Goal: Information Seeking & Learning: Learn about a topic

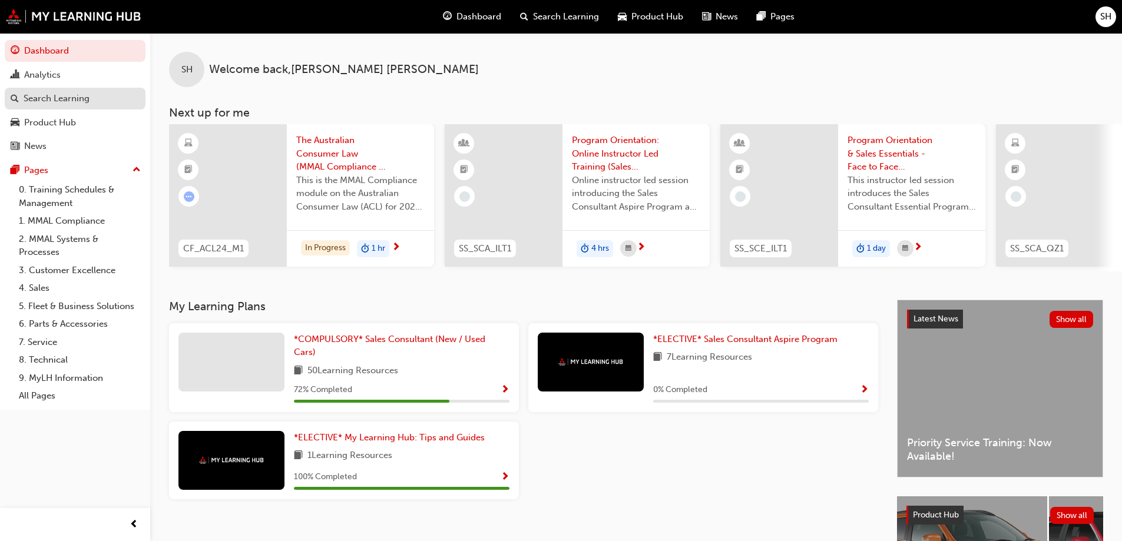
click at [53, 94] on div "Search Learning" at bounding box center [57, 99] width 66 height 14
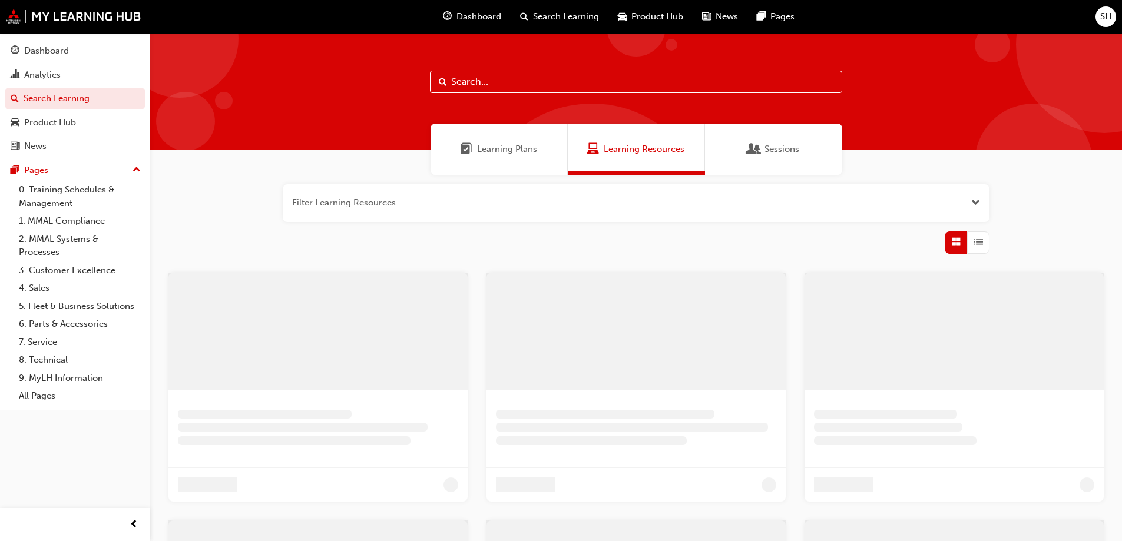
click at [536, 77] on input "text" at bounding box center [636, 82] width 412 height 22
click at [486, 155] on span "Learning Plans" at bounding box center [507, 149] width 60 height 14
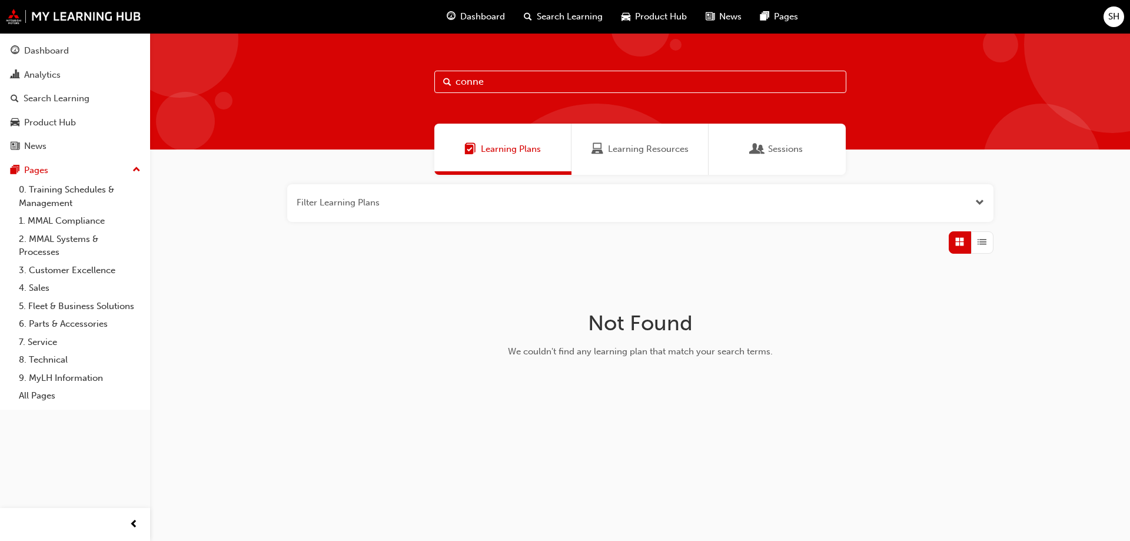
click at [789, 154] on span "Sessions" at bounding box center [785, 149] width 35 height 14
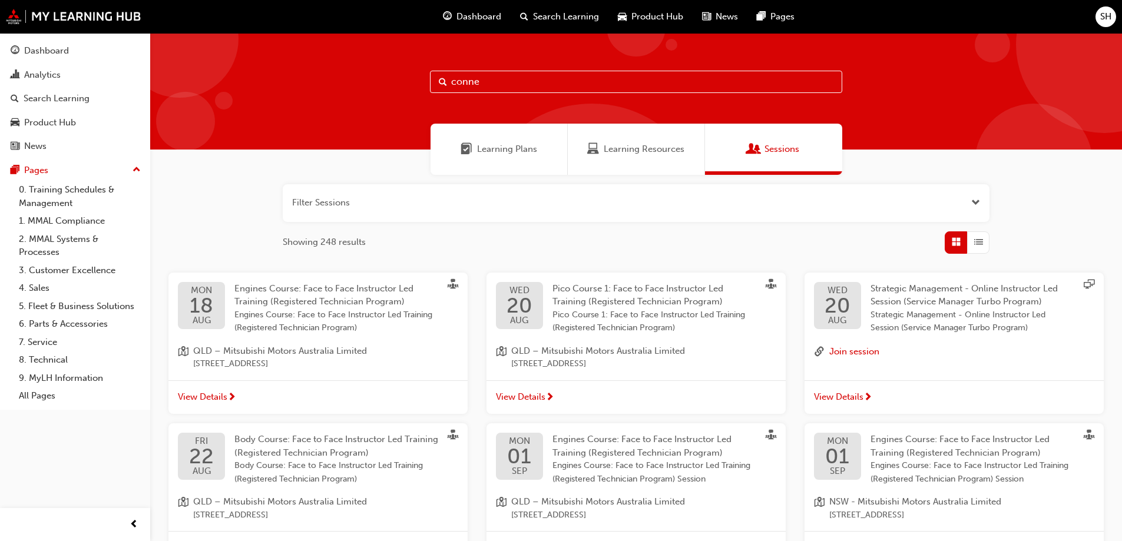
click at [513, 81] on input "conne" at bounding box center [636, 82] width 412 height 22
type input "connected"
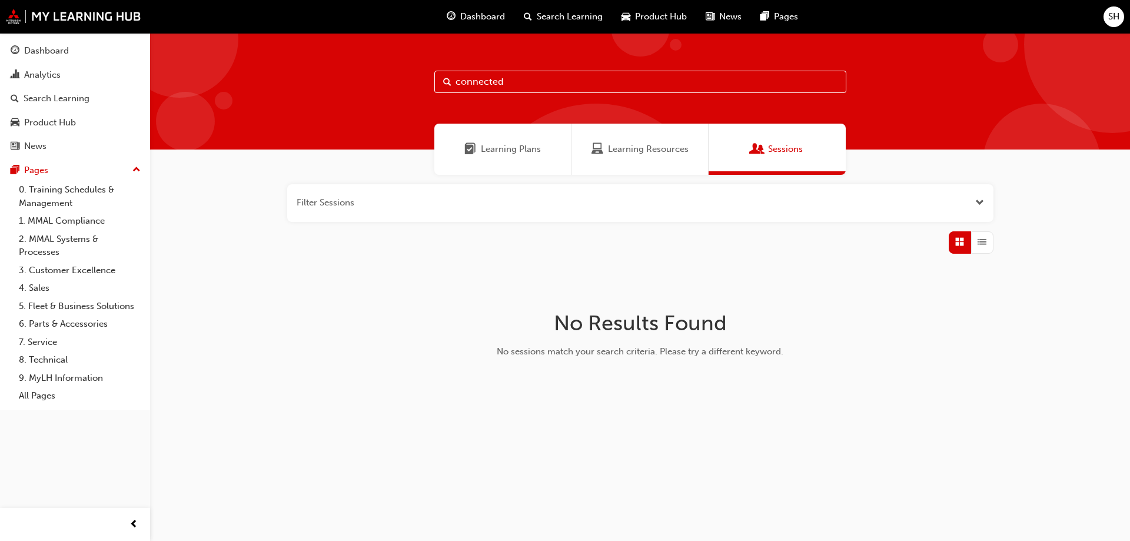
drag, startPoint x: 968, startPoint y: 200, endPoint x: 948, endPoint y: 206, distance: 21.0
click at [968, 200] on button "button" at bounding box center [640, 203] width 706 height 38
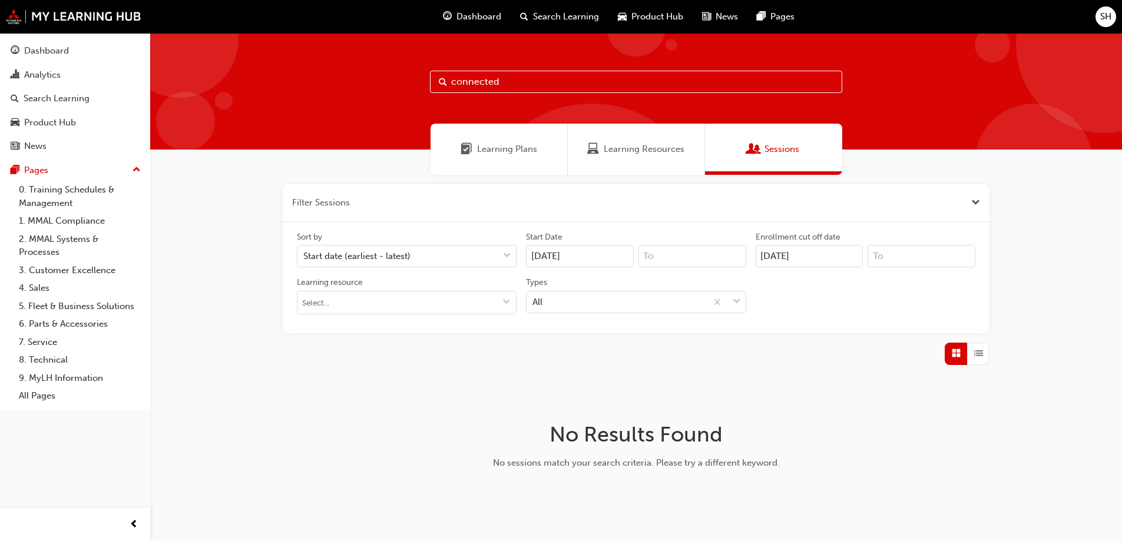
click at [955, 353] on span "Grid" at bounding box center [955, 354] width 9 height 14
drag, startPoint x: 978, startPoint y: 353, endPoint x: 961, endPoint y: 344, distance: 19.5
click at [974, 352] on span "List" at bounding box center [978, 354] width 9 height 14
click at [469, 80] on input "connected" at bounding box center [636, 82] width 412 height 22
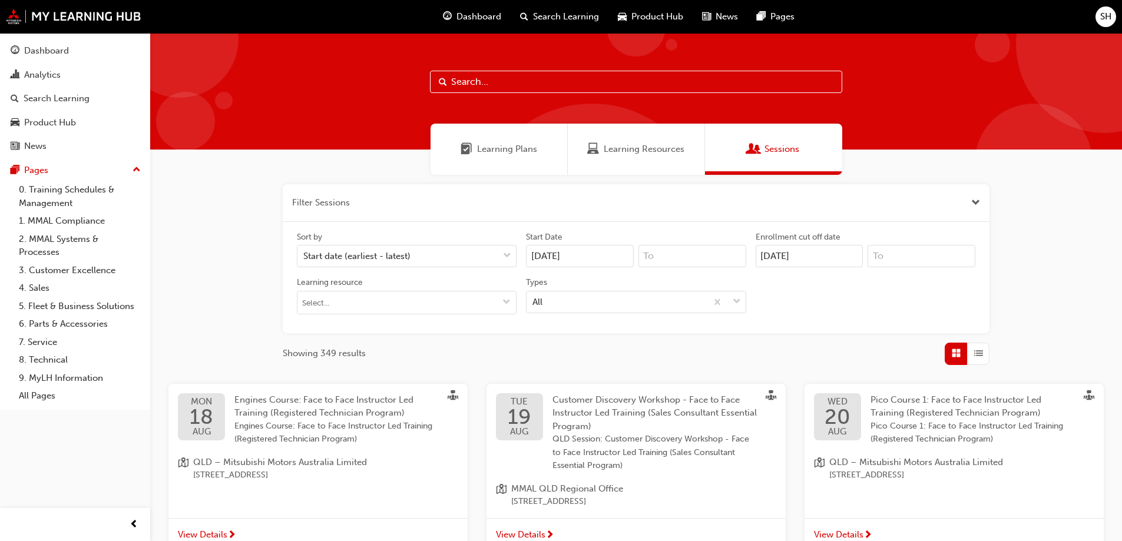
click at [623, 141] on div "Learning Resources" at bounding box center [636, 149] width 137 height 51
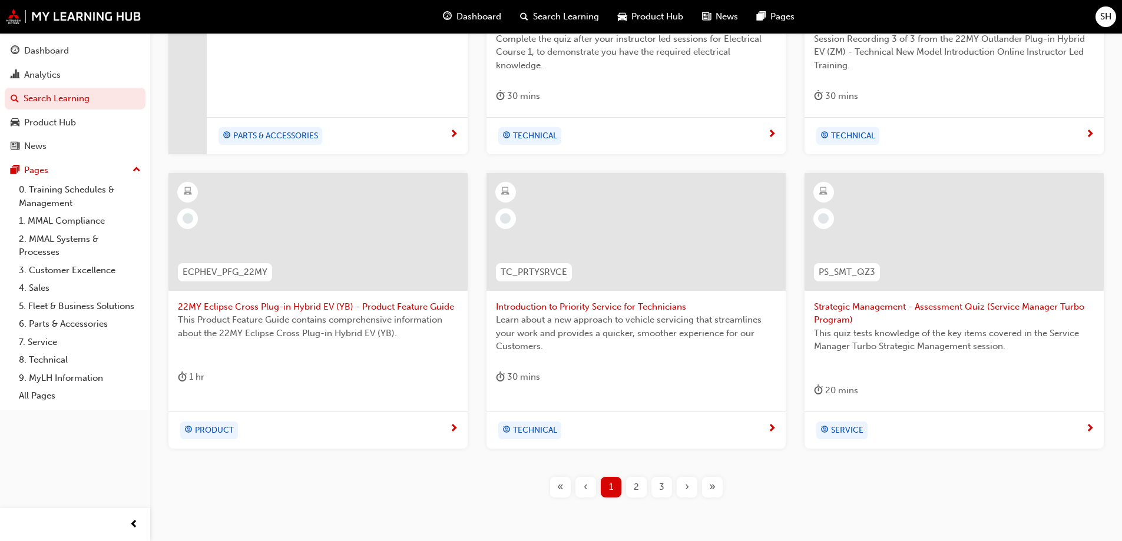
scroll to position [446, 0]
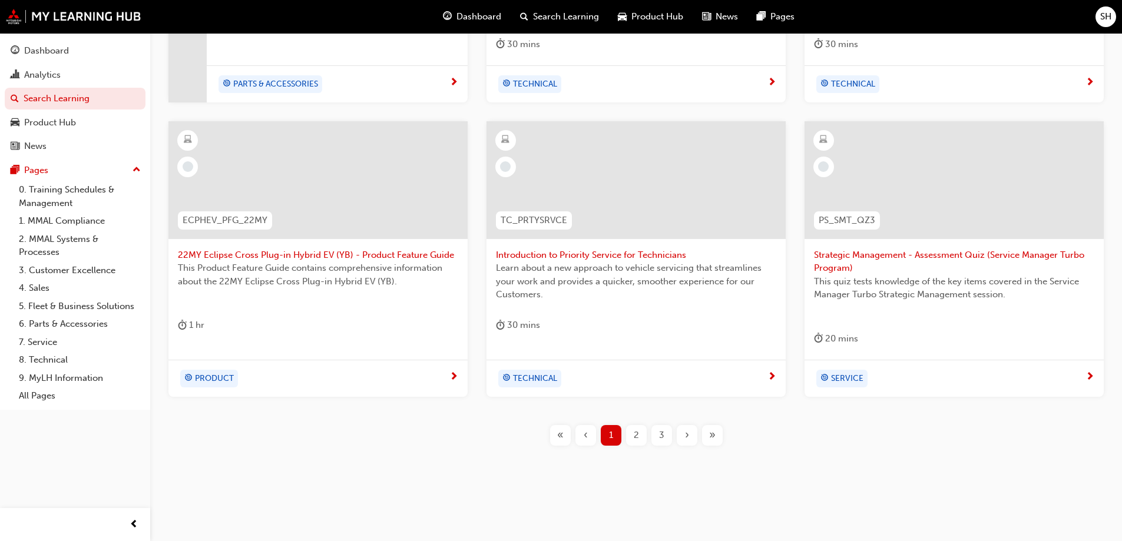
click at [636, 433] on span "2" at bounding box center [635, 436] width 5 height 14
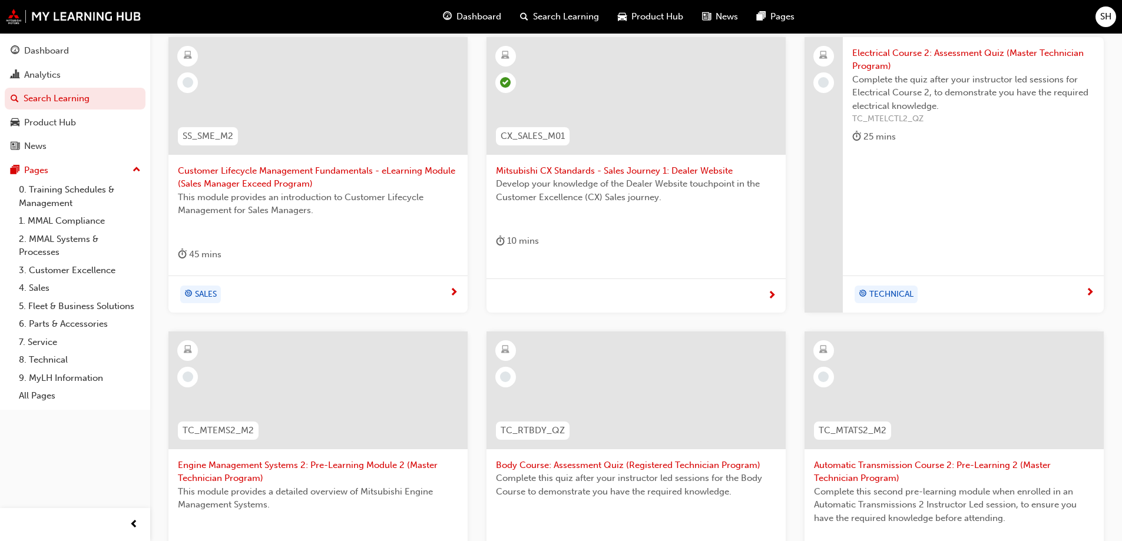
scroll to position [446, 0]
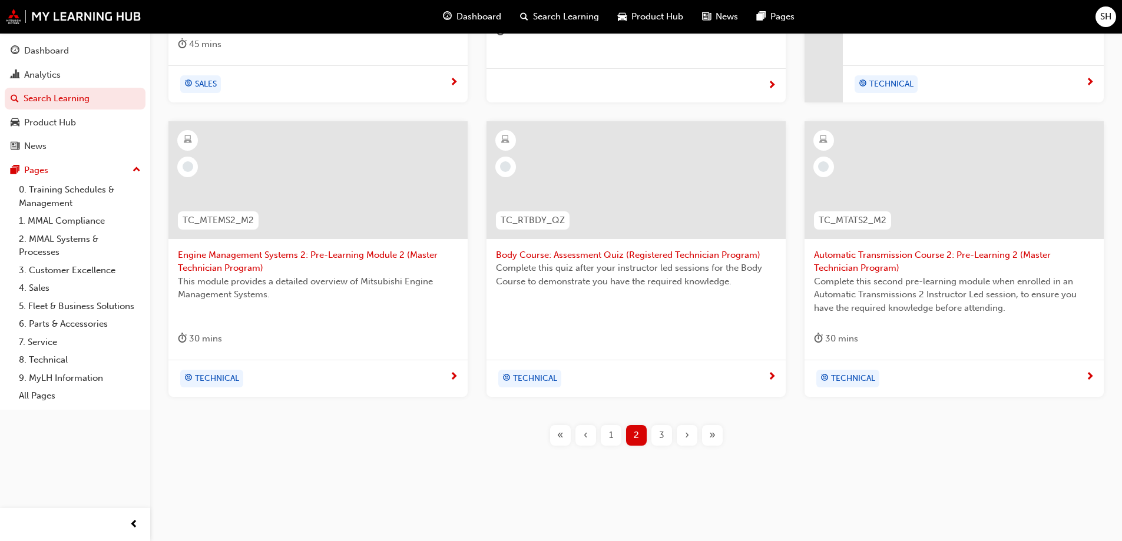
click at [668, 438] on div "3" at bounding box center [661, 435] width 21 height 21
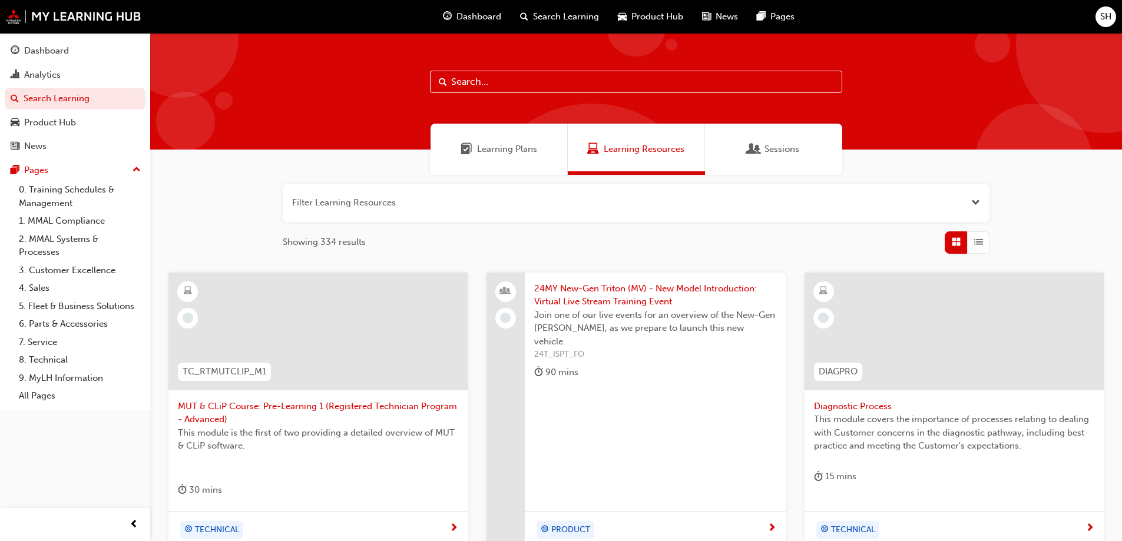
click at [477, 141] on div "Learning Plans" at bounding box center [498, 149] width 137 height 51
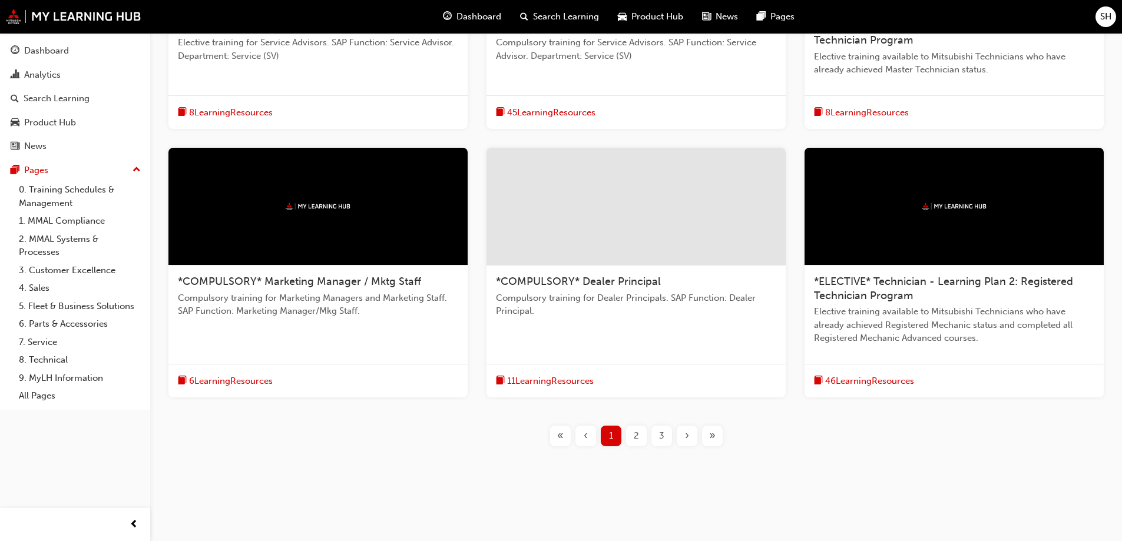
scroll to position [380, 0]
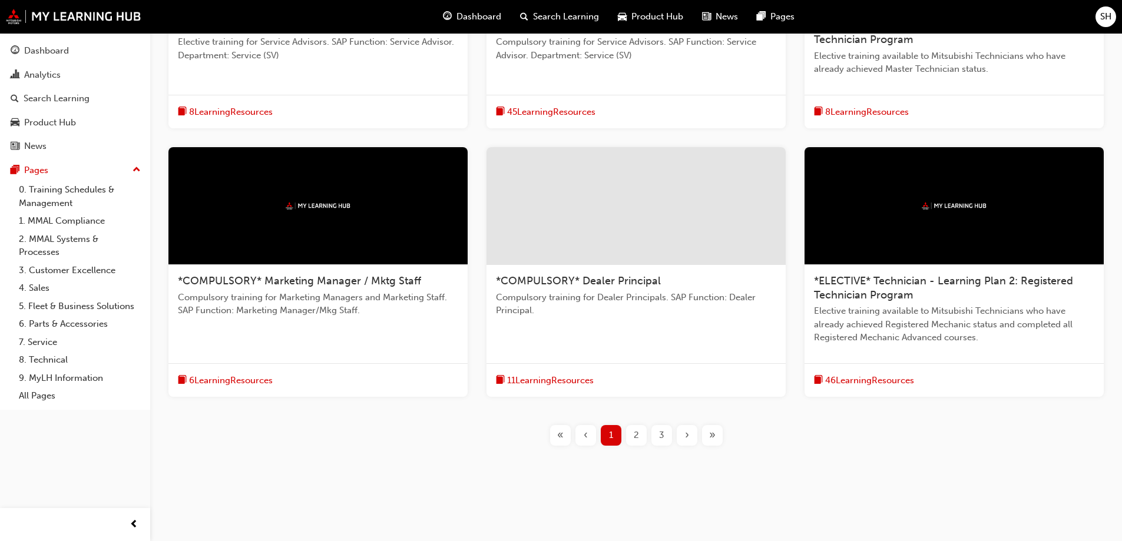
click at [635, 440] on span "2" at bounding box center [635, 436] width 5 height 14
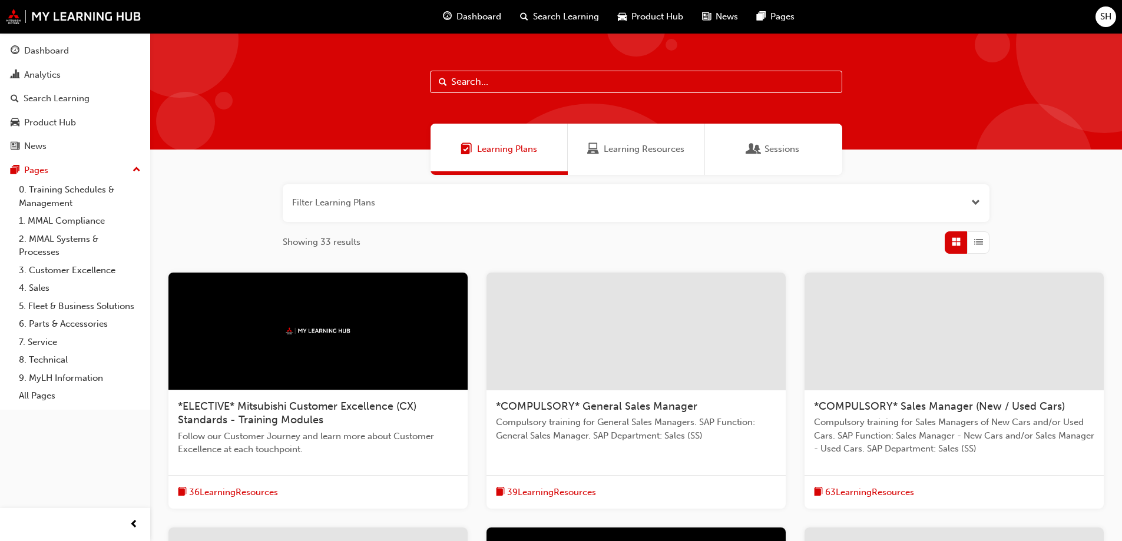
click at [621, 162] on div "Learning Resources" at bounding box center [636, 149] width 137 height 51
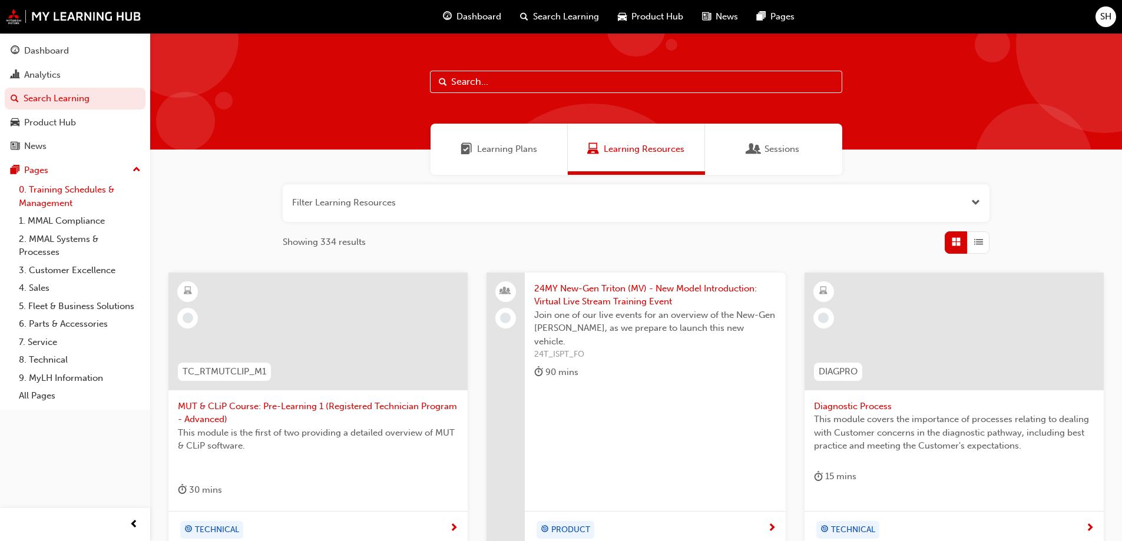
click at [66, 194] on link "0. Training Schedules & Management" at bounding box center [79, 196] width 131 height 31
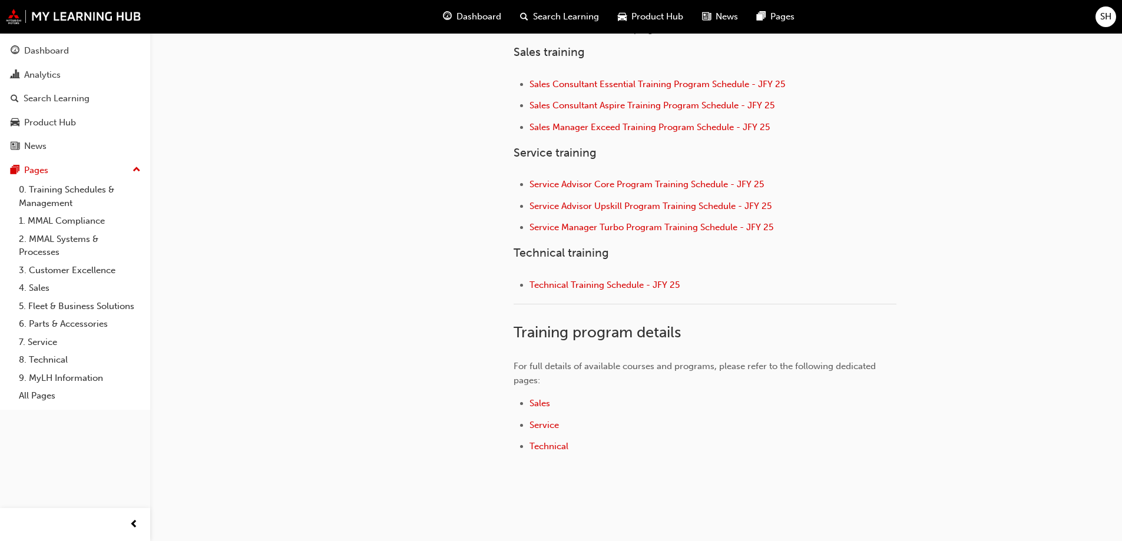
scroll to position [471, 0]
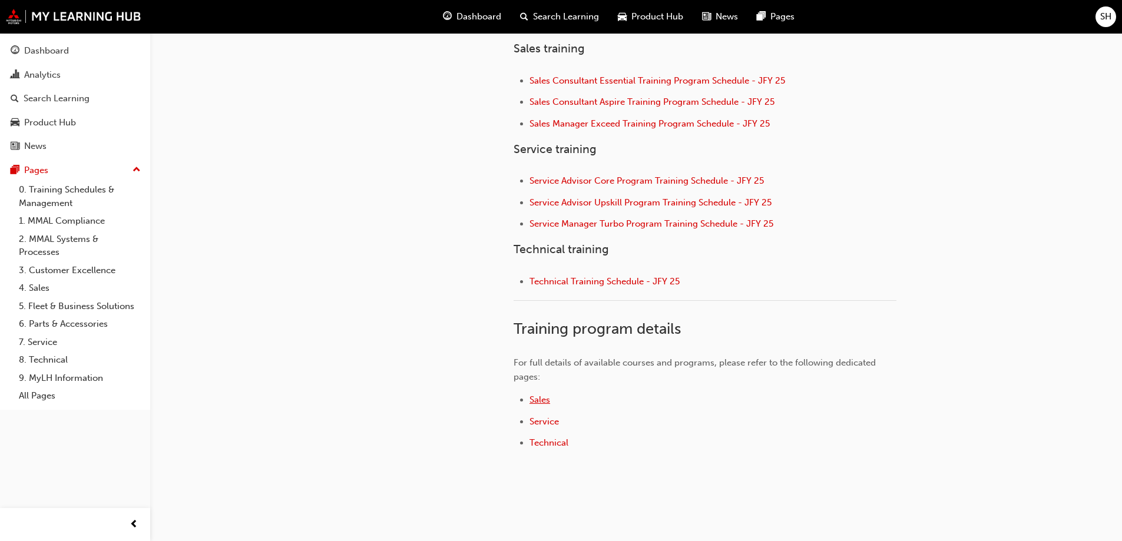
click at [540, 400] on span "Sales" at bounding box center [539, 399] width 21 height 11
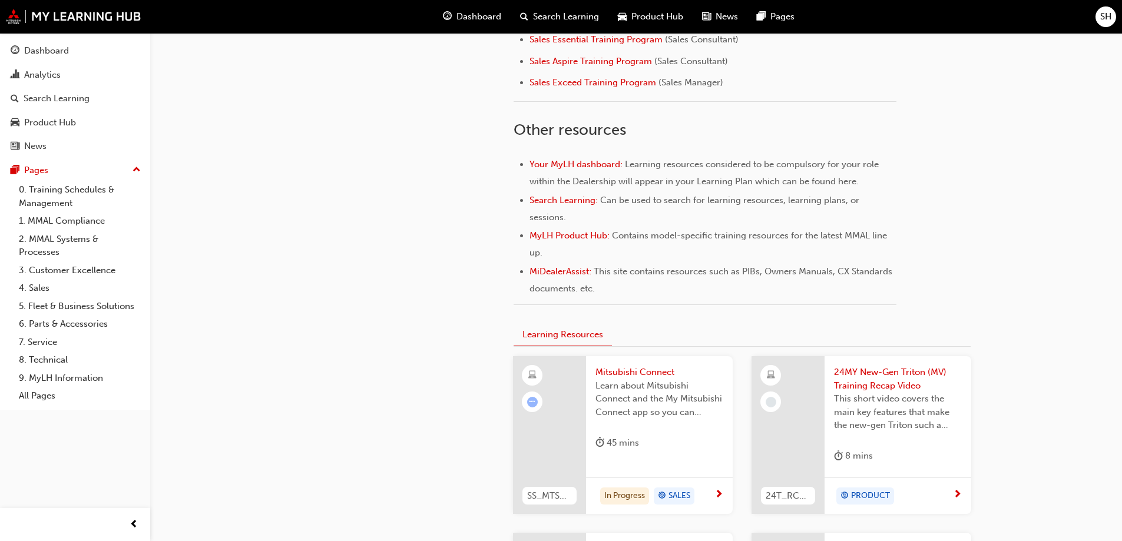
scroll to position [412, 0]
click at [636, 400] on span "Learn about Mitsubishi Connect and the My Mitsubishi Connect app so you can exp…" at bounding box center [659, 398] width 128 height 40
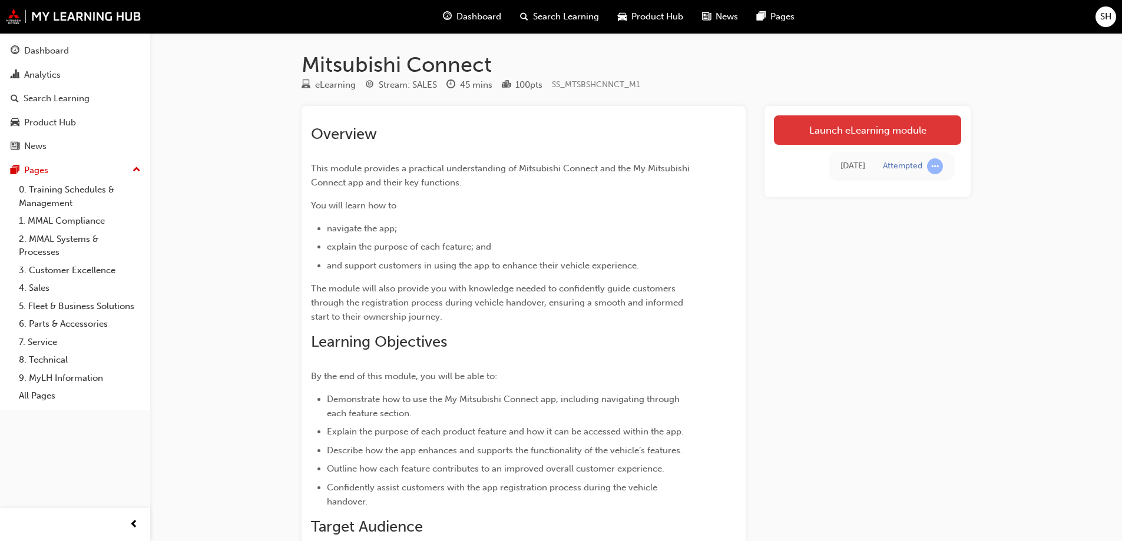
click at [845, 121] on link "Launch eLearning module" at bounding box center [867, 129] width 187 height 29
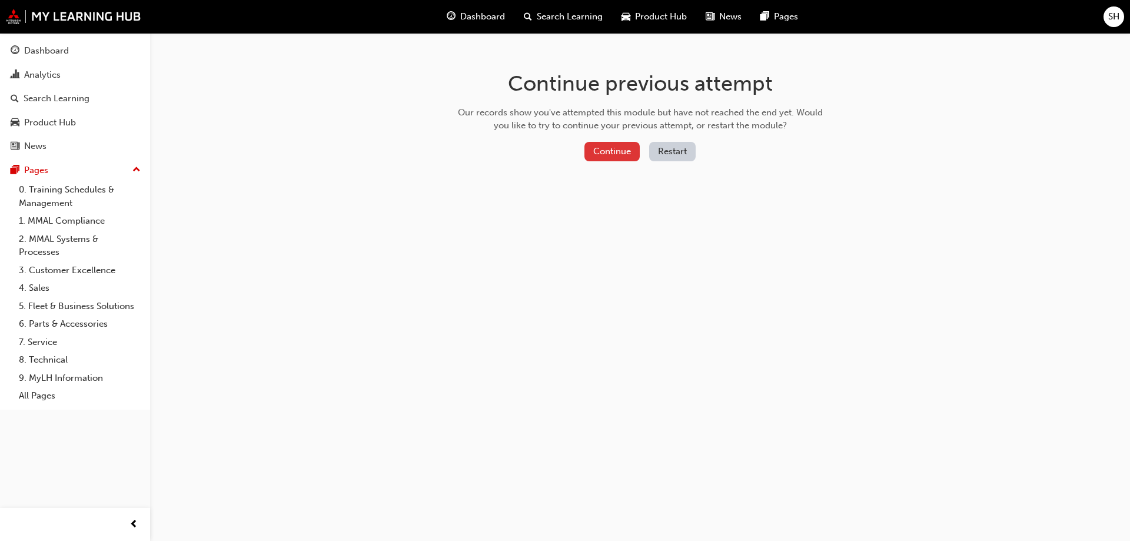
click at [608, 154] on button "Continue" at bounding box center [612, 151] width 55 height 19
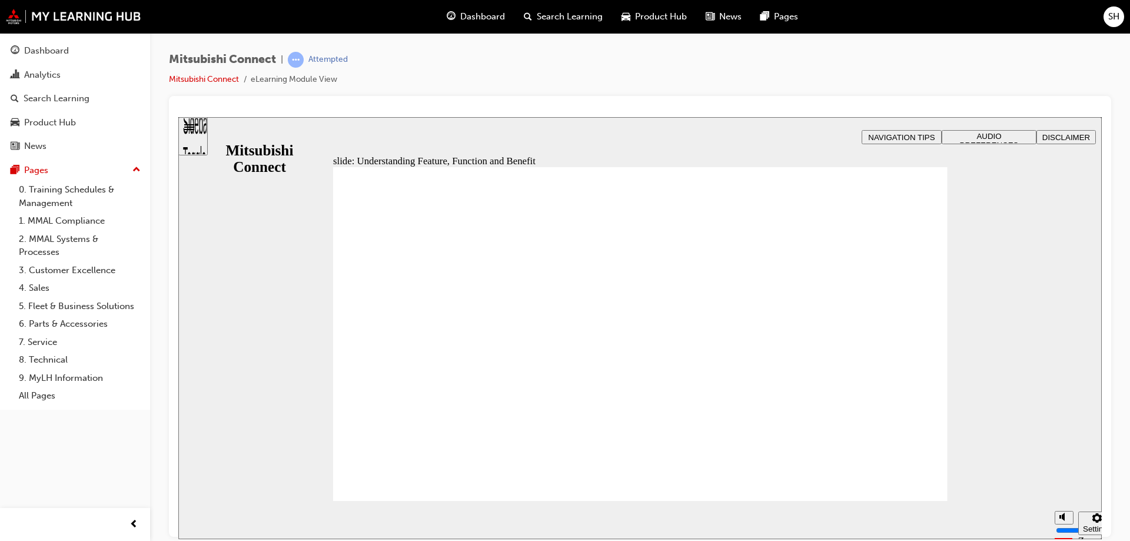
drag, startPoint x: 595, startPoint y: 311, endPoint x: 583, endPoint y: 298, distance: 17.5
drag, startPoint x: 636, startPoint y: 213, endPoint x: 645, endPoint y: 315, distance: 102.8
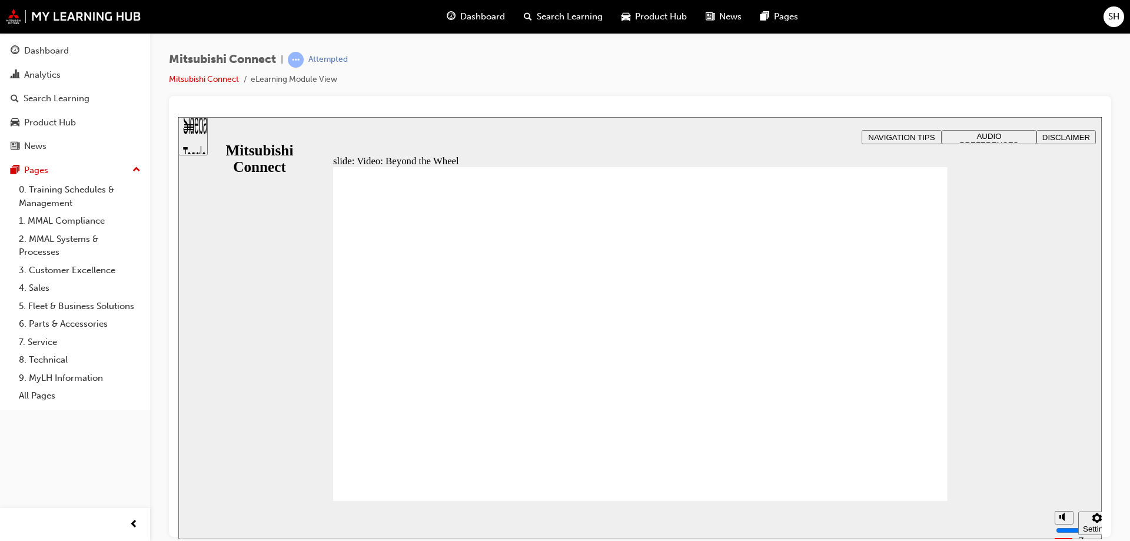
drag, startPoint x: 503, startPoint y: 308, endPoint x: 515, endPoint y: 390, distance: 82.7
drag, startPoint x: 517, startPoint y: 390, endPoint x: 537, endPoint y: 456, distance: 68.9
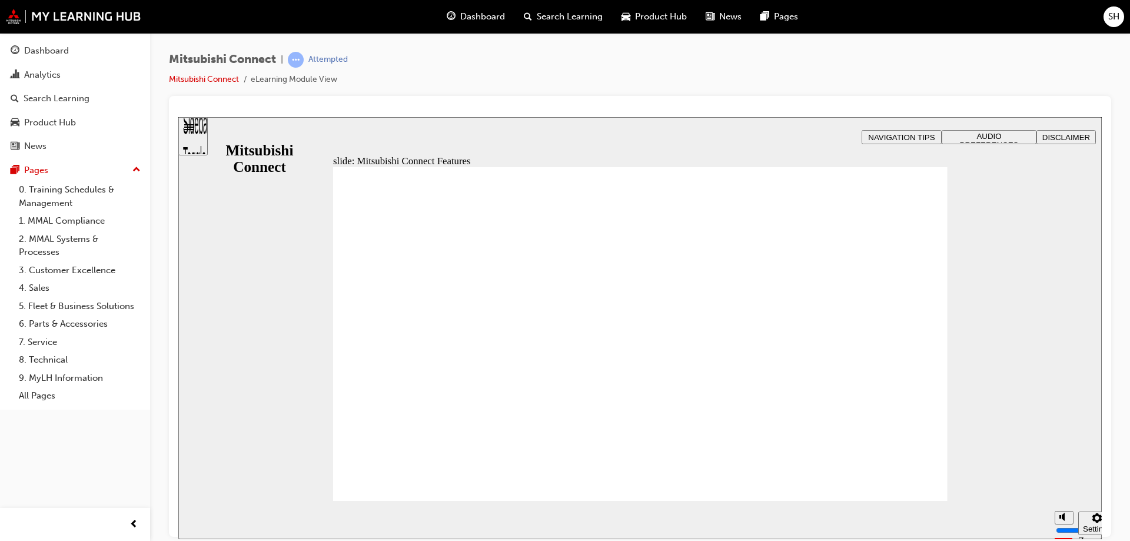
drag, startPoint x: 473, startPoint y: 306, endPoint x: 475, endPoint y: 315, distance: 9.6
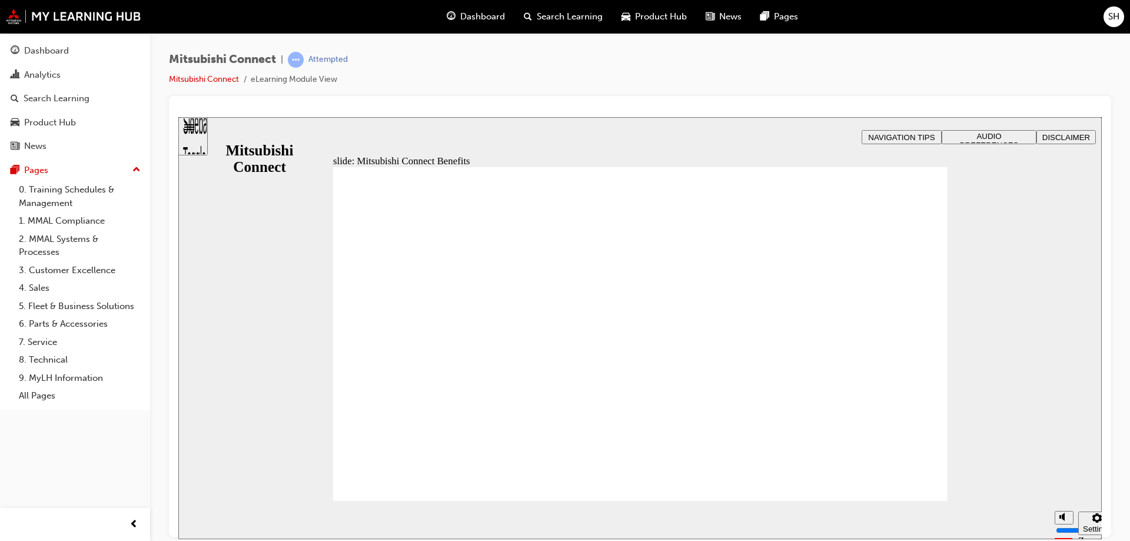
drag, startPoint x: 502, startPoint y: 368, endPoint x: 500, endPoint y: 374, distance: 6.7
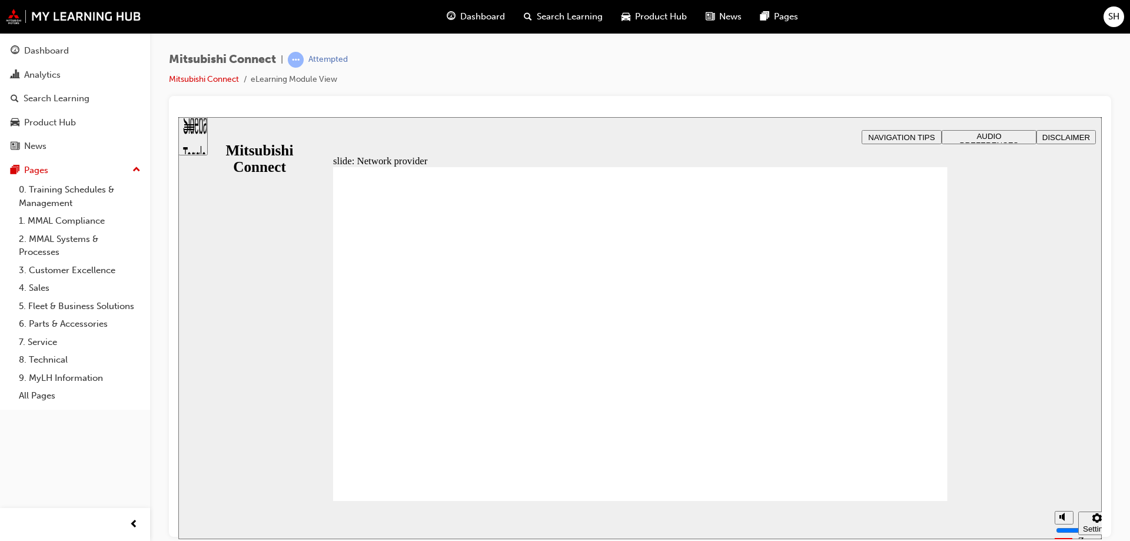
drag, startPoint x: 779, startPoint y: 258, endPoint x: 884, endPoint y: 471, distance: 237.8
drag, startPoint x: 870, startPoint y: 258, endPoint x: 866, endPoint y: 266, distance: 8.4
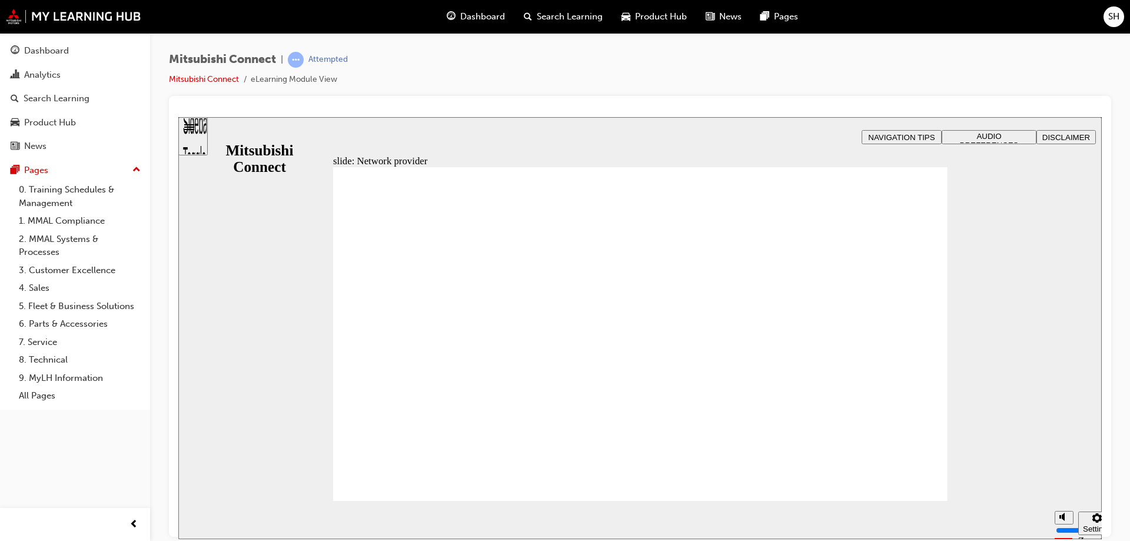
drag, startPoint x: 429, startPoint y: 486, endPoint x: 488, endPoint y: 457, distance: 65.6
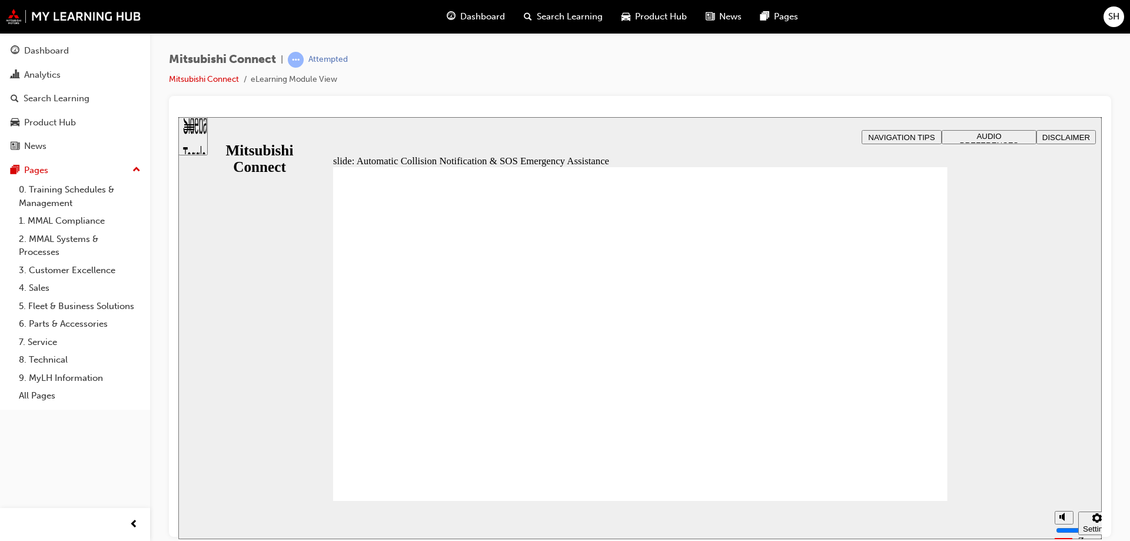
drag, startPoint x: 888, startPoint y: 473, endPoint x: 866, endPoint y: 434, distance: 44.8
drag, startPoint x: 804, startPoint y: 319, endPoint x: 674, endPoint y: 289, distance: 134.0
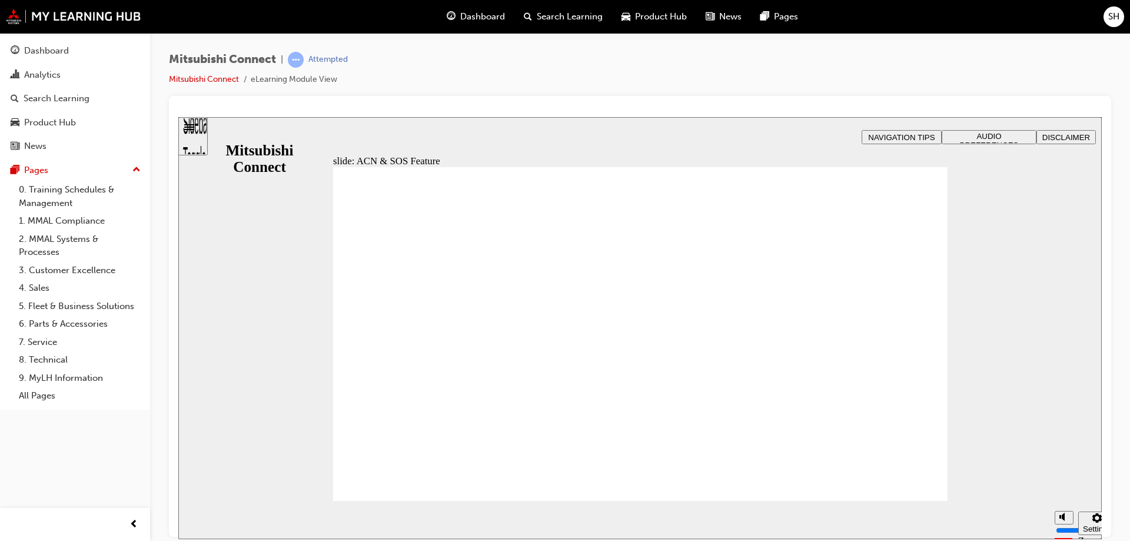
drag, startPoint x: 556, startPoint y: 357, endPoint x: 583, endPoint y: 358, distance: 27.1
drag, startPoint x: 729, startPoint y: 310, endPoint x: 709, endPoint y: 240, distance: 72.9
drag, startPoint x: 598, startPoint y: 433, endPoint x: 601, endPoint y: 358, distance: 74.8
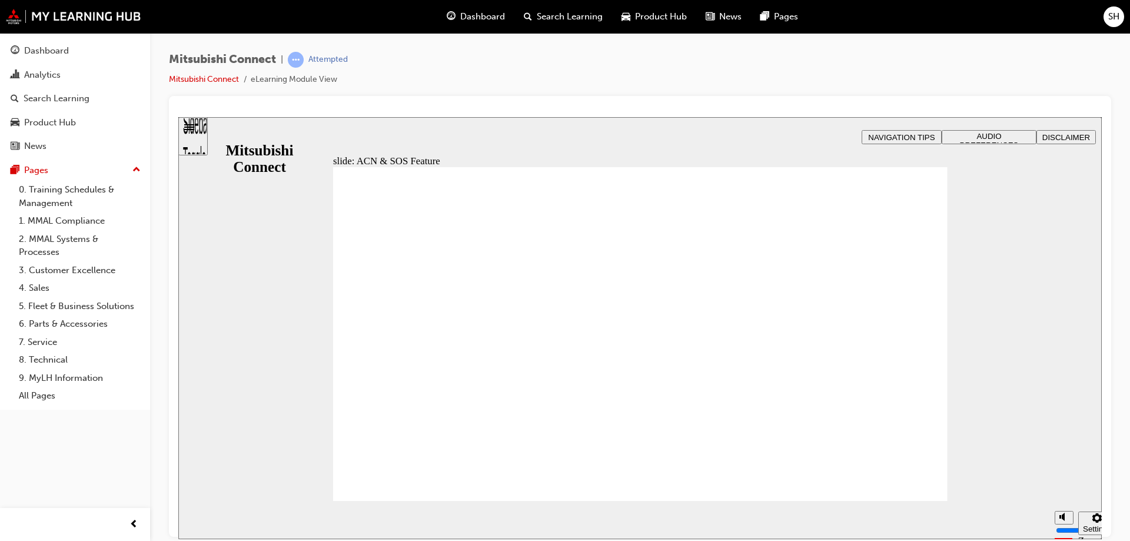
drag, startPoint x: 633, startPoint y: 455, endPoint x: 783, endPoint y: 352, distance: 181.7
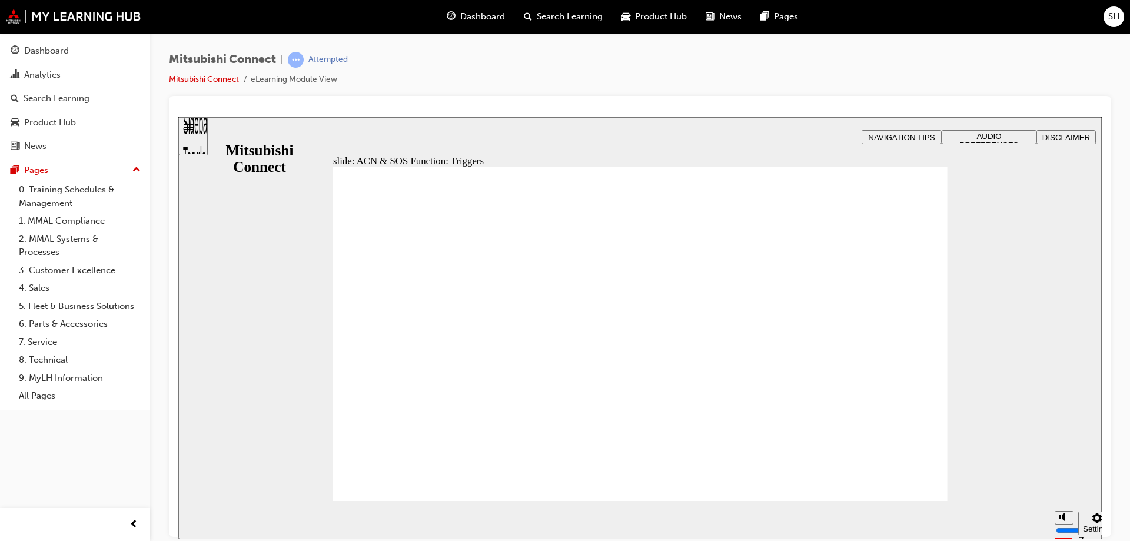
drag, startPoint x: 749, startPoint y: 270, endPoint x: 738, endPoint y: 238, distance: 33.5
drag, startPoint x: 742, startPoint y: 214, endPoint x: 748, endPoint y: 239, distance: 25.3
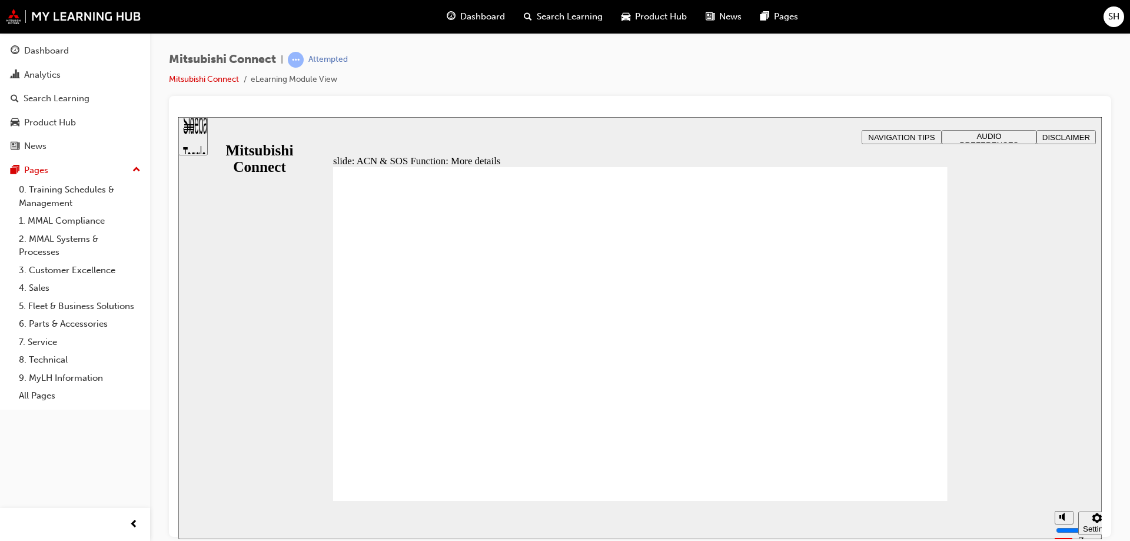
drag, startPoint x: 807, startPoint y: 340, endPoint x: 558, endPoint y: 336, distance: 249.1
drag, startPoint x: 554, startPoint y: 338, endPoint x: 457, endPoint y: 332, distance: 97.3
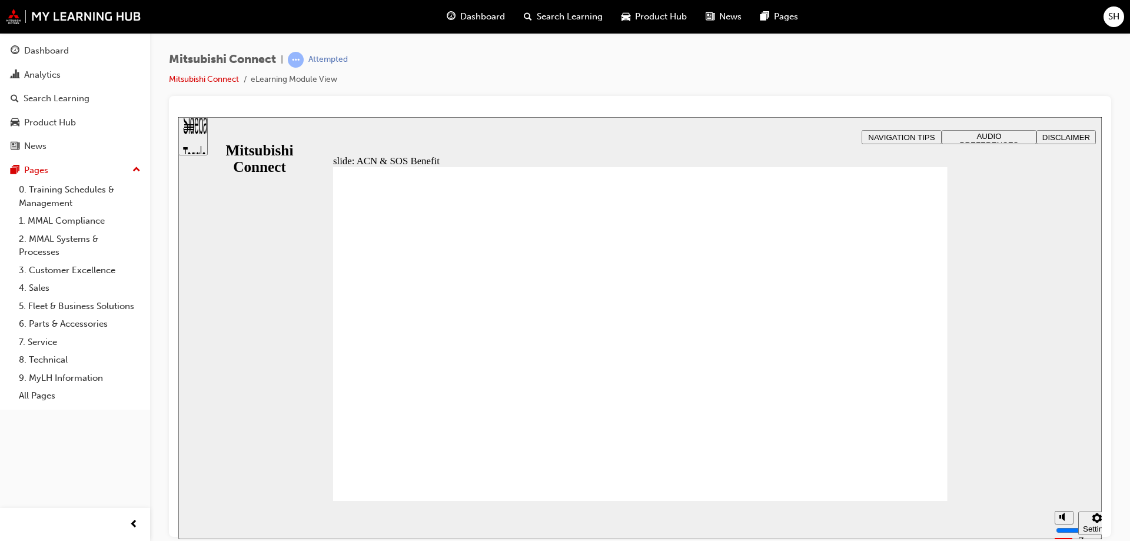
drag, startPoint x: 768, startPoint y: 285, endPoint x: 524, endPoint y: 335, distance: 248.8
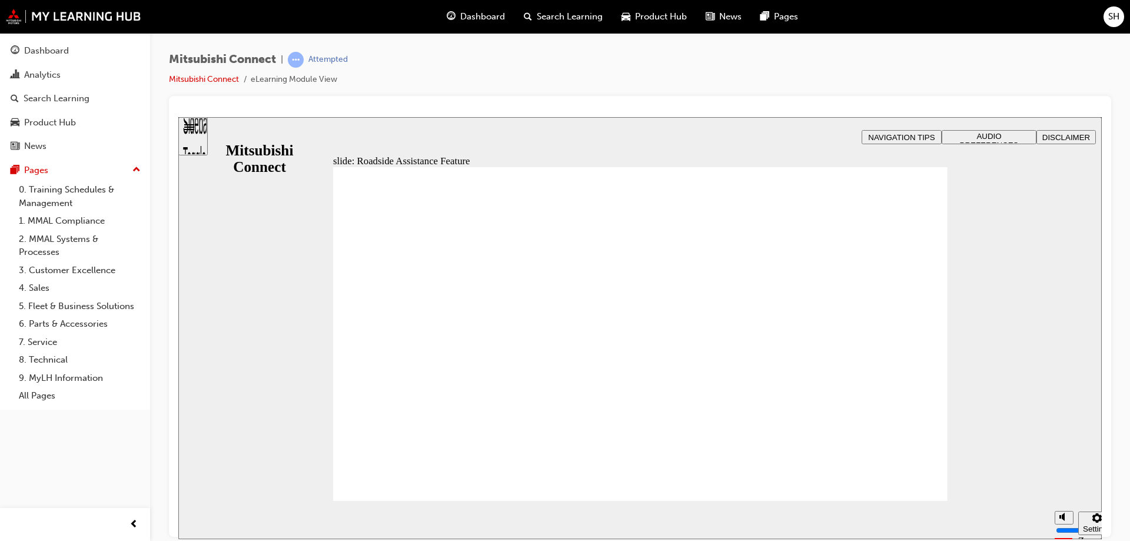
drag, startPoint x: 643, startPoint y: 327, endPoint x: 696, endPoint y: 394, distance: 85.5
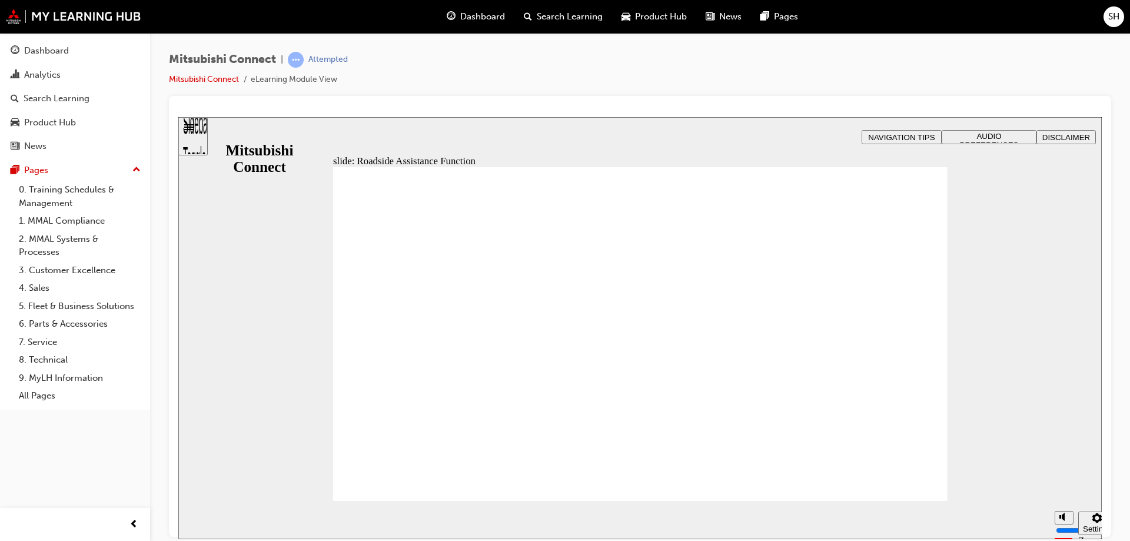
drag, startPoint x: 905, startPoint y: 487, endPoint x: 901, endPoint y: 478, distance: 9.7
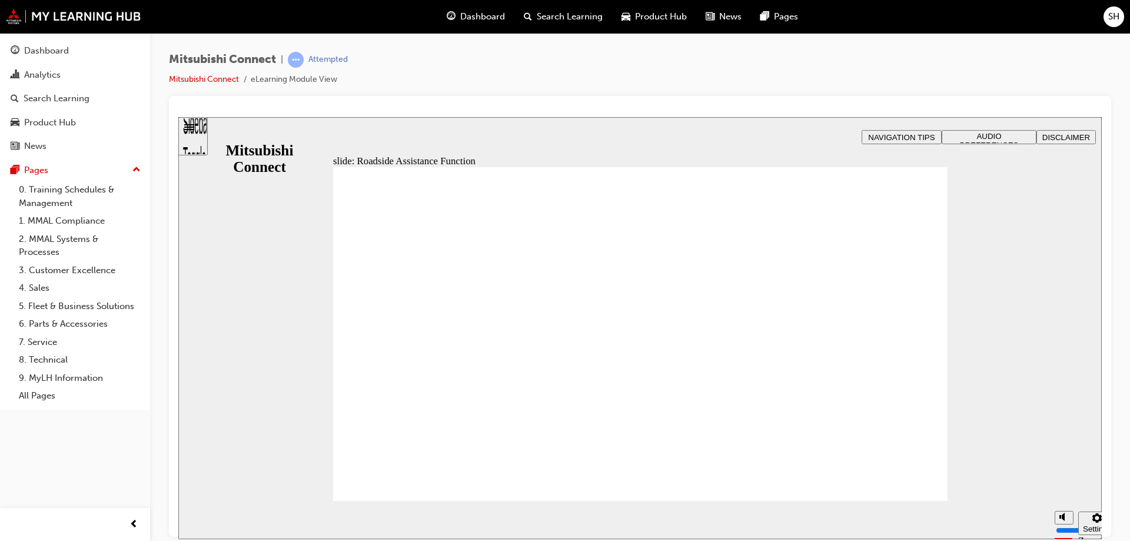
drag, startPoint x: 690, startPoint y: 310, endPoint x: 661, endPoint y: 307, distance: 29.0
drag, startPoint x: 661, startPoint y: 307, endPoint x: 546, endPoint y: 310, distance: 115.4
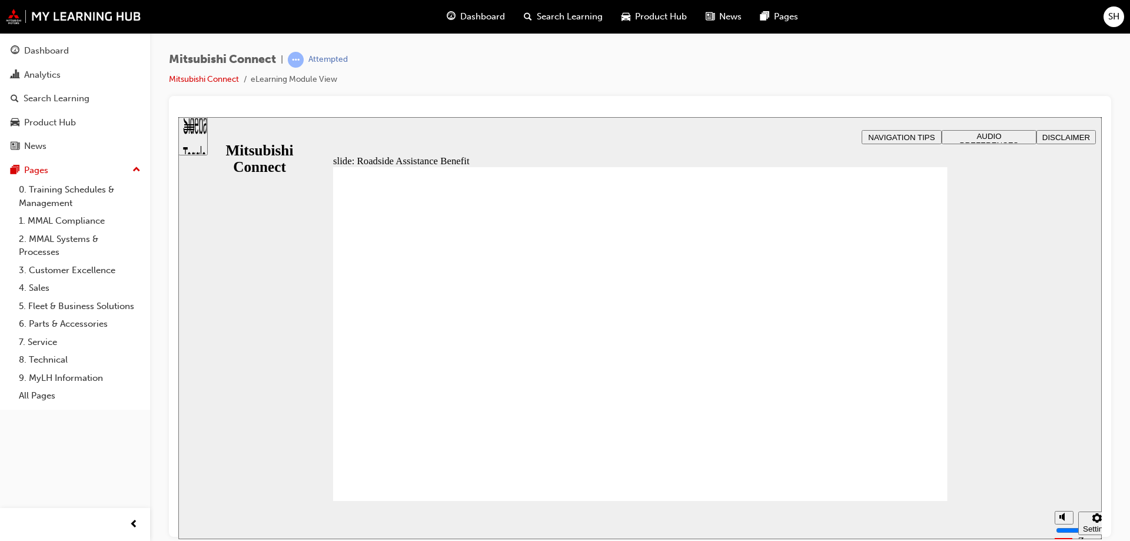
drag, startPoint x: 755, startPoint y: 307, endPoint x: 778, endPoint y: 339, distance: 39.2
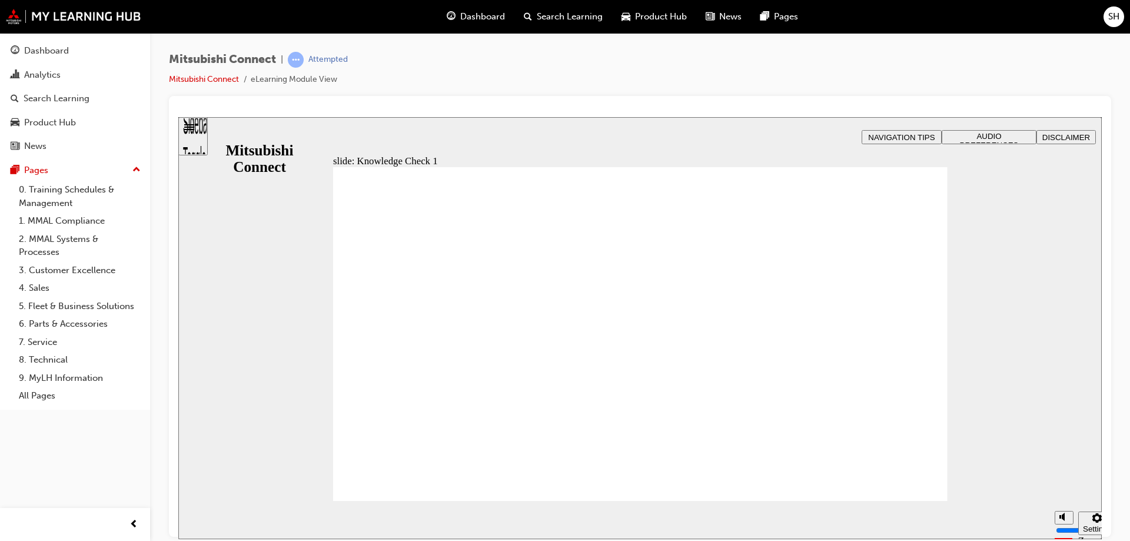
drag, startPoint x: 586, startPoint y: 304, endPoint x: 440, endPoint y: 324, distance: 146.9
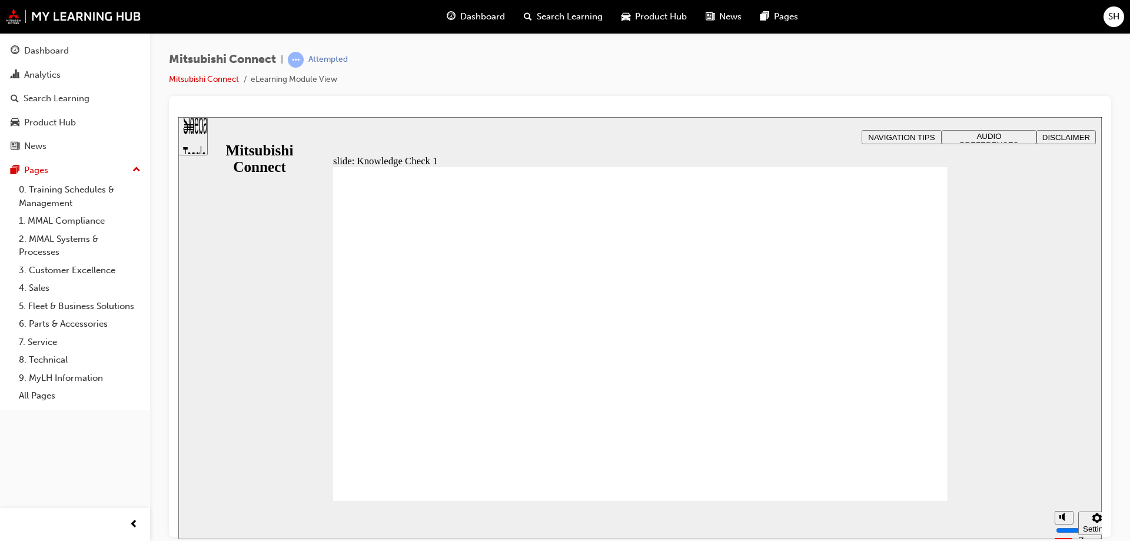
drag, startPoint x: 453, startPoint y: 311, endPoint x: 456, endPoint y: 297, distance: 14.4
click at [565, 129] on div "slide: Knowledge Check 1 Rectangle 1 B N Rectangle 2 Rectangle 3 Knowledge Chec…" at bounding box center [640, 328] width 924 height 422
checkbox input "true"
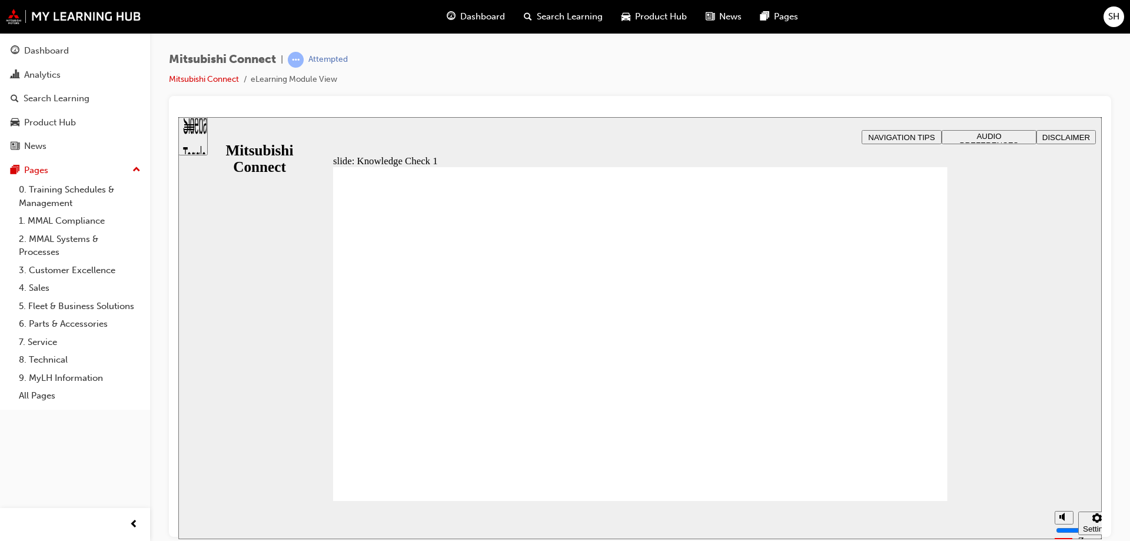
click at [287, 136] on div "slide: Knowledge Check 1 Rectangle 1 B N Rectangle 2 Rectangle 3 Knowledge Chec…" at bounding box center [640, 328] width 924 height 422
checkbox input "true"
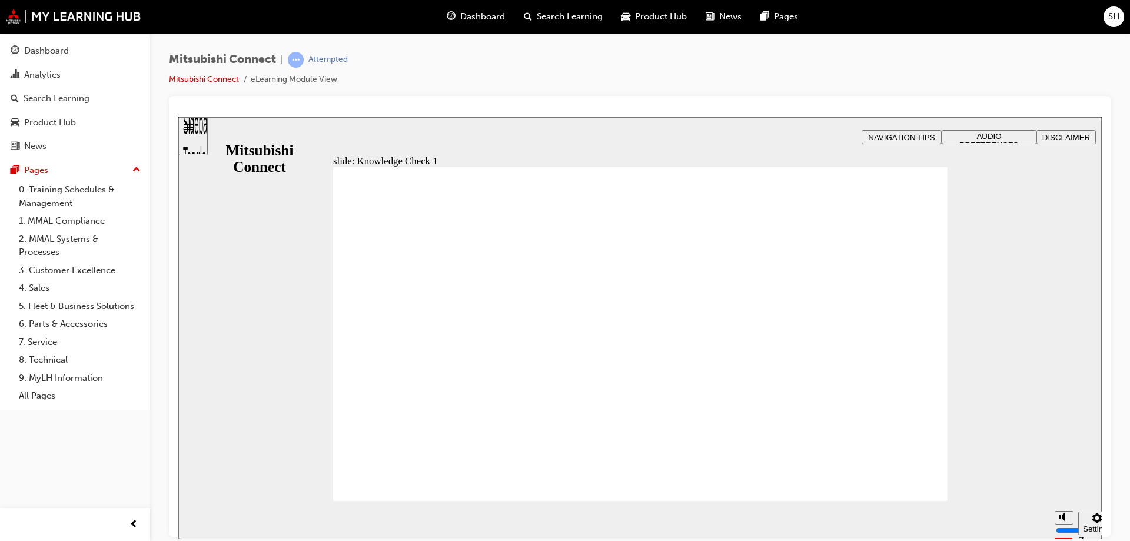
checkbox input "false"
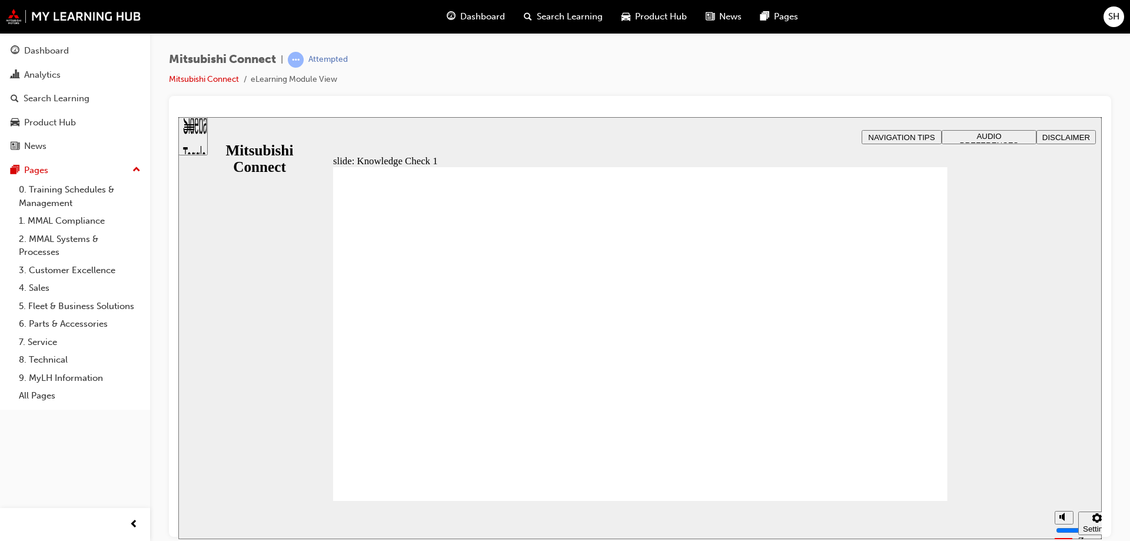
checkbox input "false"
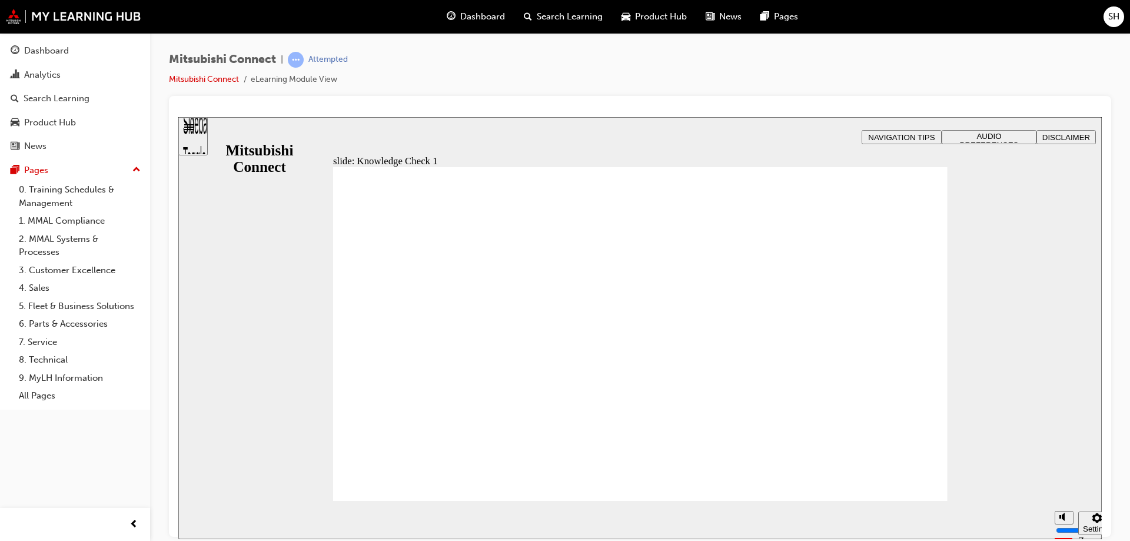
checkbox input "false"
checkbox input "true"
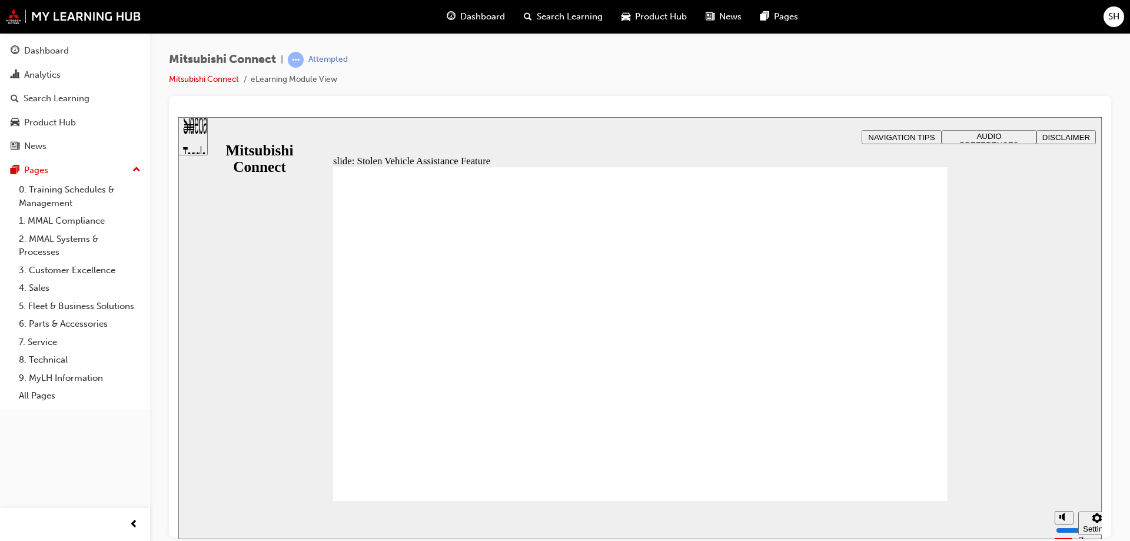
drag, startPoint x: 833, startPoint y: 306, endPoint x: 779, endPoint y: 433, distance: 138.2
drag, startPoint x: 586, startPoint y: 329, endPoint x: 669, endPoint y: 441, distance: 139.8
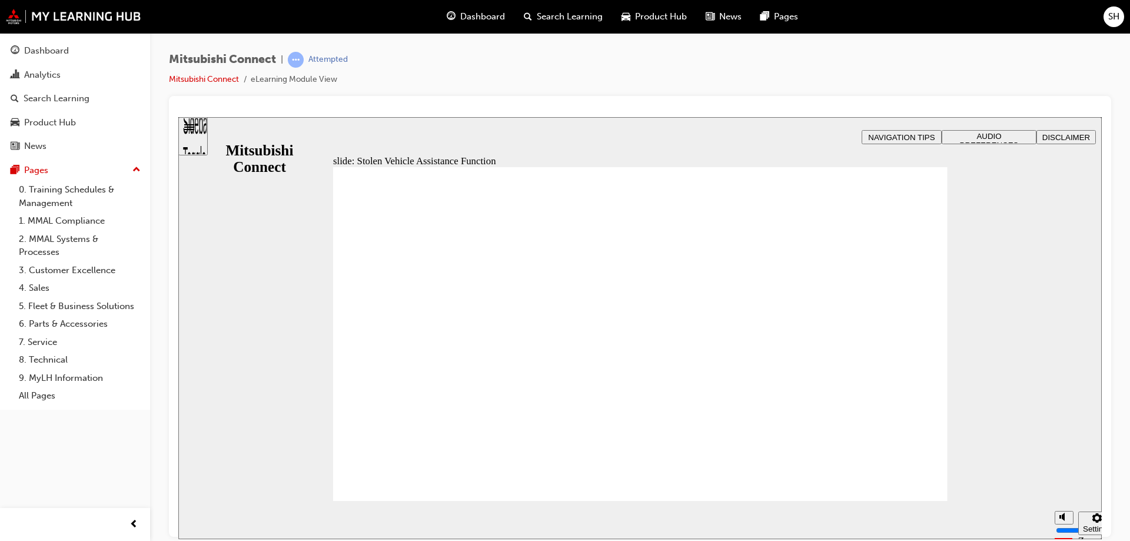
drag, startPoint x: 682, startPoint y: 403, endPoint x: 758, endPoint y: 408, distance: 76.1
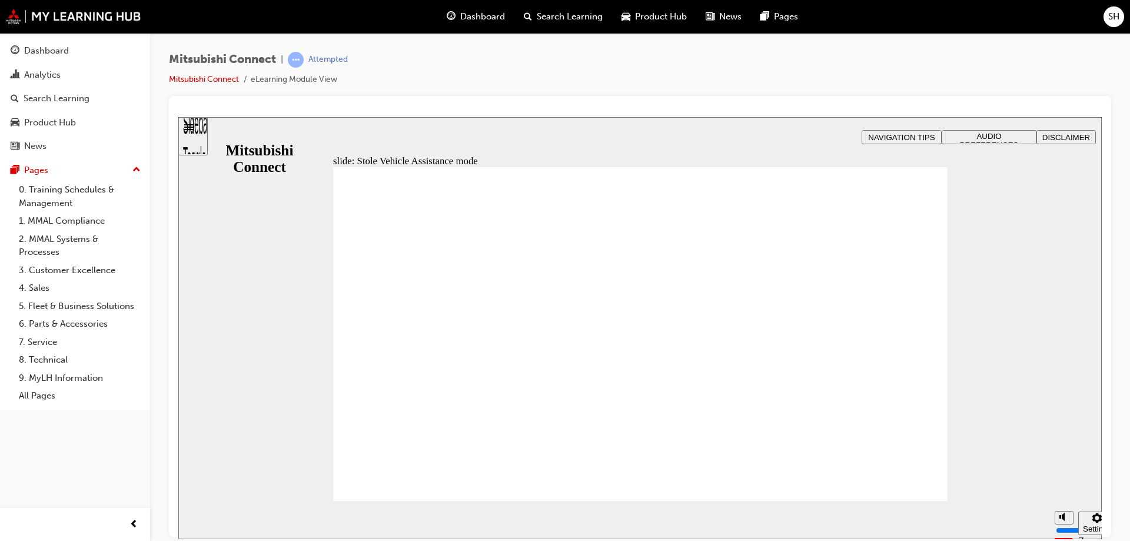
drag, startPoint x: 486, startPoint y: 301, endPoint x: 485, endPoint y: 245, distance: 56.5
drag, startPoint x: 488, startPoint y: 265, endPoint x: 492, endPoint y: 322, distance: 57.3
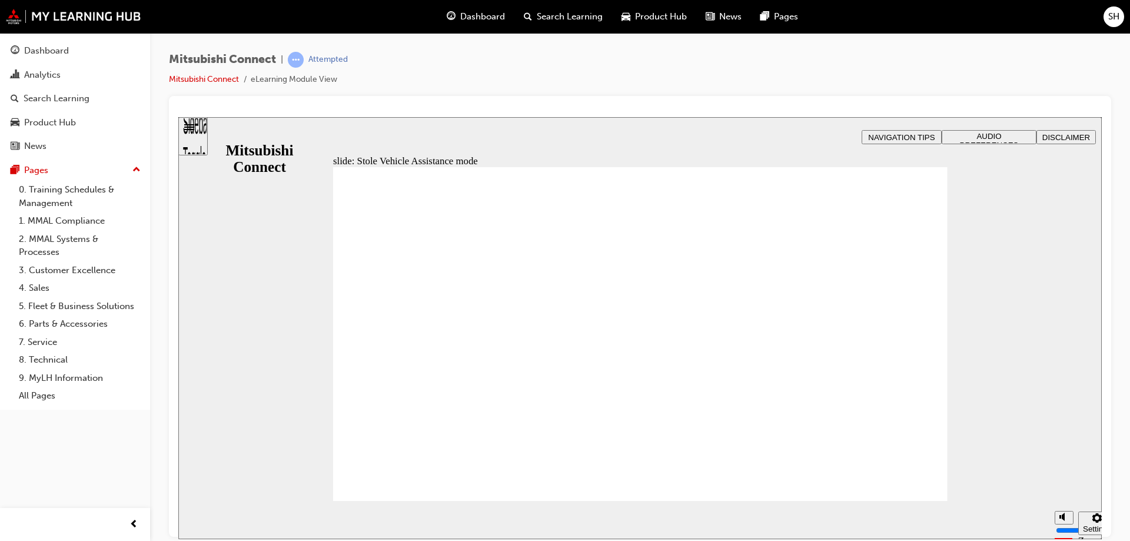
drag, startPoint x: 403, startPoint y: 289, endPoint x: 426, endPoint y: 308, distance: 30.1
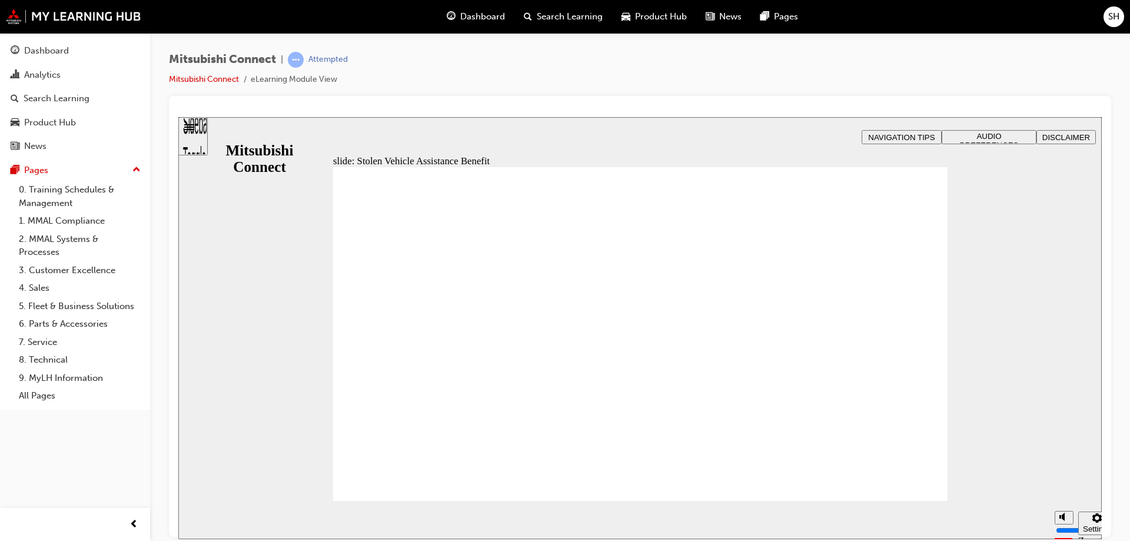
drag, startPoint x: 924, startPoint y: 477, endPoint x: 891, endPoint y: 486, distance: 34.7
drag, startPoint x: 593, startPoint y: 393, endPoint x: 582, endPoint y: 407, distance: 17.6
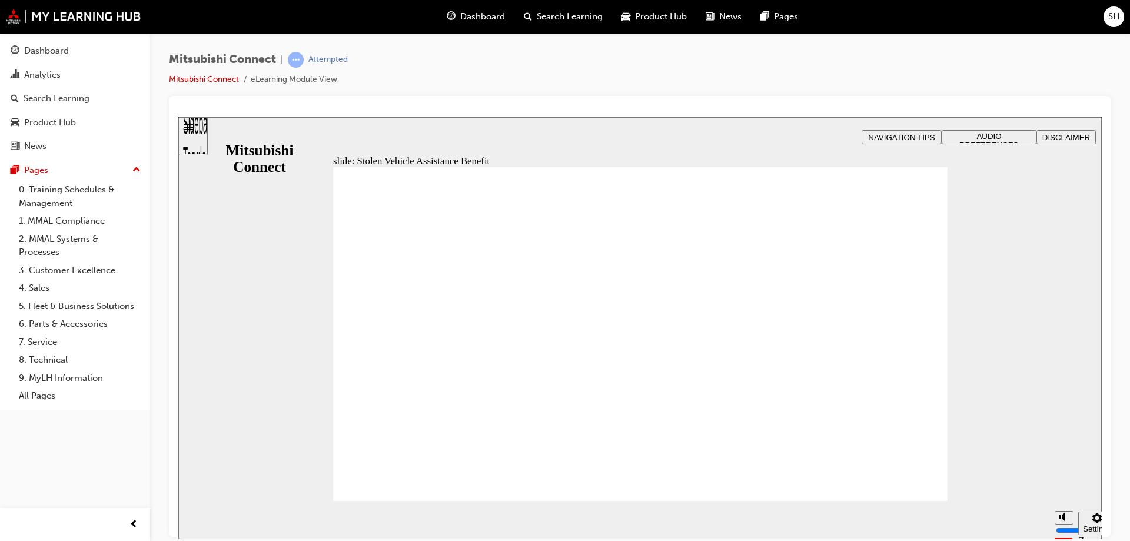
drag, startPoint x: 580, startPoint y: 408, endPoint x: 897, endPoint y: 435, distance: 317.3
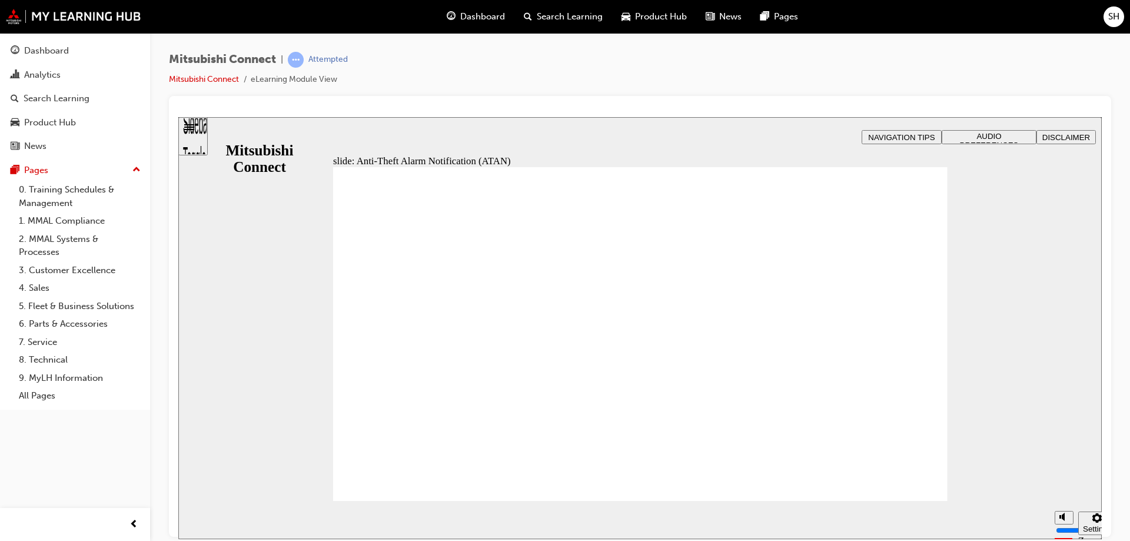
drag, startPoint x: 382, startPoint y: 435, endPoint x: 387, endPoint y: 434, distance: 5.9
drag, startPoint x: 798, startPoint y: 324, endPoint x: 784, endPoint y: 318, distance: 15.5
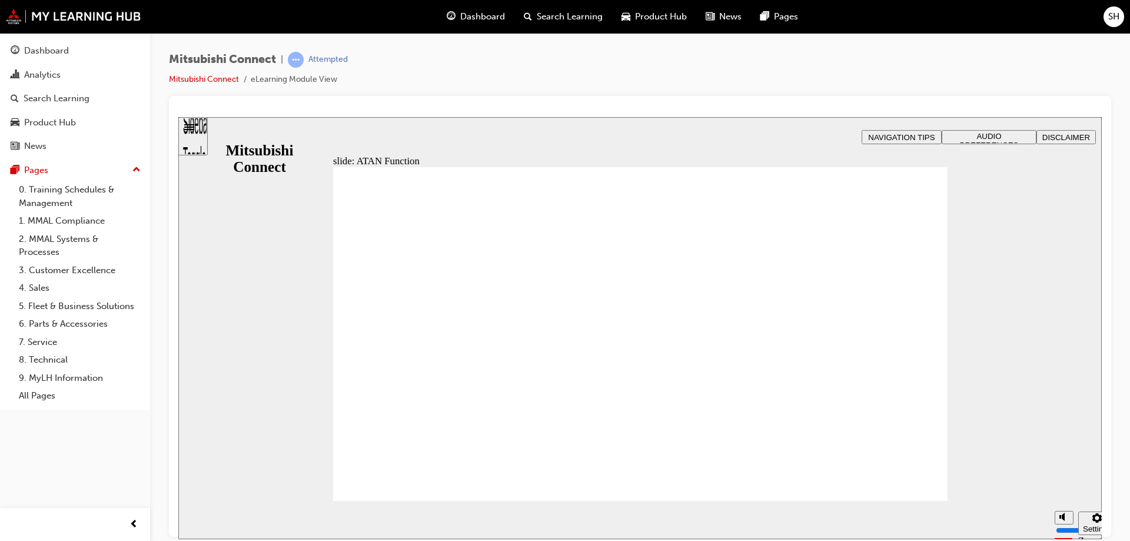
drag, startPoint x: 432, startPoint y: 400, endPoint x: 419, endPoint y: 357, distance: 44.7
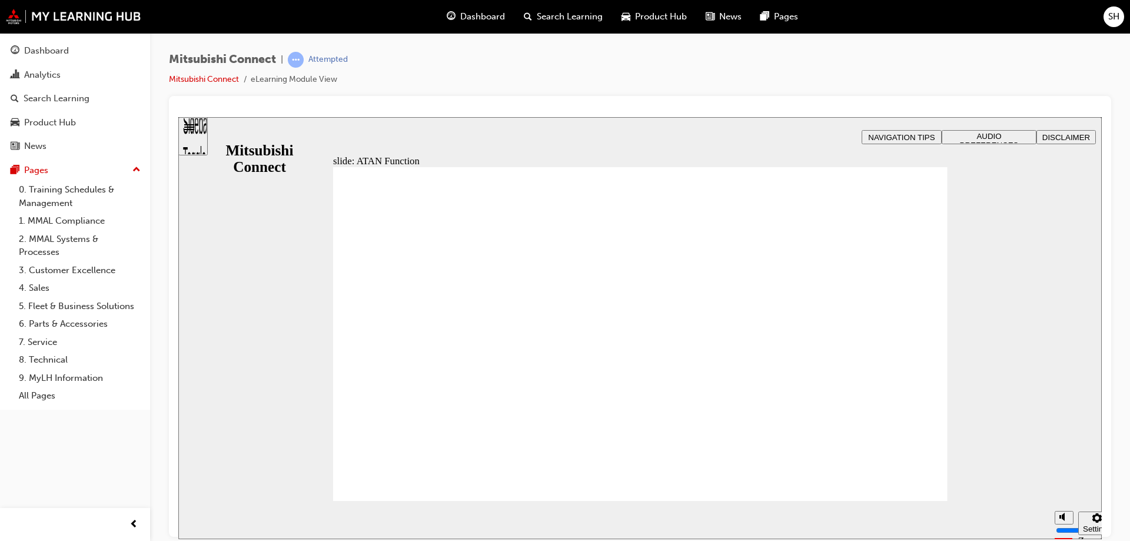
drag, startPoint x: 465, startPoint y: 248, endPoint x: 514, endPoint y: 281, distance: 59.1
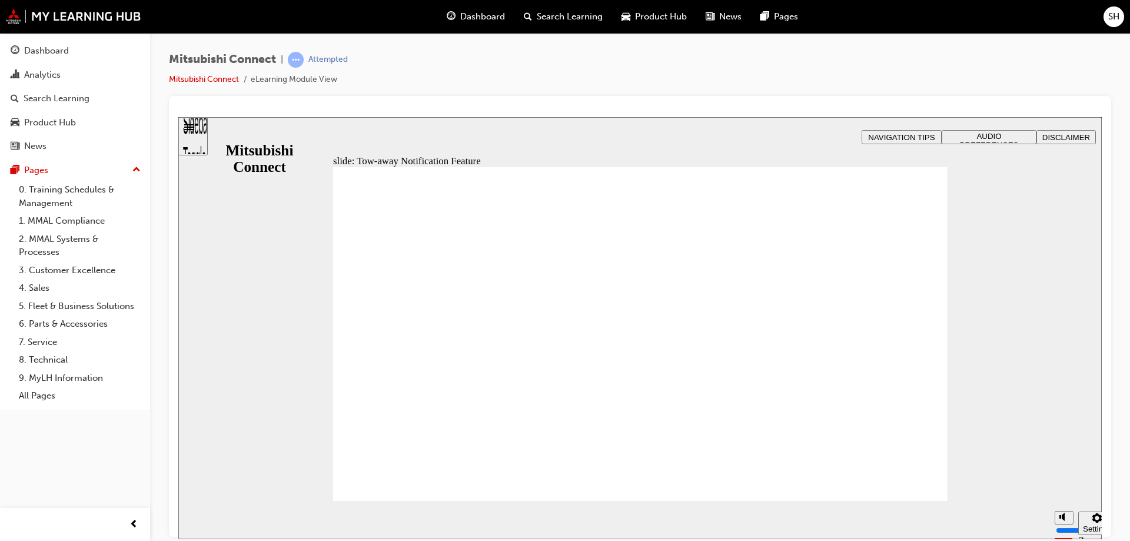
drag, startPoint x: 737, startPoint y: 221, endPoint x: 832, endPoint y: 417, distance: 218.5
drag, startPoint x: 897, startPoint y: 485, endPoint x: 852, endPoint y: 433, distance: 68.5
drag, startPoint x: 680, startPoint y: 241, endPoint x: 762, endPoint y: 333, distance: 123.4
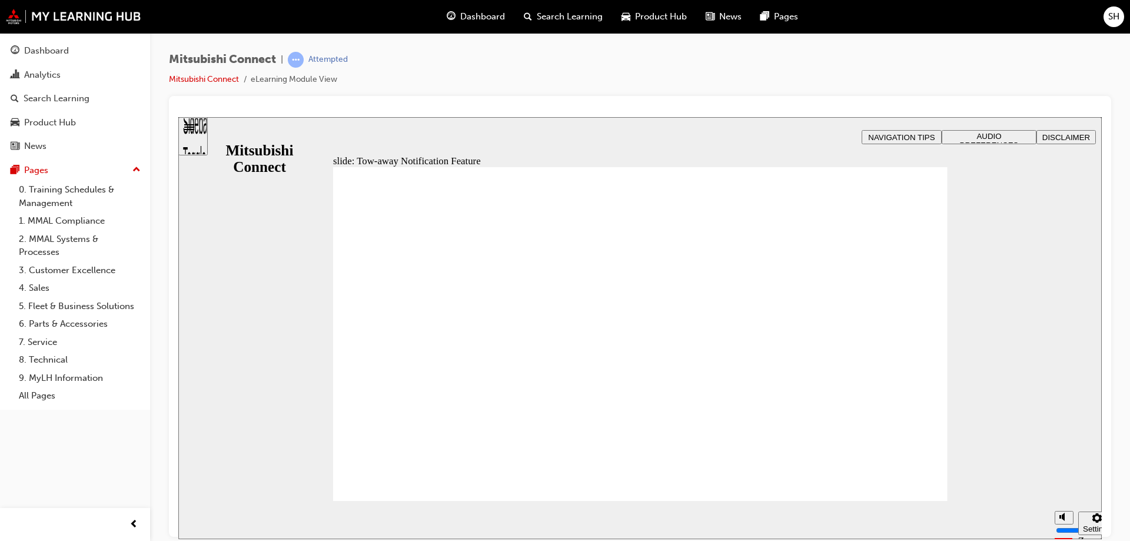
drag, startPoint x: 800, startPoint y: 200, endPoint x: 868, endPoint y: 440, distance: 250.3
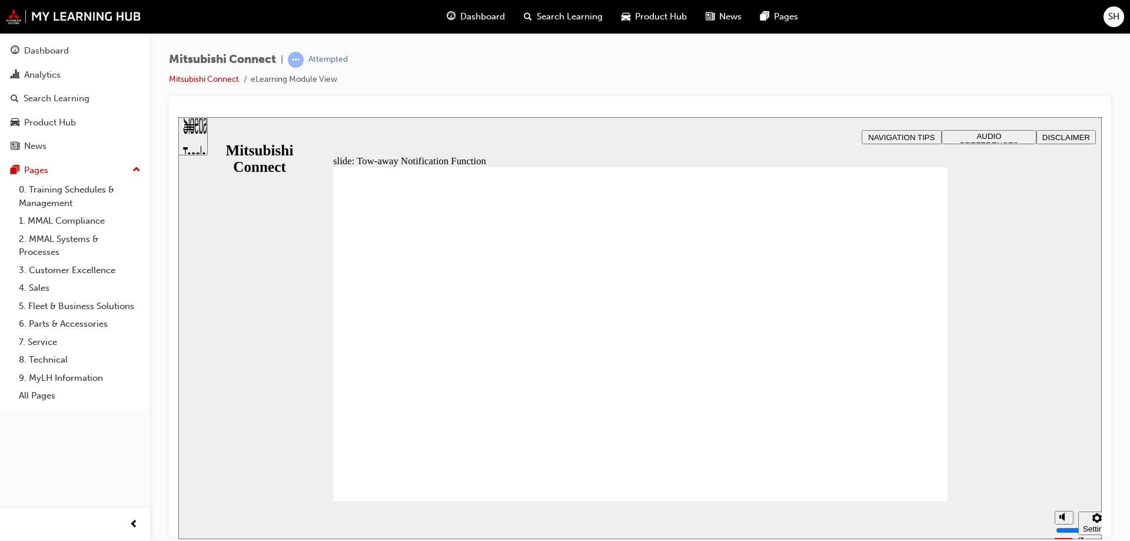
drag, startPoint x: 915, startPoint y: 476, endPoint x: 908, endPoint y: 476, distance: 6.5
drag, startPoint x: 440, startPoint y: 236, endPoint x: 450, endPoint y: 296, distance: 60.4
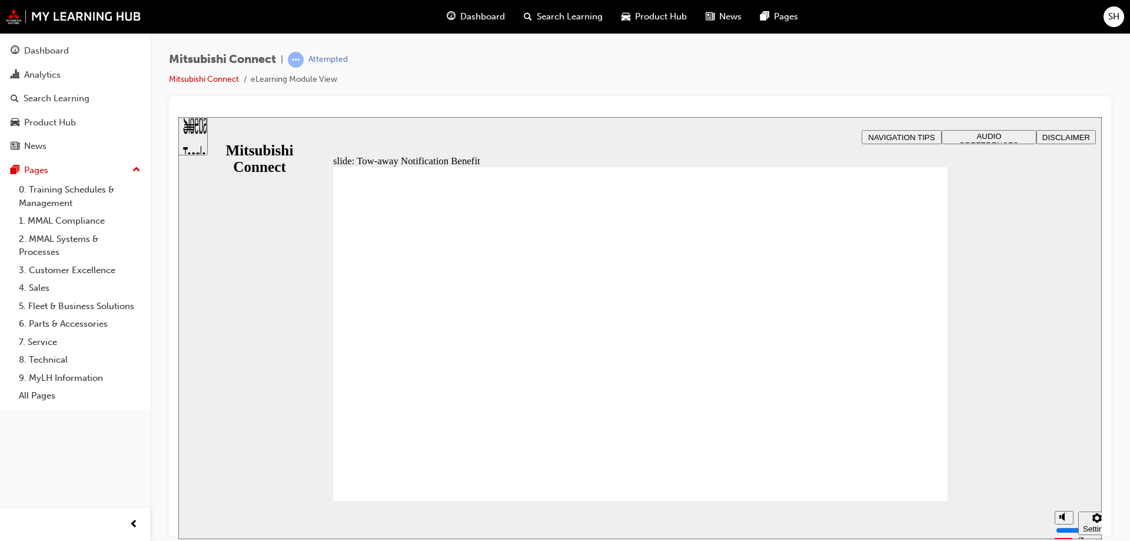
drag, startPoint x: 441, startPoint y: 287, endPoint x: 432, endPoint y: 370, distance: 83.5
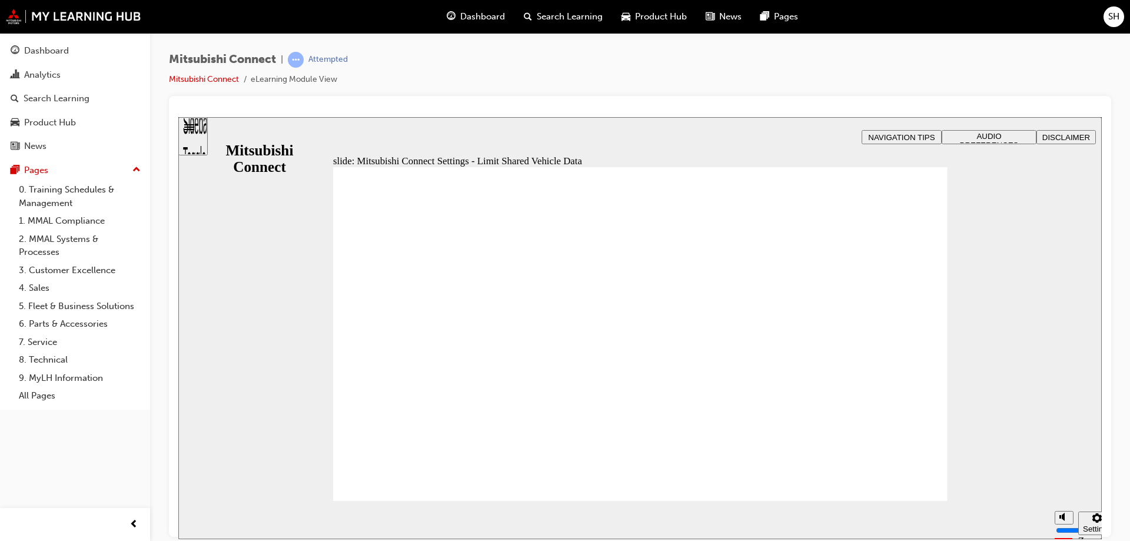
drag, startPoint x: 467, startPoint y: 422, endPoint x: 487, endPoint y: 424, distance: 19.7
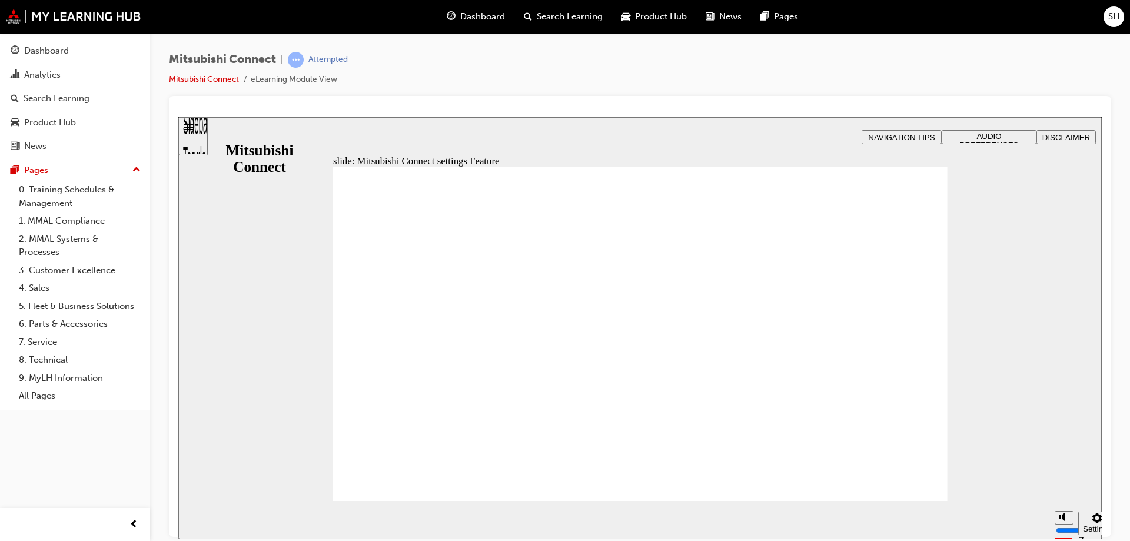
drag, startPoint x: 427, startPoint y: 258, endPoint x: 445, endPoint y: 346, distance: 89.5
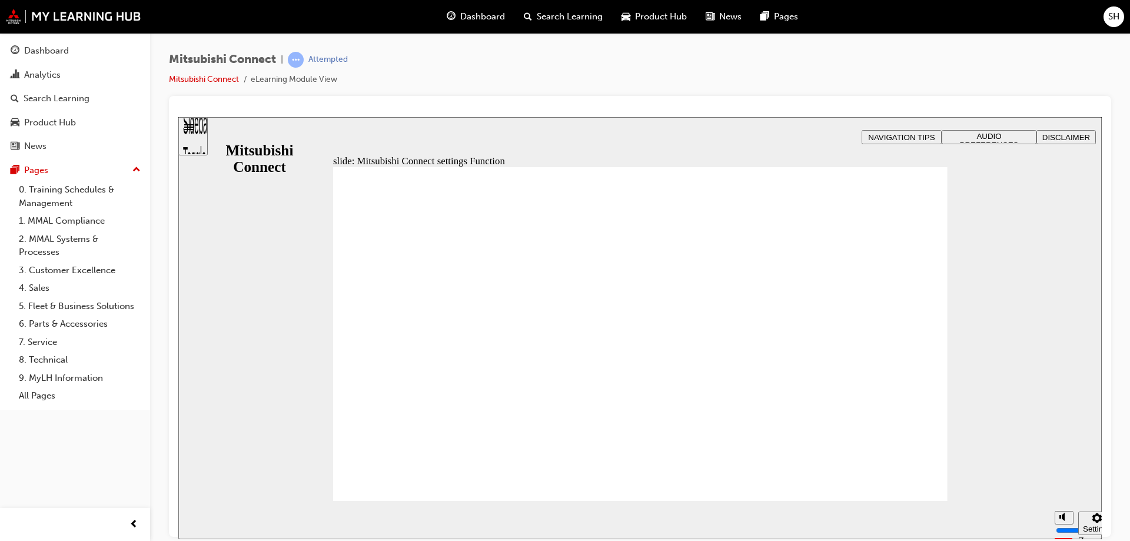
drag, startPoint x: 456, startPoint y: 360, endPoint x: 540, endPoint y: 399, distance: 92.4
drag, startPoint x: 748, startPoint y: 336, endPoint x: 826, endPoint y: 286, distance: 92.9
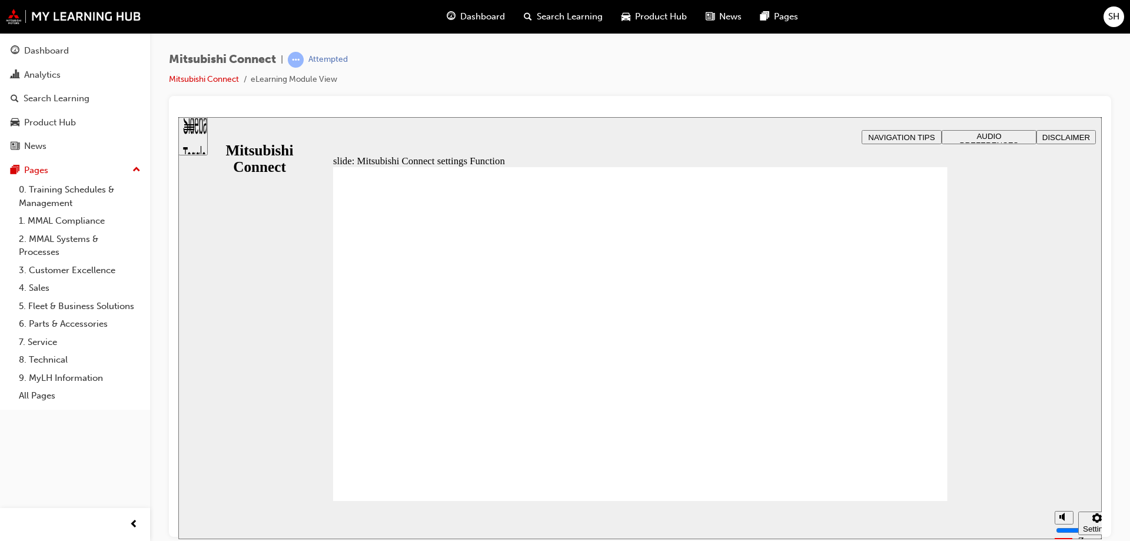
drag, startPoint x: 453, startPoint y: 231, endPoint x: 472, endPoint y: 288, distance: 60.5
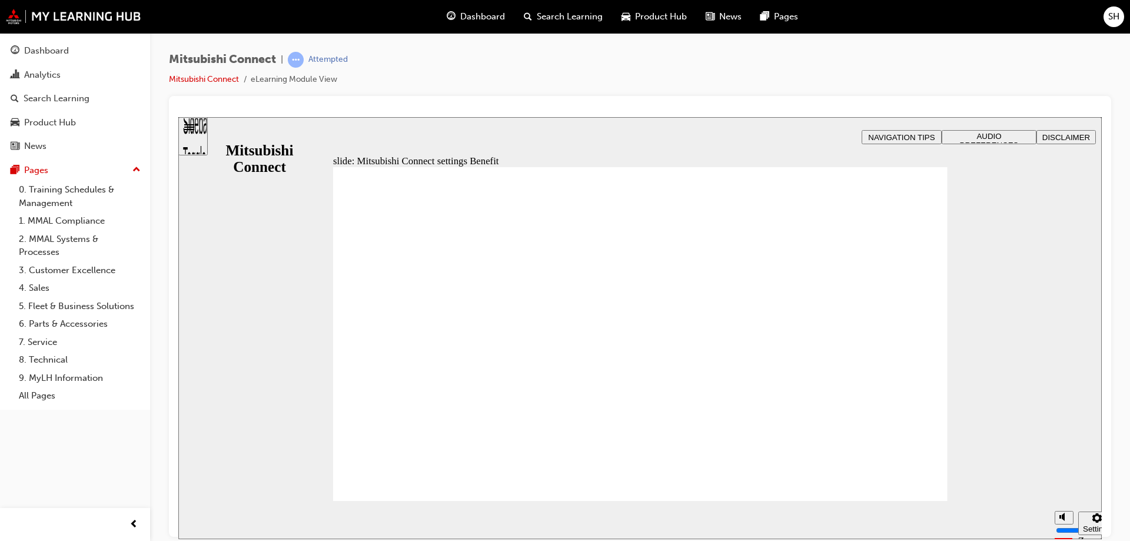
drag, startPoint x: 540, startPoint y: 400, endPoint x: 566, endPoint y: 372, distance: 38.3
drag, startPoint x: 627, startPoint y: 337, endPoint x: 847, endPoint y: 404, distance: 229.6
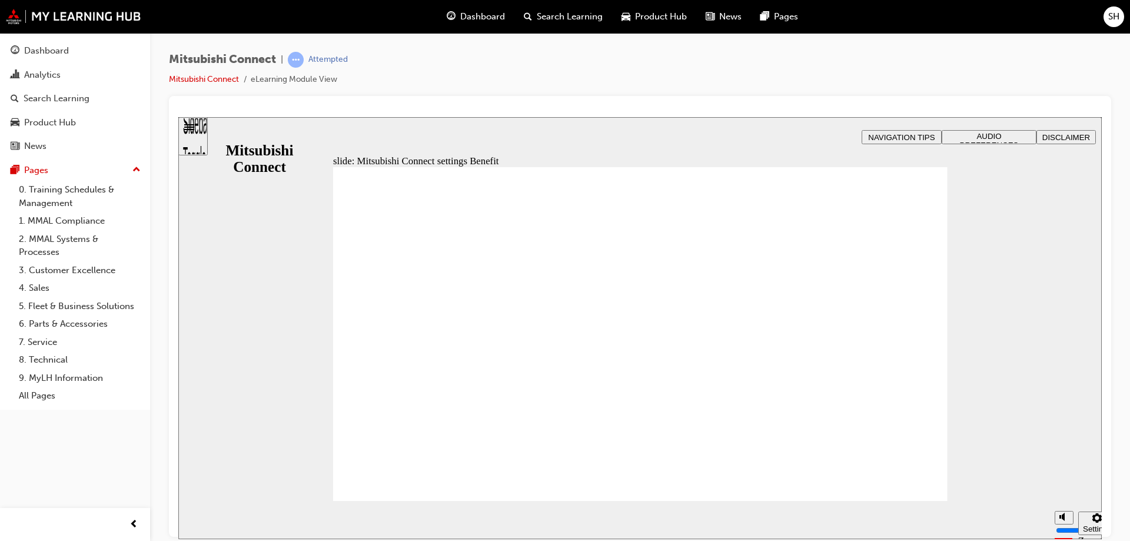
drag, startPoint x: 903, startPoint y: 477, endPoint x: 896, endPoint y: 473, distance: 7.4
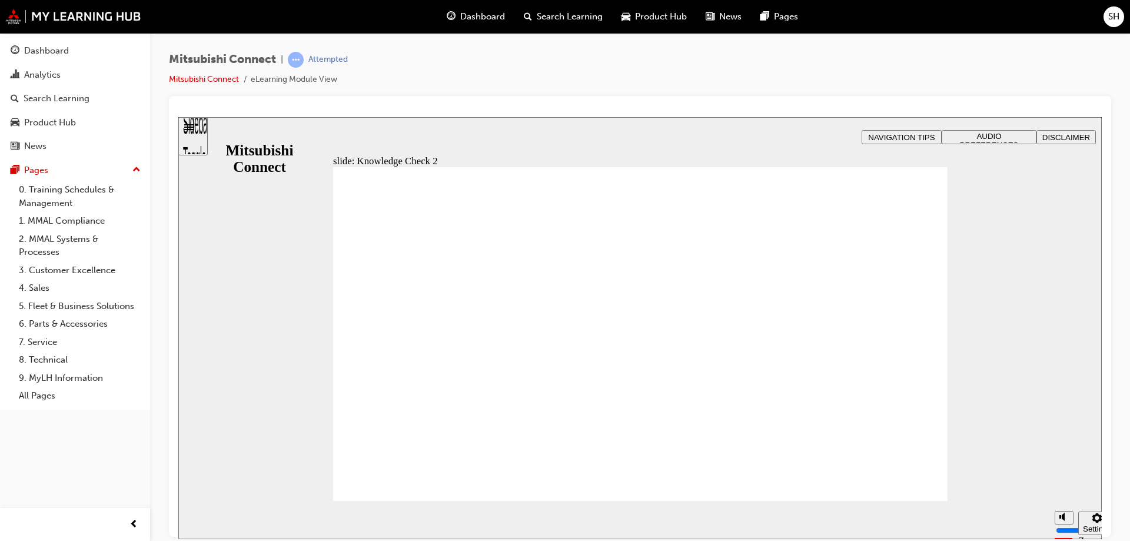
radio input "true"
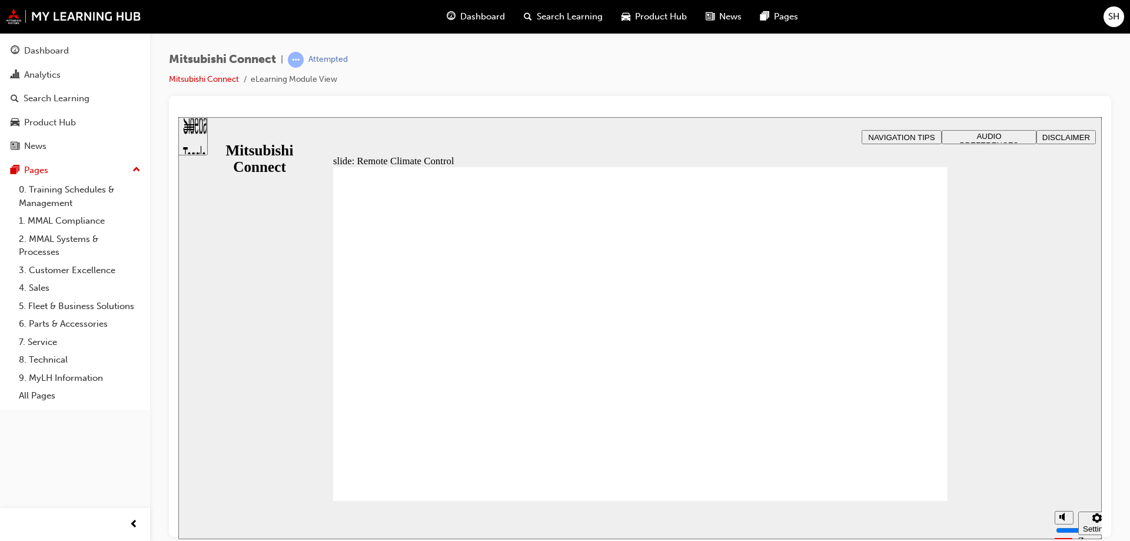
drag, startPoint x: 593, startPoint y: 286, endPoint x: 559, endPoint y: 285, distance: 33.6
drag, startPoint x: 501, startPoint y: 391, endPoint x: 536, endPoint y: 339, distance: 63.2
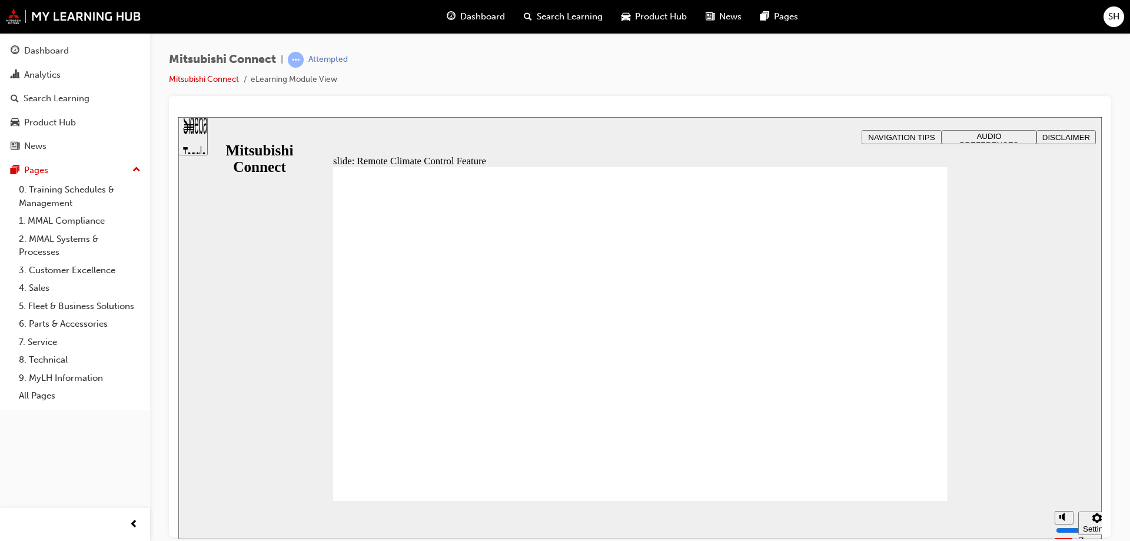
drag, startPoint x: 729, startPoint y: 214, endPoint x: 765, endPoint y: 323, distance: 115.4
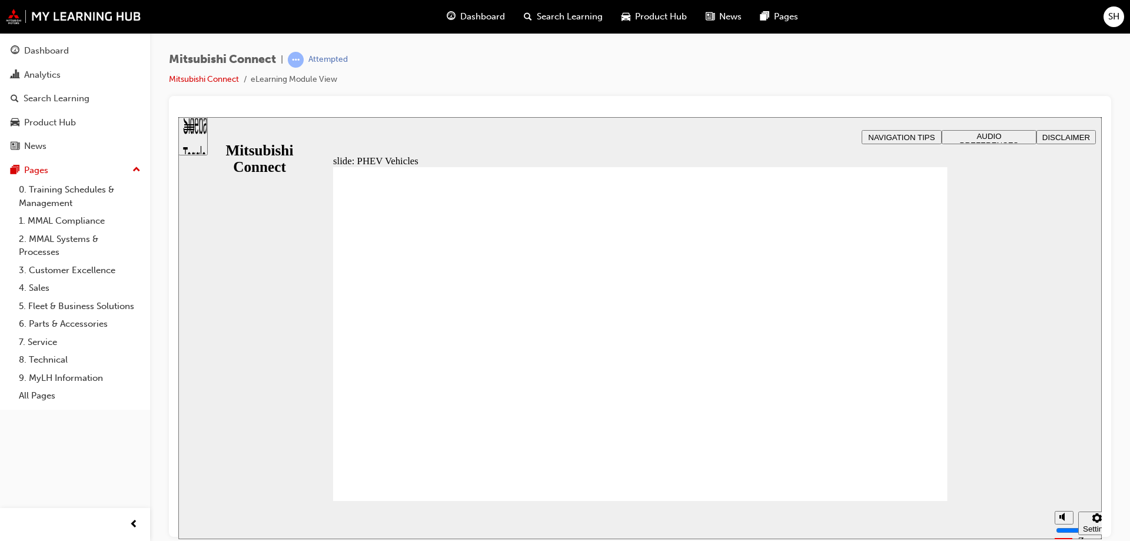
drag, startPoint x: 397, startPoint y: 238, endPoint x: 404, endPoint y: 246, distance: 10.0
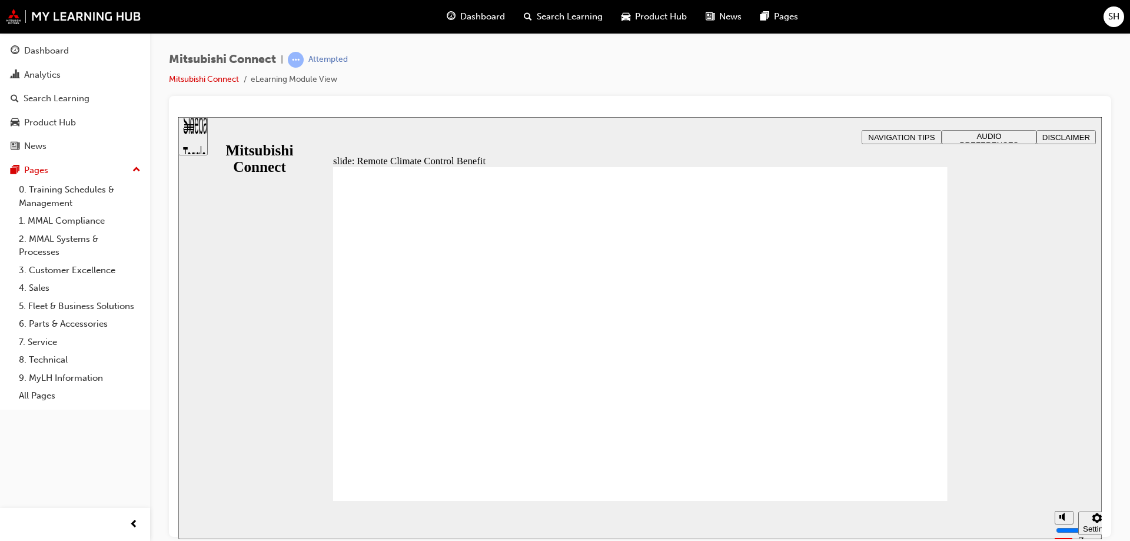
drag, startPoint x: 820, startPoint y: 316, endPoint x: 789, endPoint y: 278, distance: 48.1
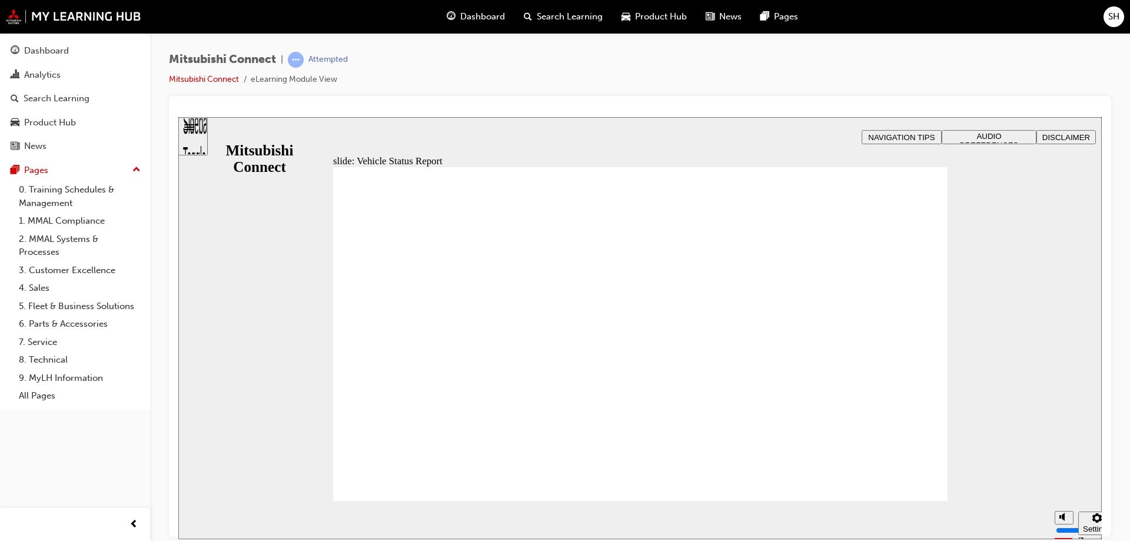
drag, startPoint x: 466, startPoint y: 313, endPoint x: 510, endPoint y: 339, distance: 51.5
drag, startPoint x: 592, startPoint y: 297, endPoint x: 654, endPoint y: 256, distance: 74.6
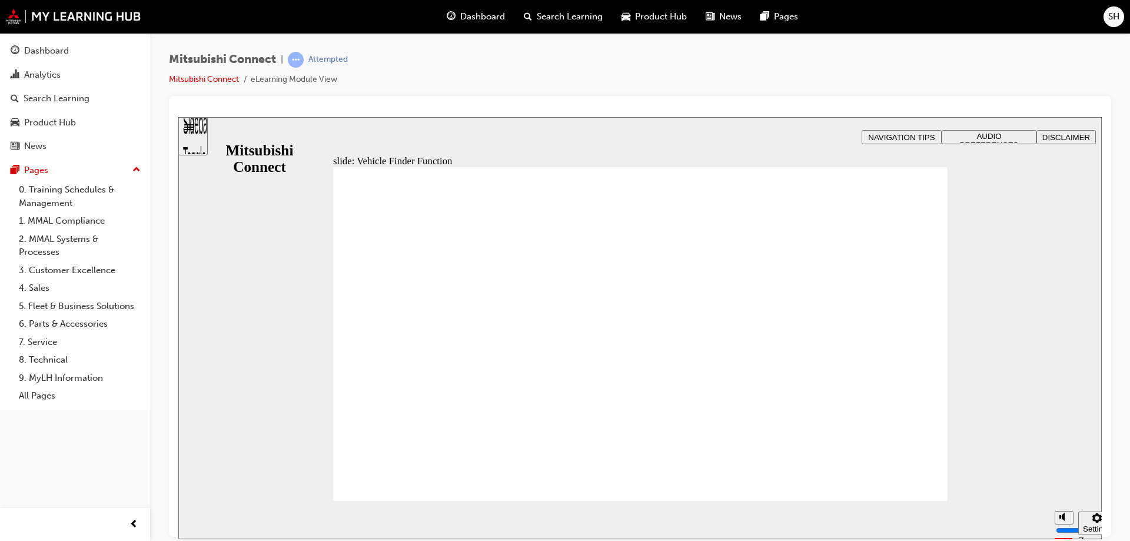
drag, startPoint x: 389, startPoint y: 240, endPoint x: 484, endPoint y: 264, distance: 98.2
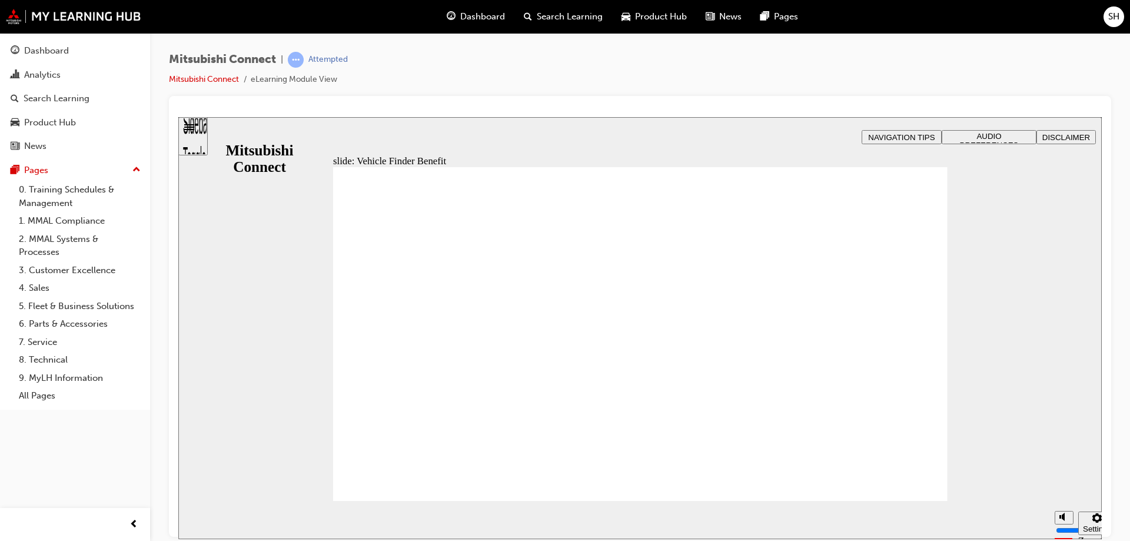
checkbox input "true"
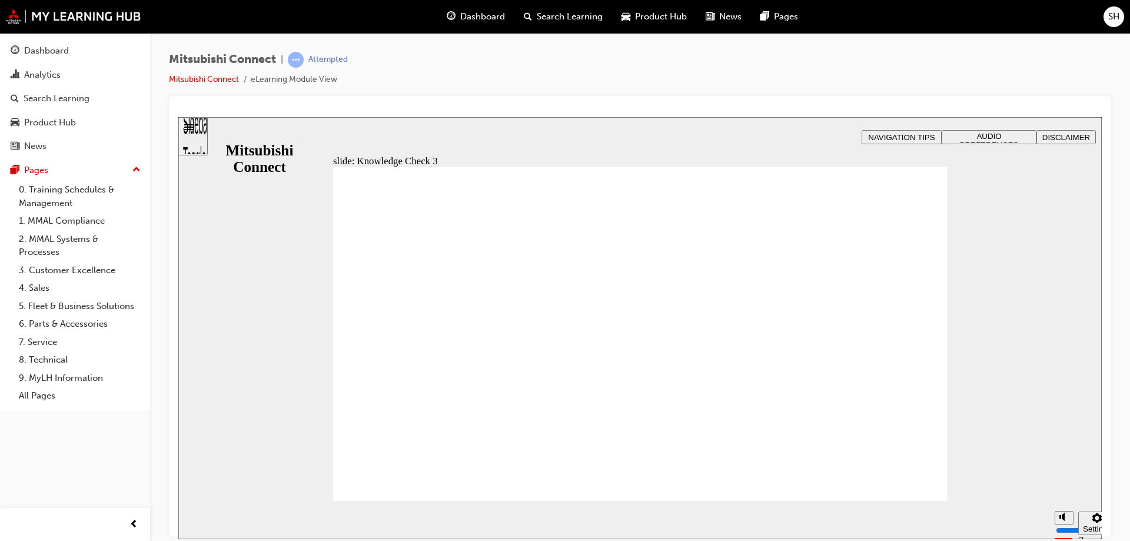
checkbox input "true"
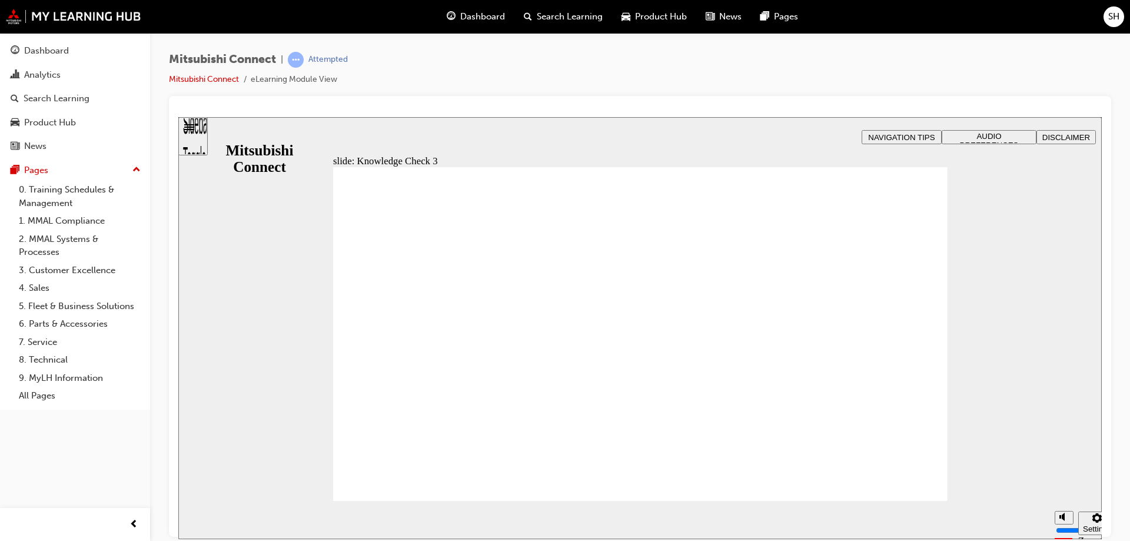
drag, startPoint x: 361, startPoint y: 405, endPoint x: 460, endPoint y: 466, distance: 116.0
checkbox input "false"
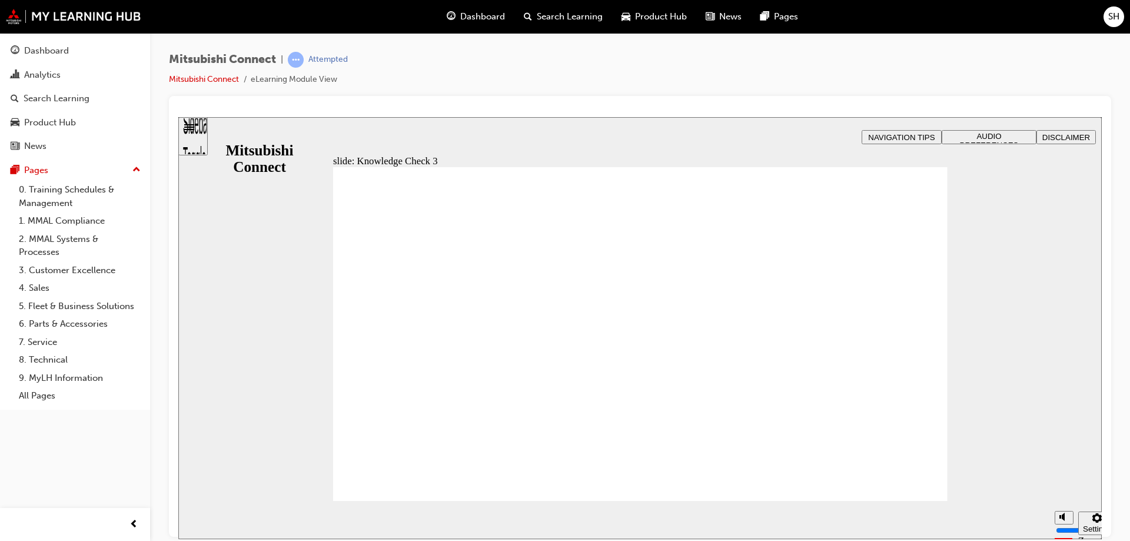
checkbox input "false"
checkbox input "true"
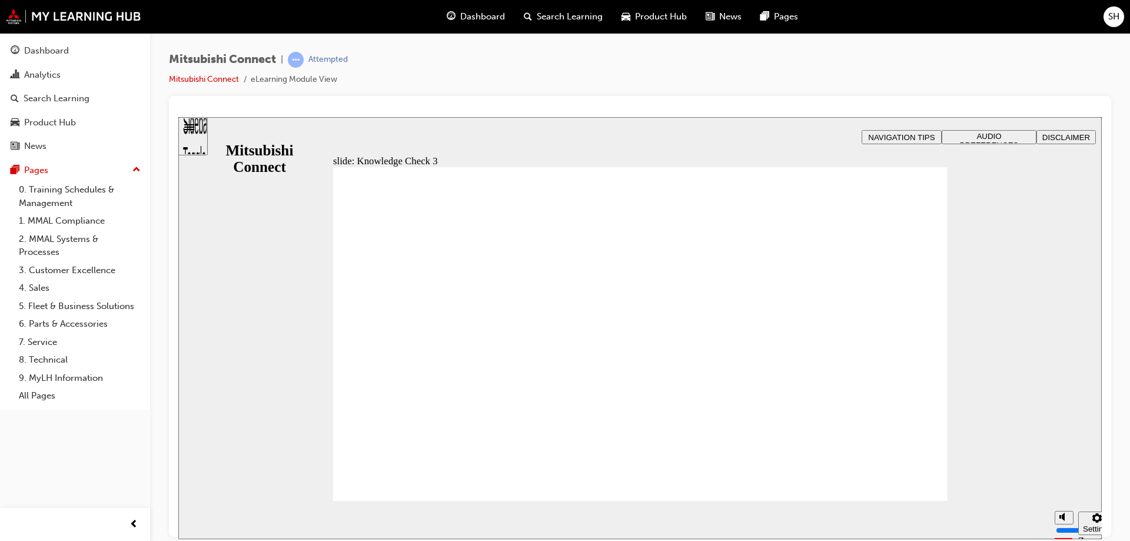
checkbox input "false"
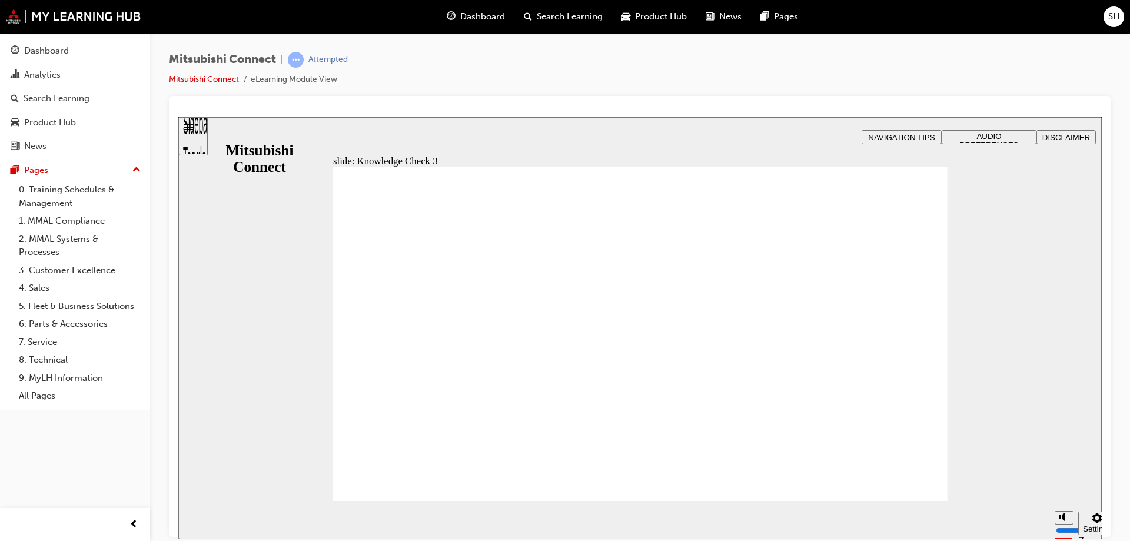
drag, startPoint x: 358, startPoint y: 379, endPoint x: 359, endPoint y: 387, distance: 8.3
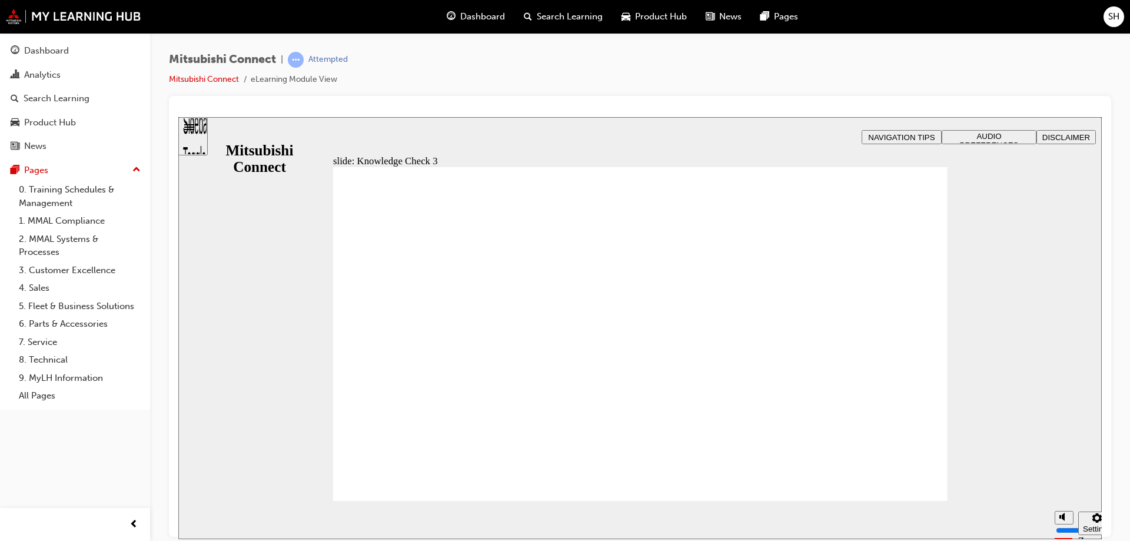
drag, startPoint x: 489, startPoint y: 482, endPoint x: 387, endPoint y: 445, distance: 108.4
checkbox input "false"
checkbox input "true"
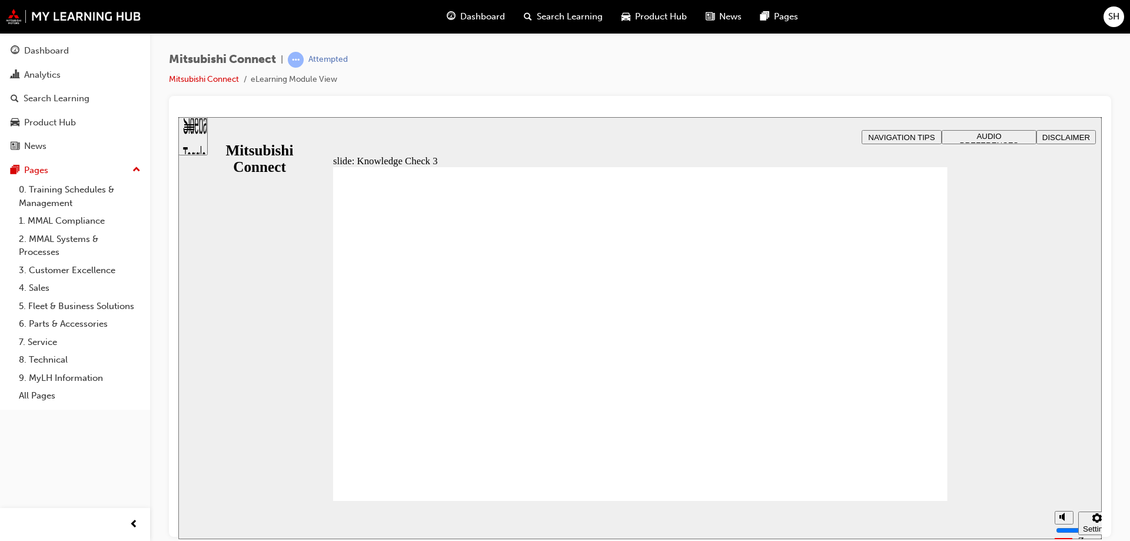
checkbox input "true"
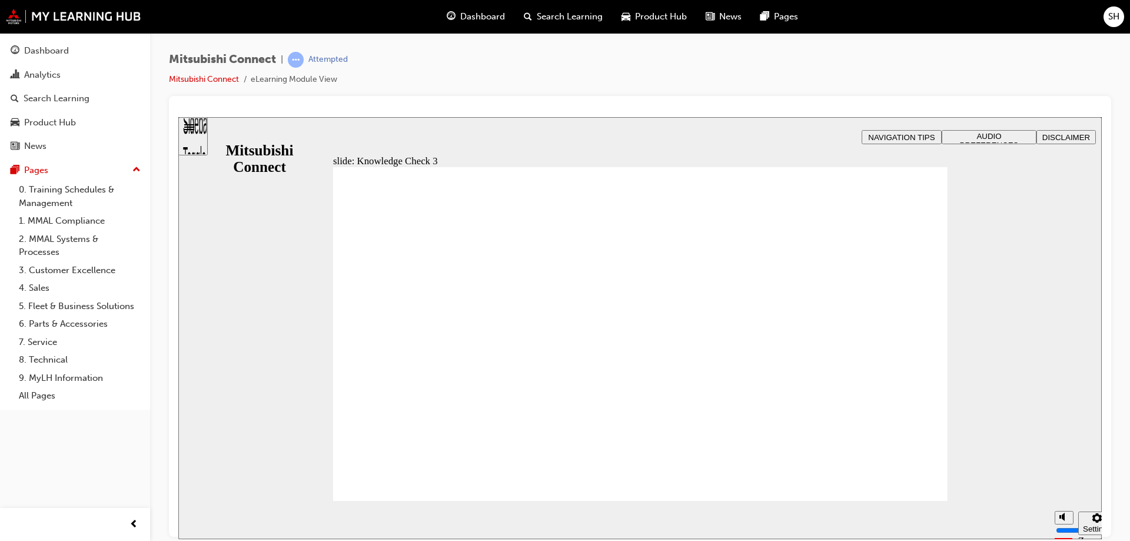
drag, startPoint x: 544, startPoint y: 479, endPoint x: 482, endPoint y: 425, distance: 82.6
checkbox input "false"
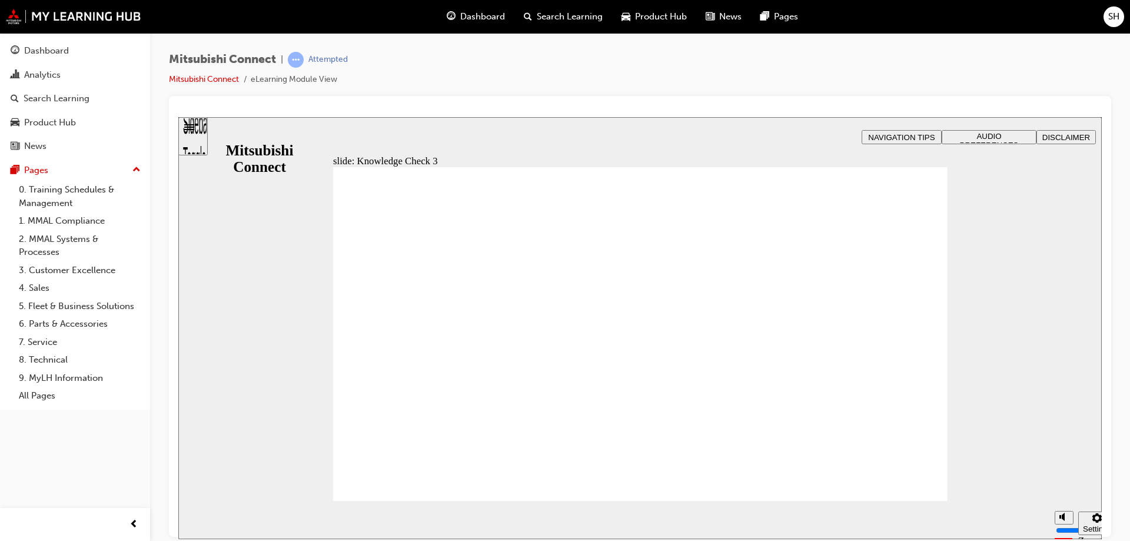
checkbox input "false"
checkbox input "true"
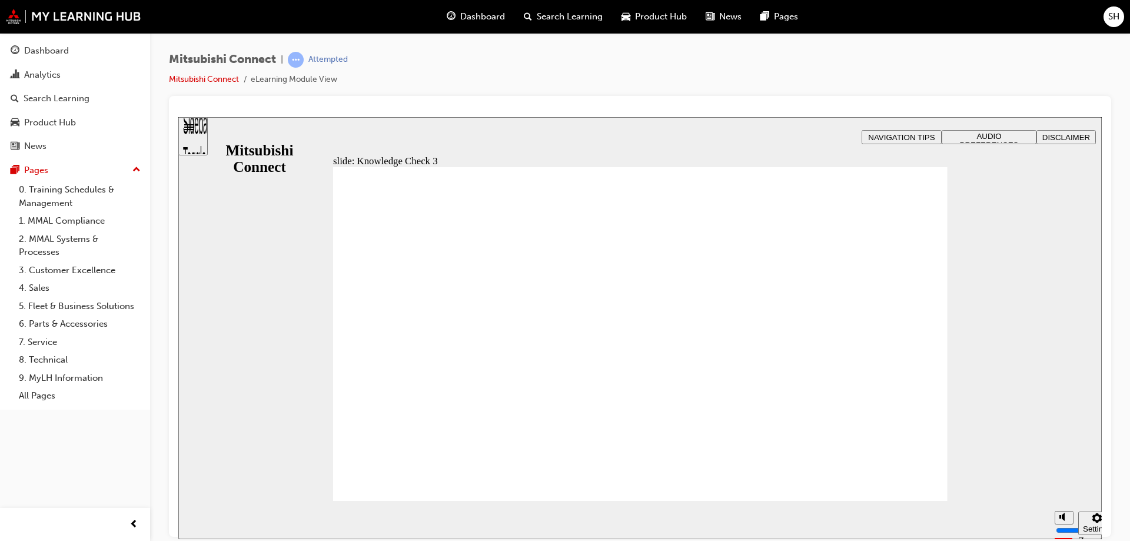
checkbox input "false"
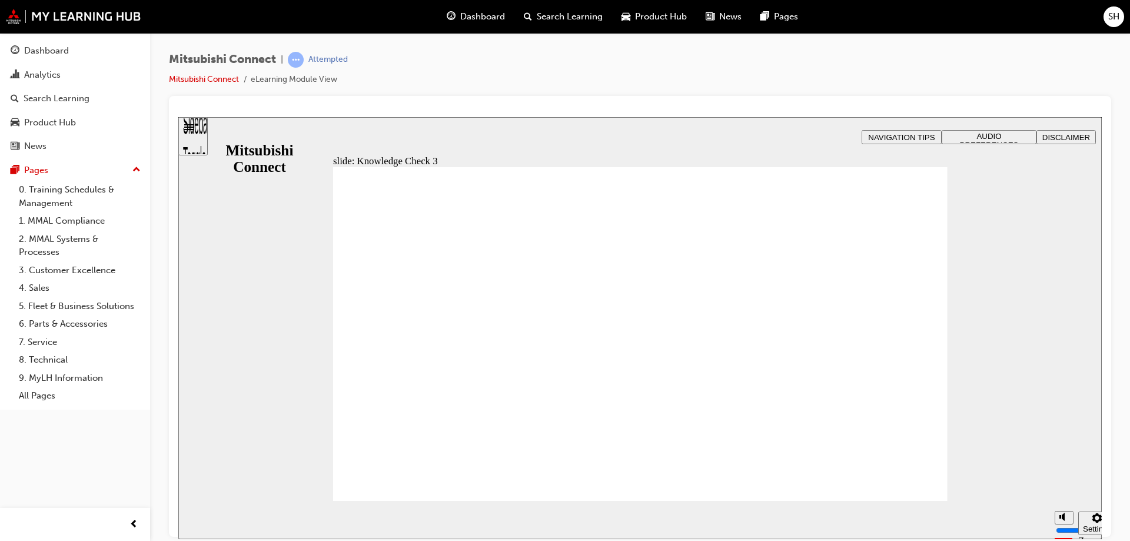
checkbox input "false"
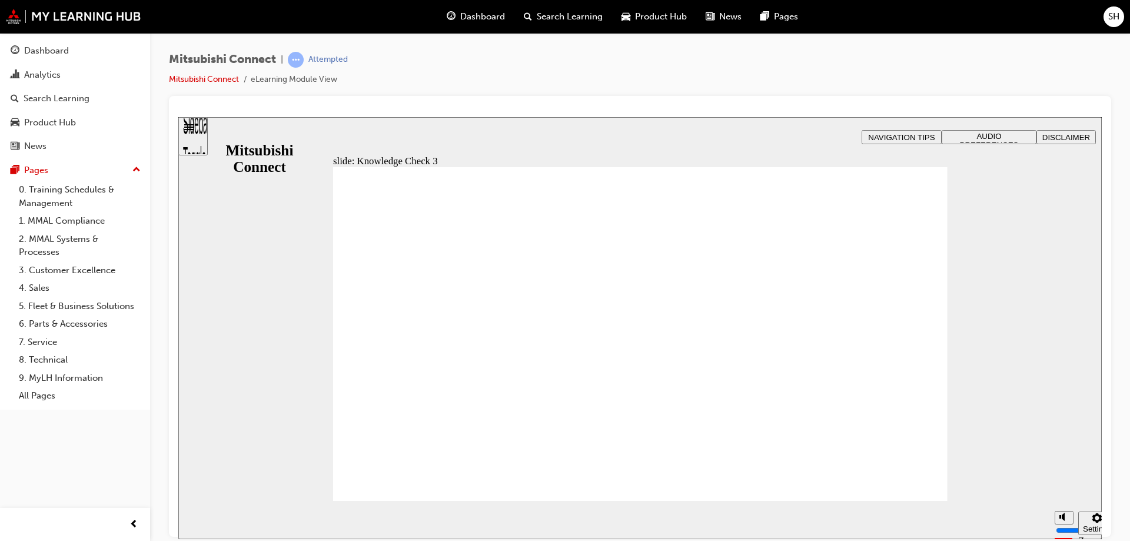
checkbox input "false"
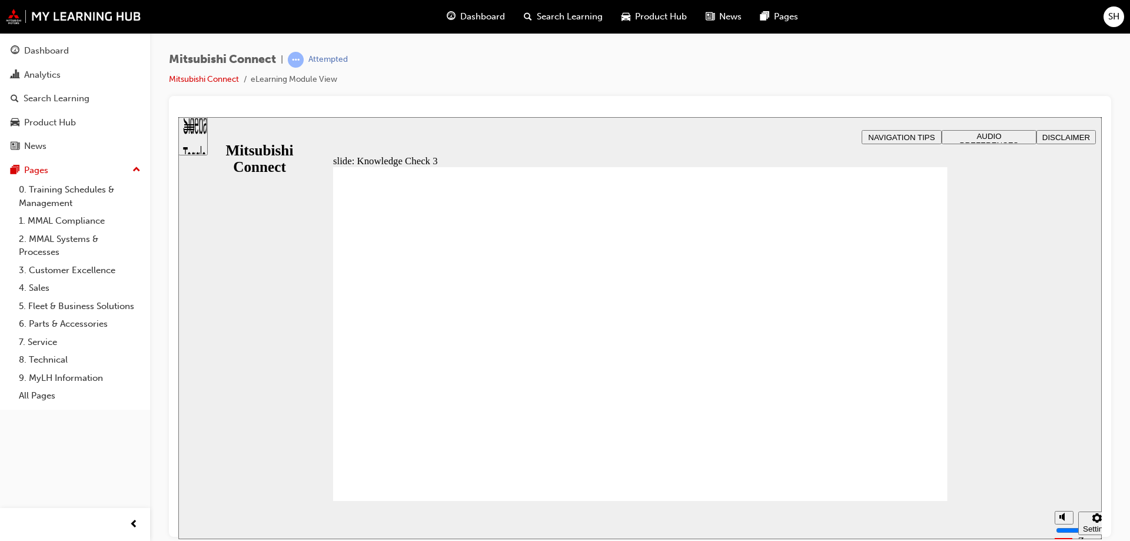
checkbox input "false"
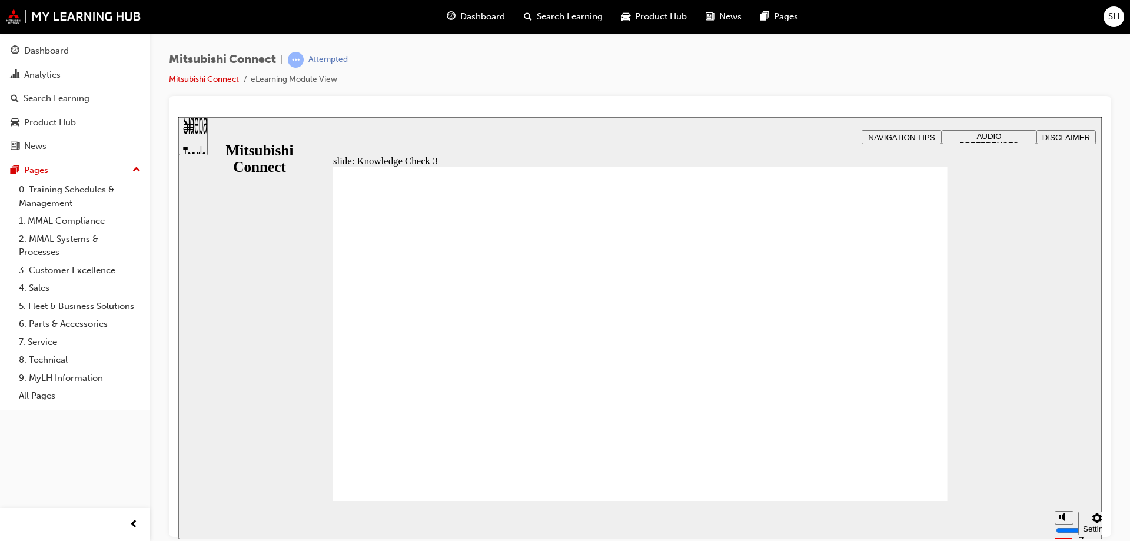
checkbox input "true"
drag, startPoint x: 359, startPoint y: 382, endPoint x: 360, endPoint y: 408, distance: 25.9
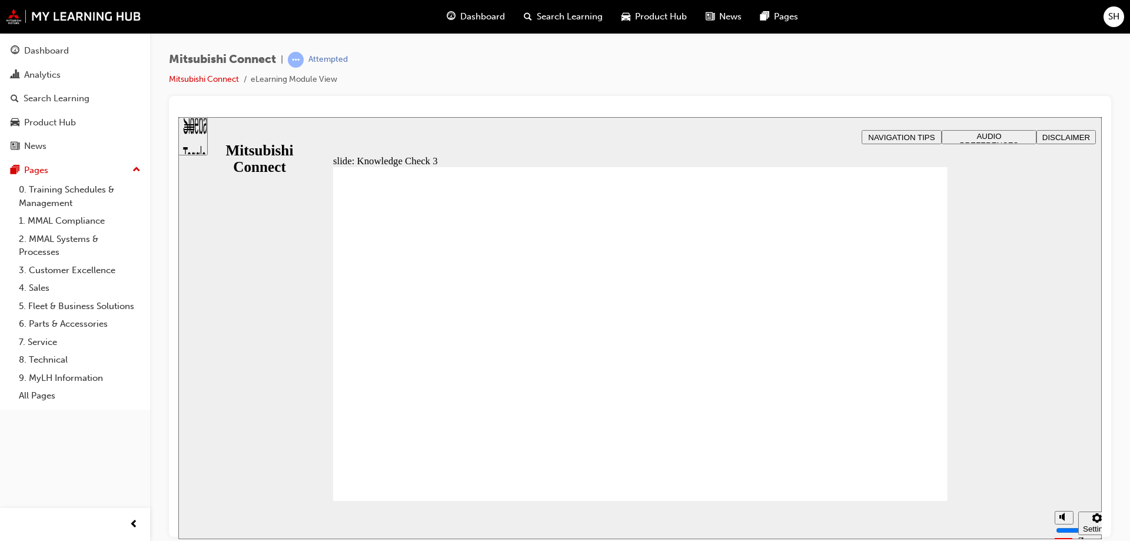
checkbox input "false"
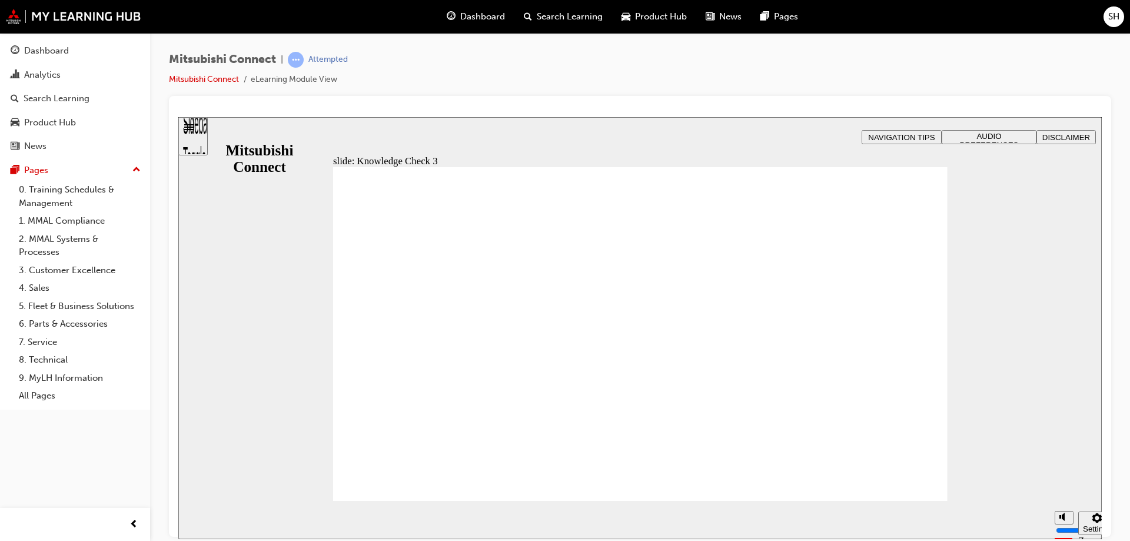
checkbox input "true"
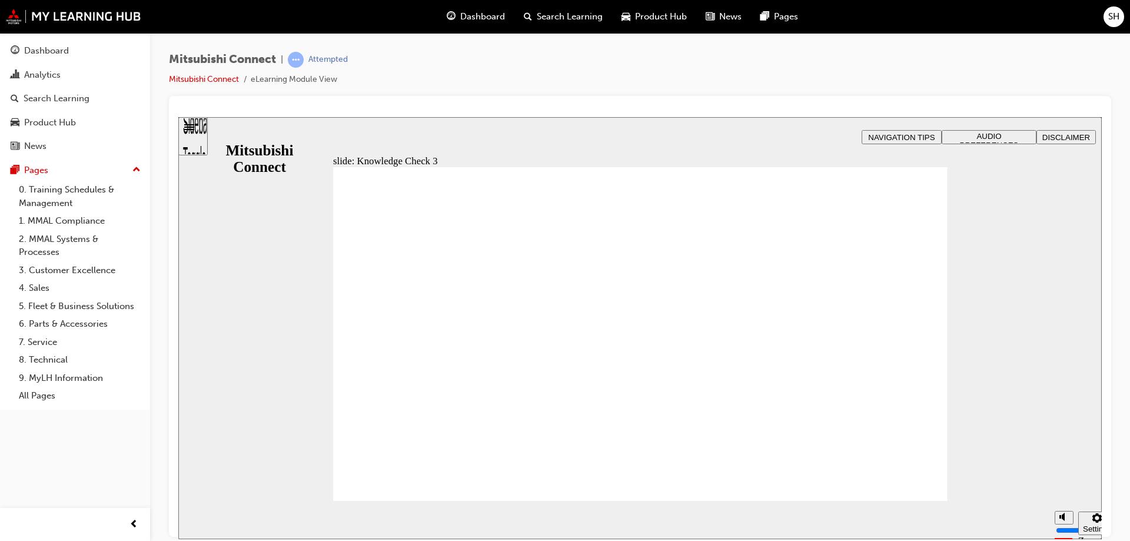
drag, startPoint x: 518, startPoint y: 468, endPoint x: 504, endPoint y: 467, distance: 14.1
checkbox input "false"
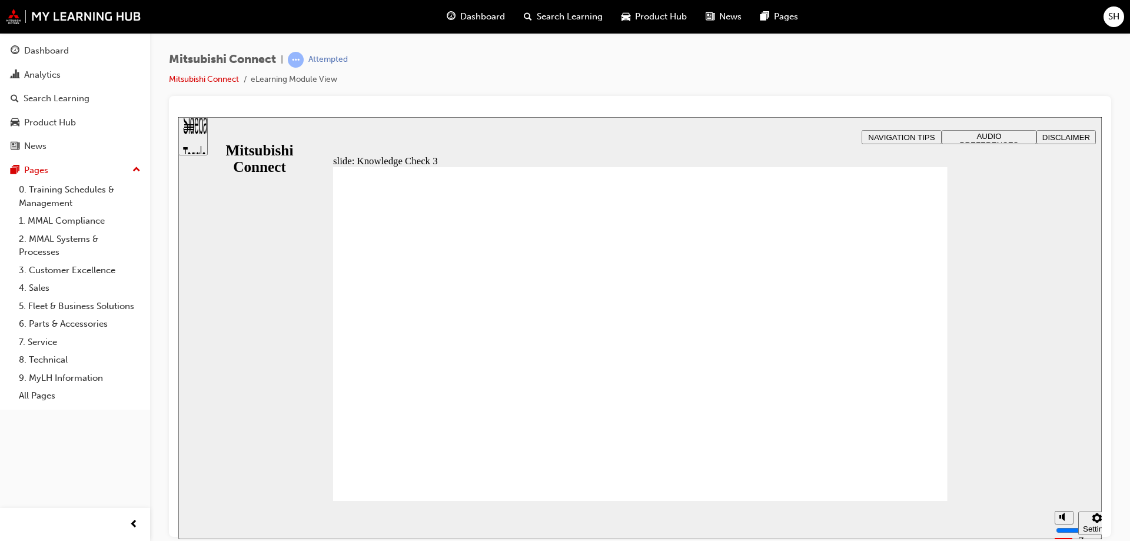
checkbox input "false"
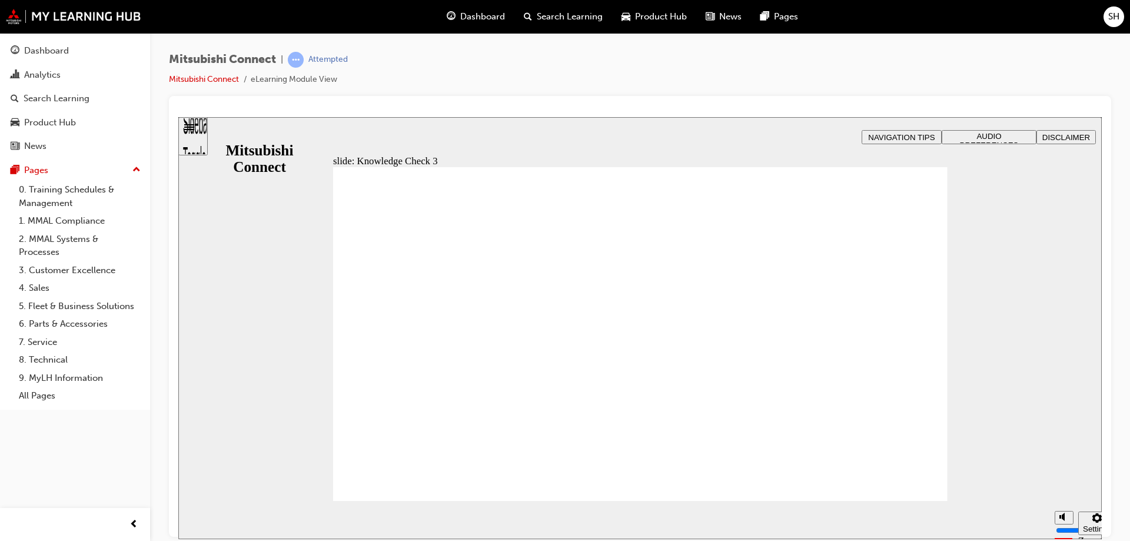
checkbox input "true"
drag, startPoint x: 360, startPoint y: 328, endPoint x: 394, endPoint y: 469, distance: 145.4
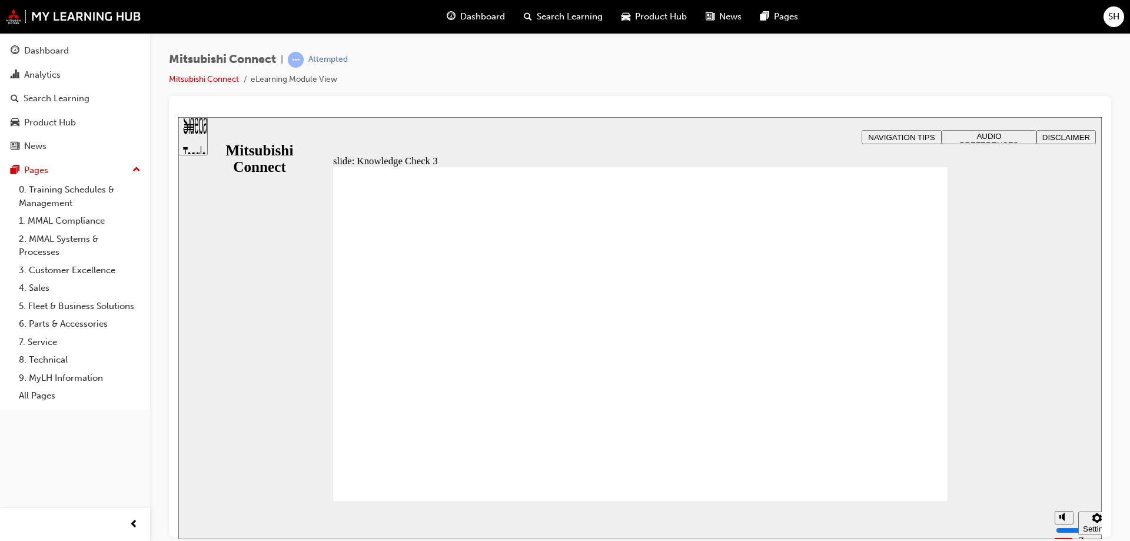
checkbox input "false"
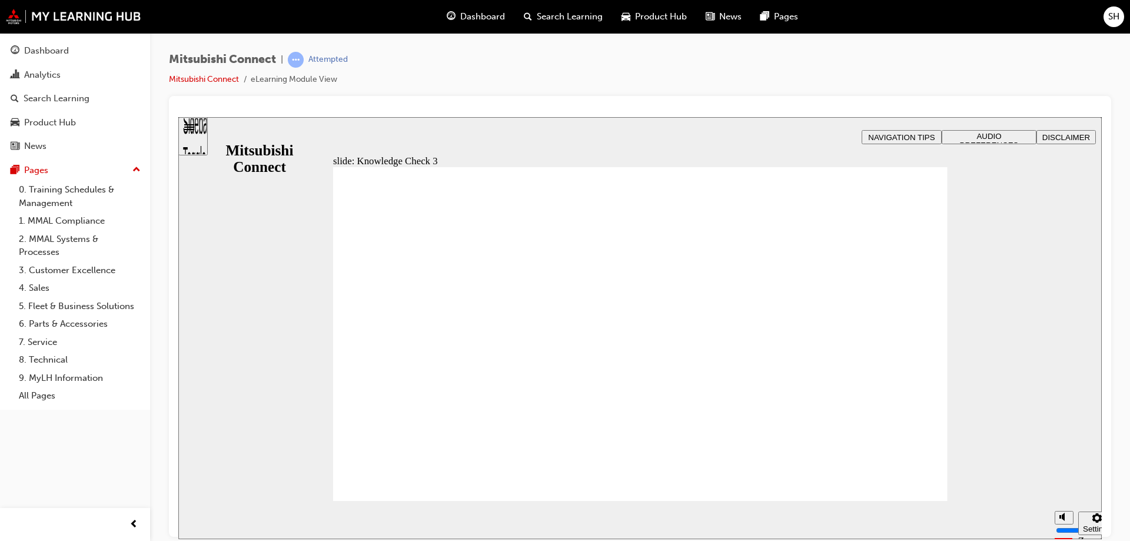
checkbox input "false"
drag, startPoint x: 519, startPoint y: 469, endPoint x: 465, endPoint y: 454, distance: 56.1
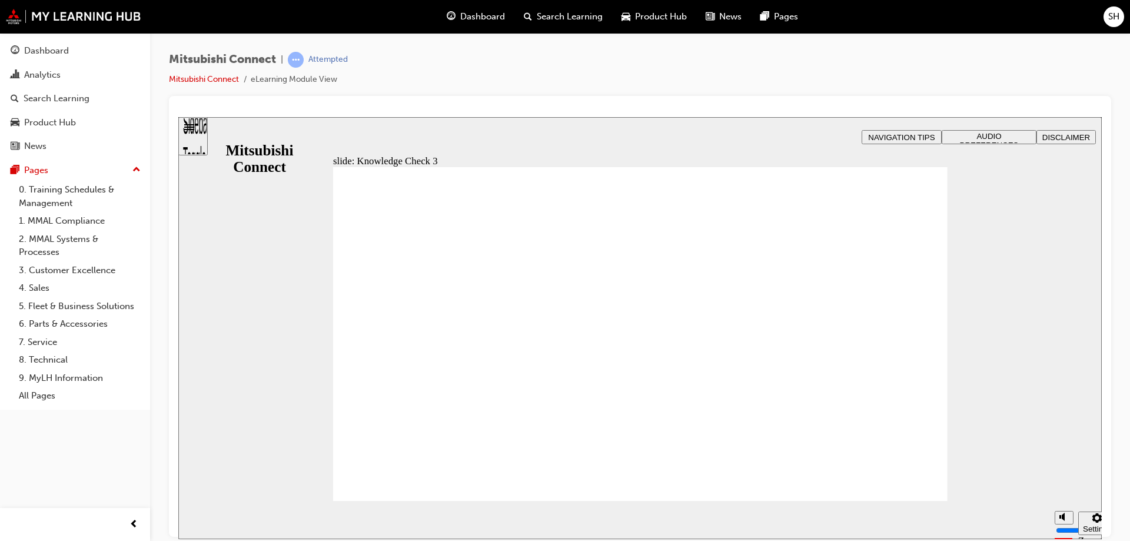
checkbox input "false"
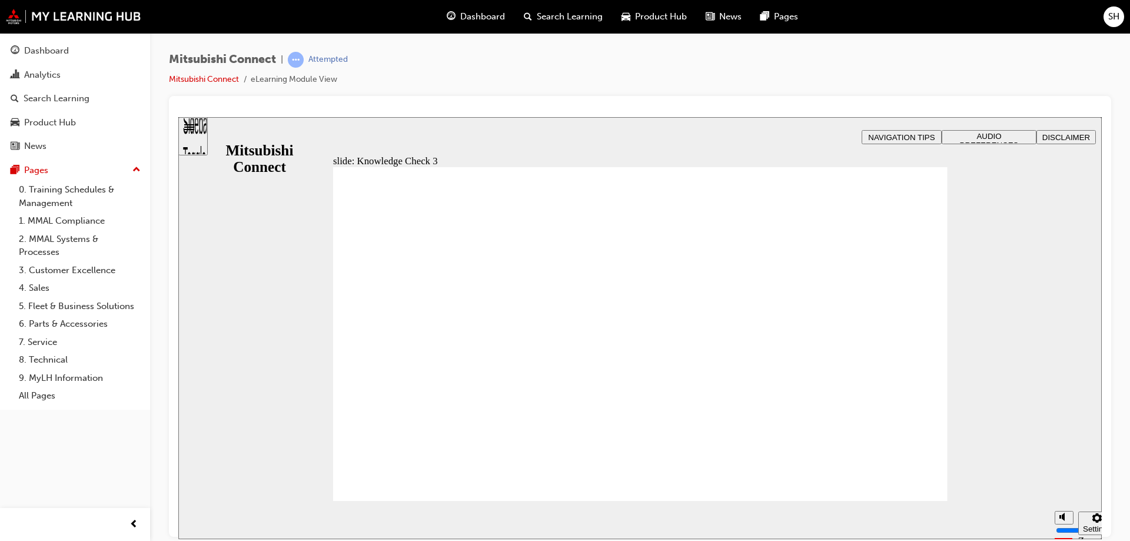
checkbox input "true"
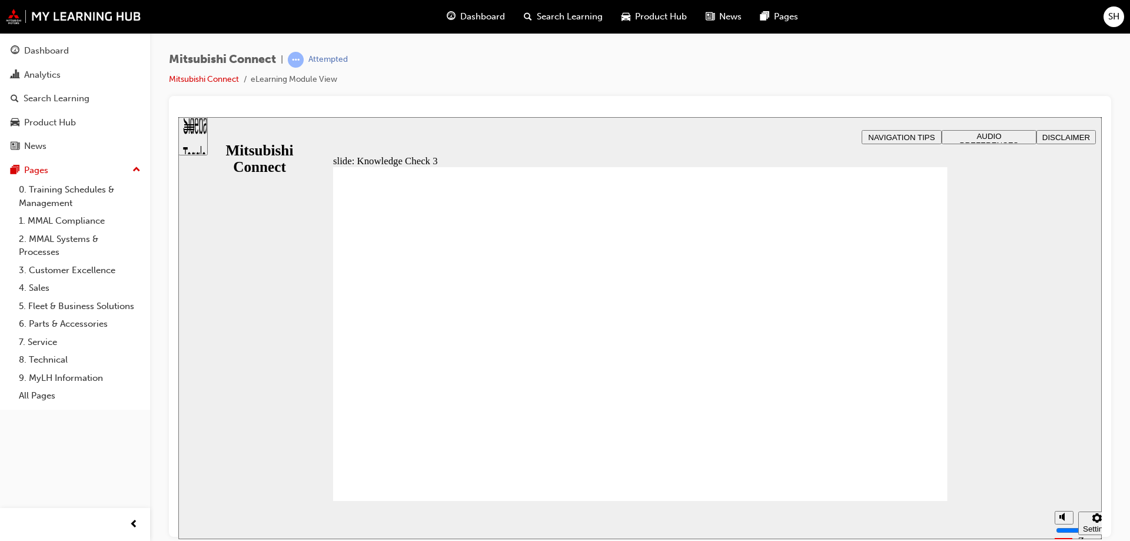
checkbox input "true"
checkbox input "false"
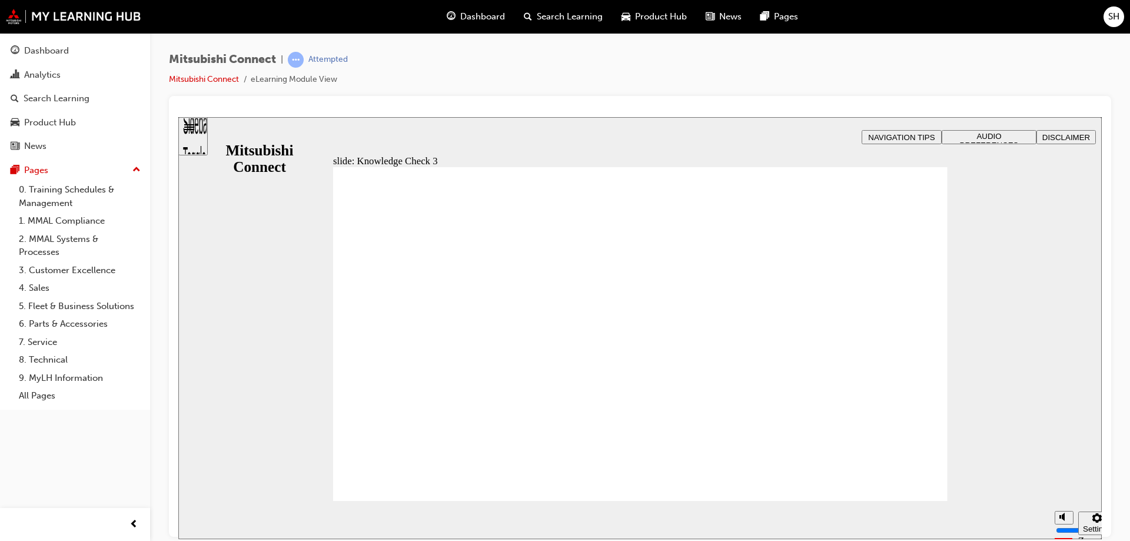
checkbox input "false"
checkbox input "true"
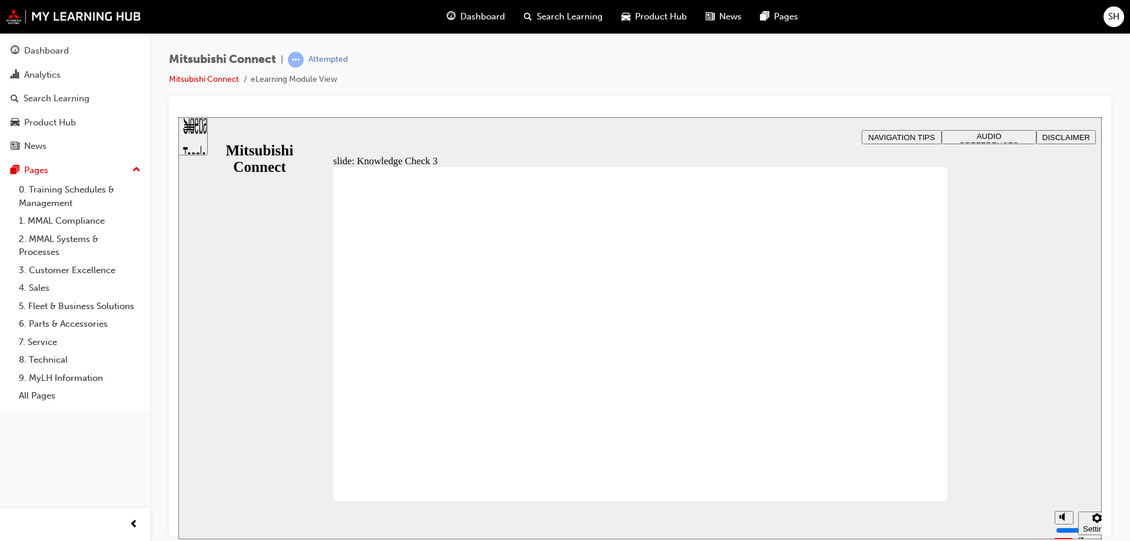
checkbox input "true"
checkbox input "false"
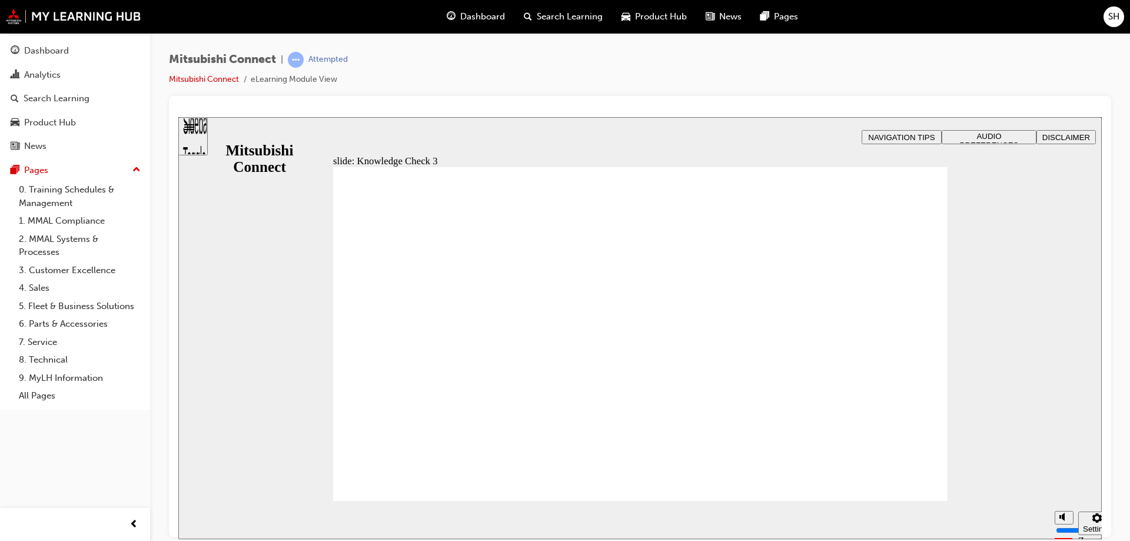
checkbox input "false"
checkbox input "true"
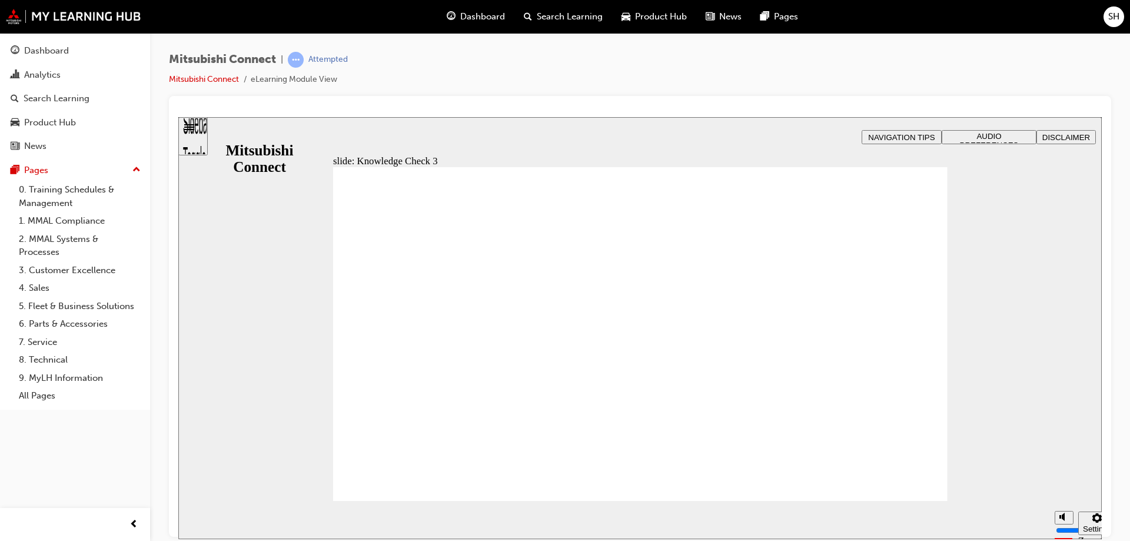
checkbox input "true"
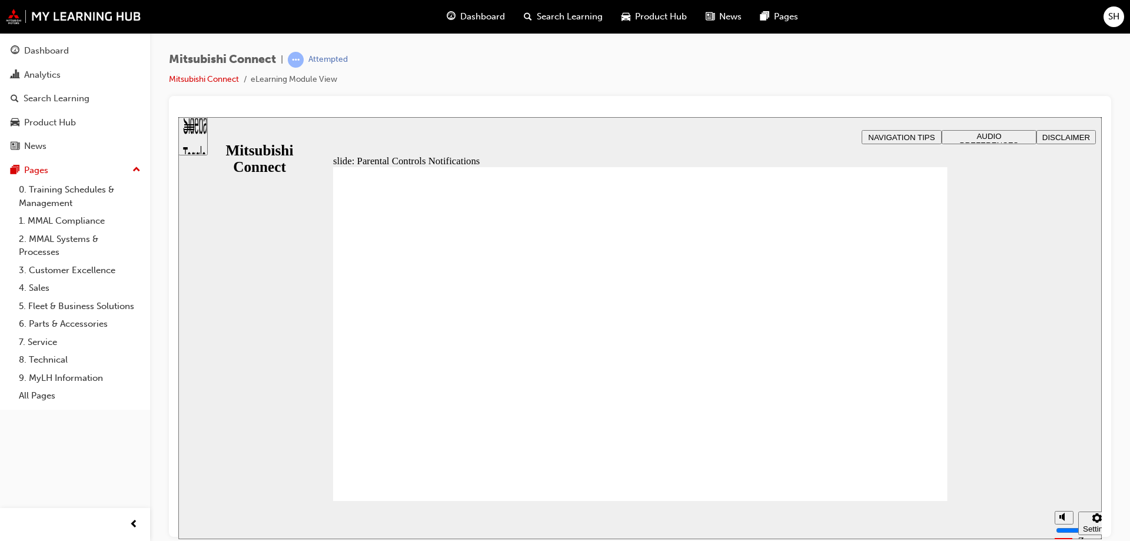
drag, startPoint x: 373, startPoint y: 219, endPoint x: 495, endPoint y: 303, distance: 148.1
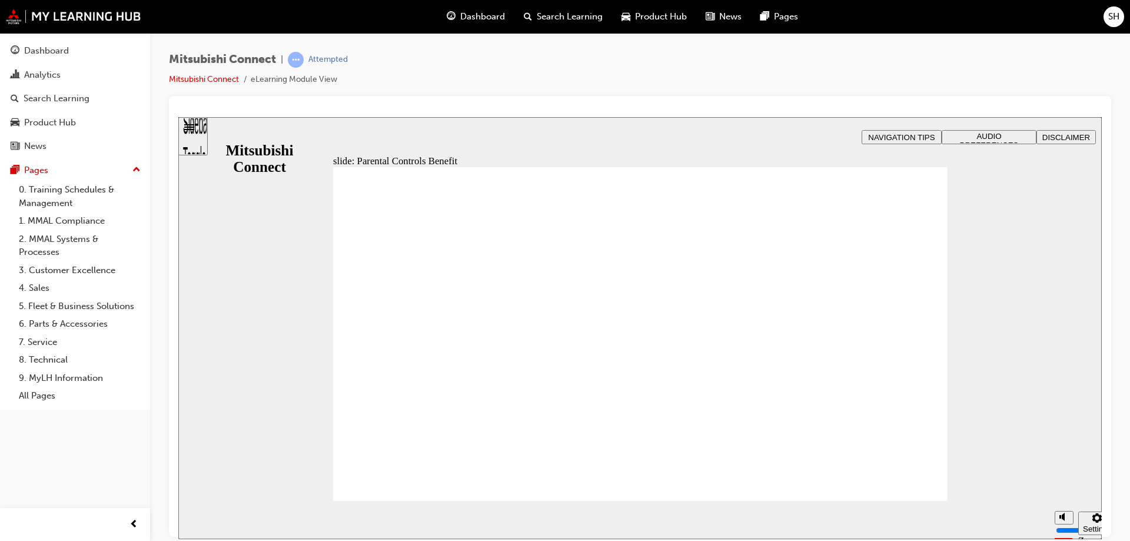
drag, startPoint x: 379, startPoint y: 241, endPoint x: 399, endPoint y: 312, distance: 74.2
drag, startPoint x: 400, startPoint y: 315, endPoint x: 427, endPoint y: 324, distance: 27.9
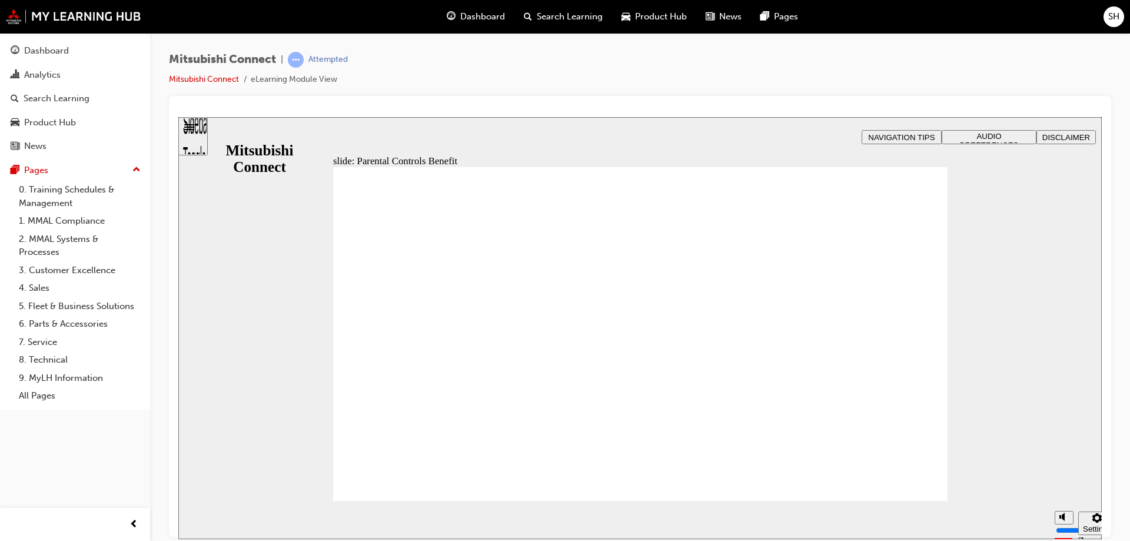
drag, startPoint x: 497, startPoint y: 258, endPoint x: 498, endPoint y: 267, distance: 8.9
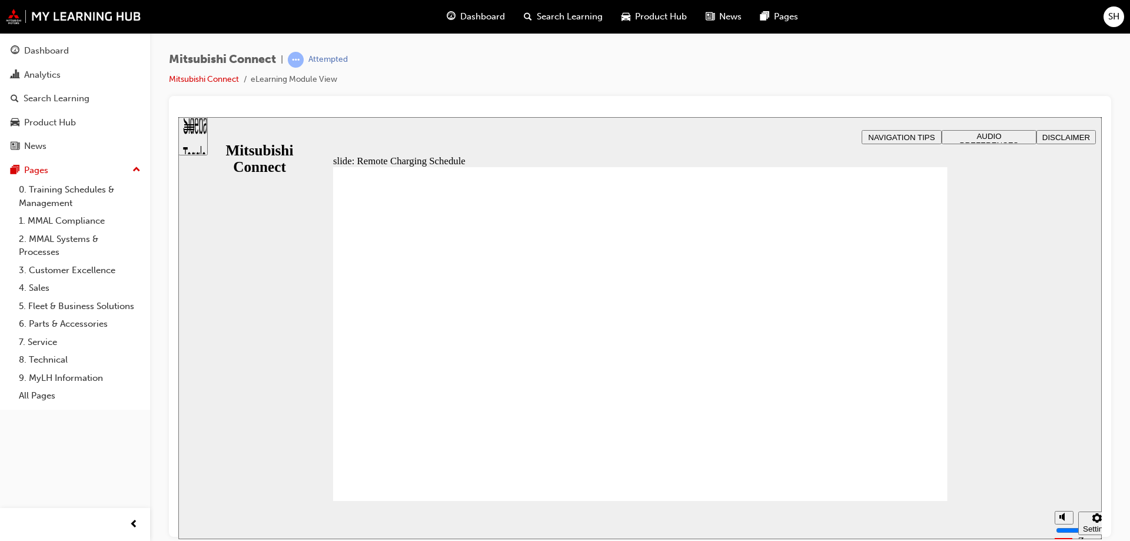
drag, startPoint x: 711, startPoint y: 385, endPoint x: 888, endPoint y: 455, distance: 190.6
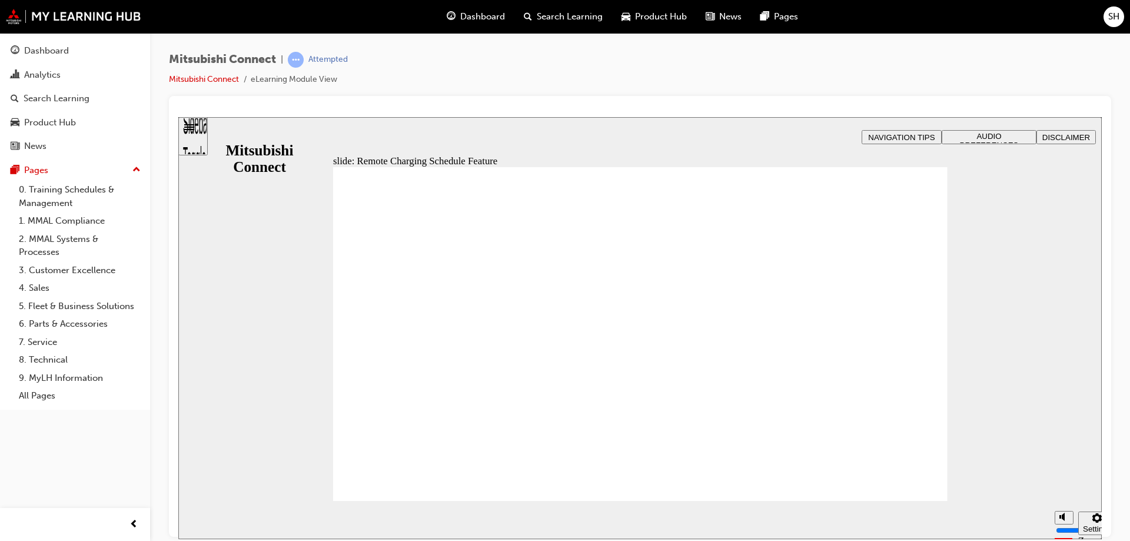
drag, startPoint x: 716, startPoint y: 301, endPoint x: 711, endPoint y: 307, distance: 8.3
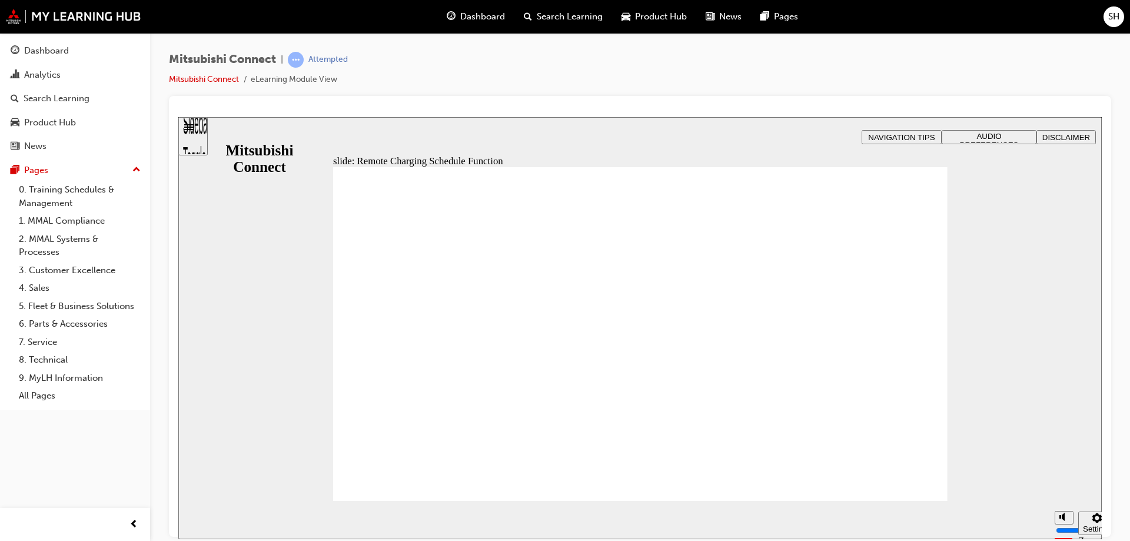
drag, startPoint x: 570, startPoint y: 244, endPoint x: 565, endPoint y: 253, distance: 10.0
drag, startPoint x: 568, startPoint y: 241, endPoint x: 778, endPoint y: 386, distance: 255.2
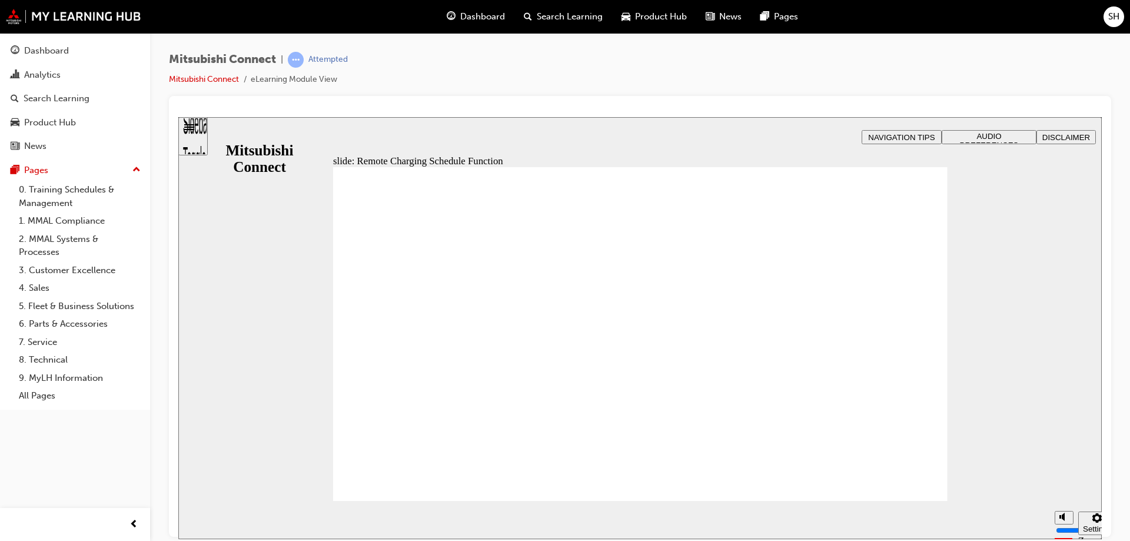
drag, startPoint x: 351, startPoint y: 240, endPoint x: 367, endPoint y: 246, distance: 16.4
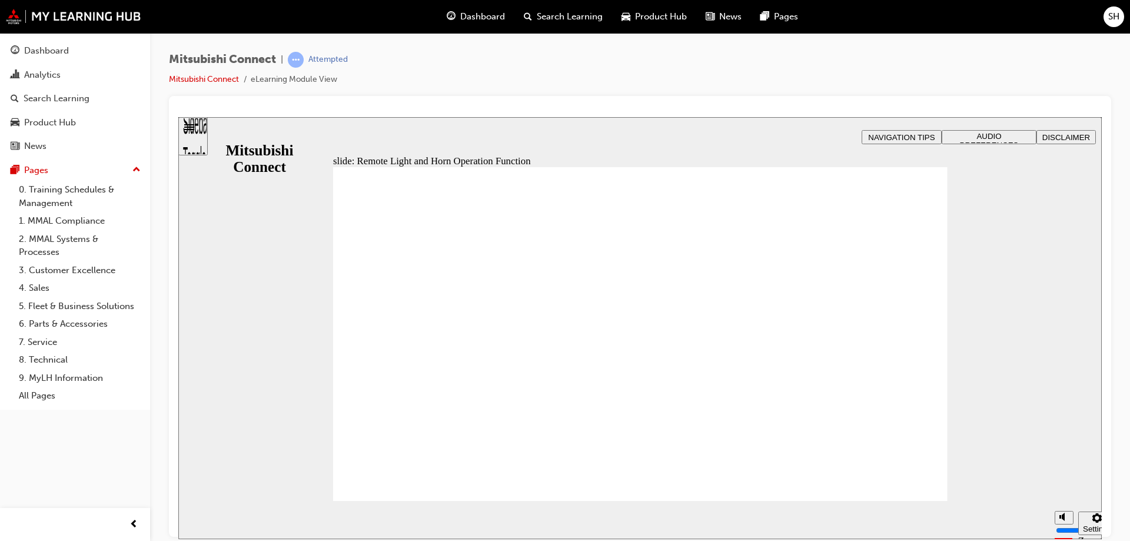
drag, startPoint x: 399, startPoint y: 336, endPoint x: 558, endPoint y: 392, distance: 169.1
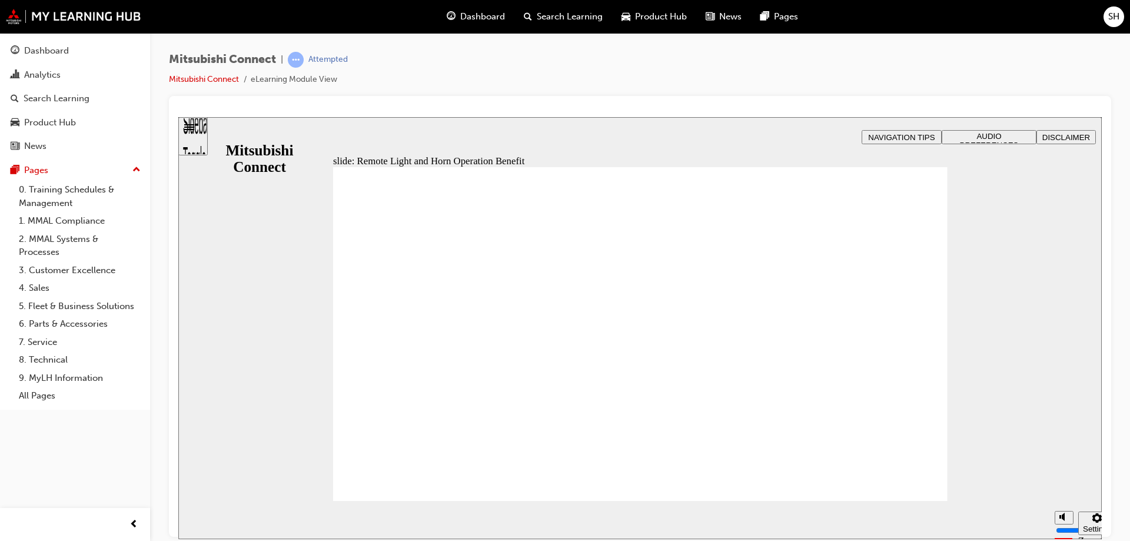
radio input "false"
radio input "true"
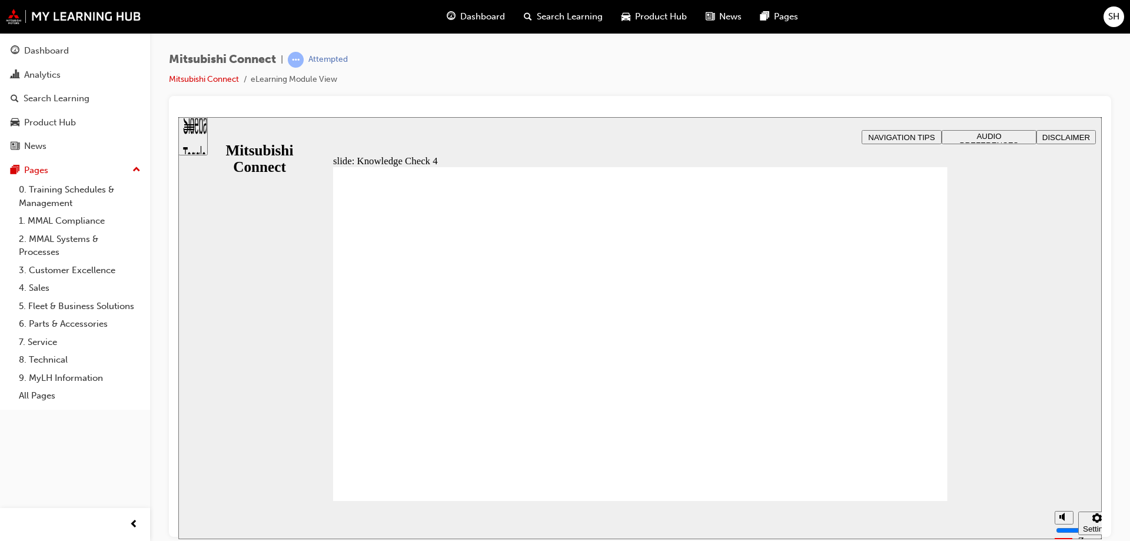
drag, startPoint x: 497, startPoint y: 479, endPoint x: 467, endPoint y: 446, distance: 43.8
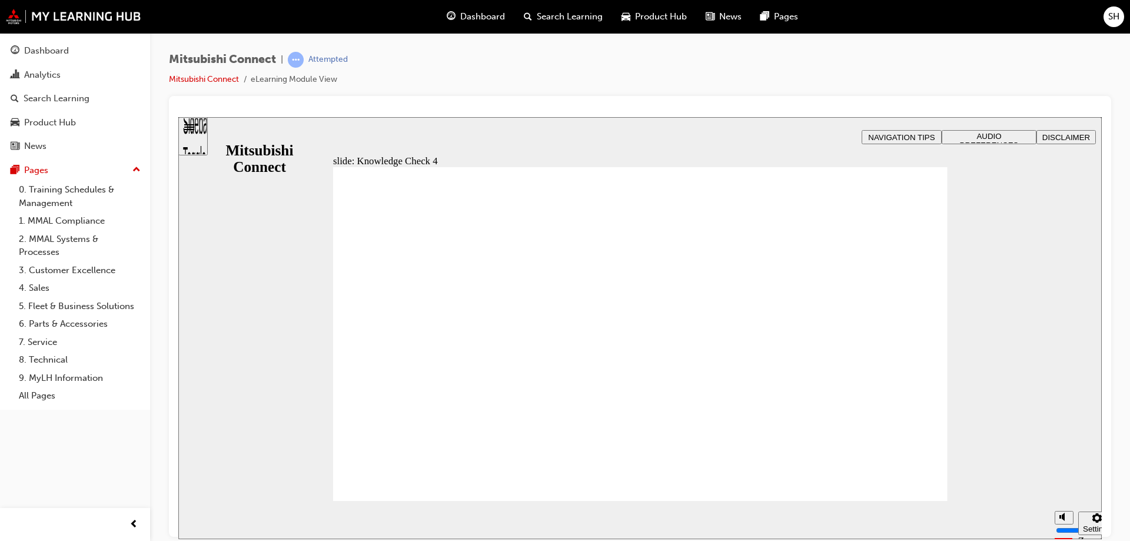
radio input "false"
radio input "true"
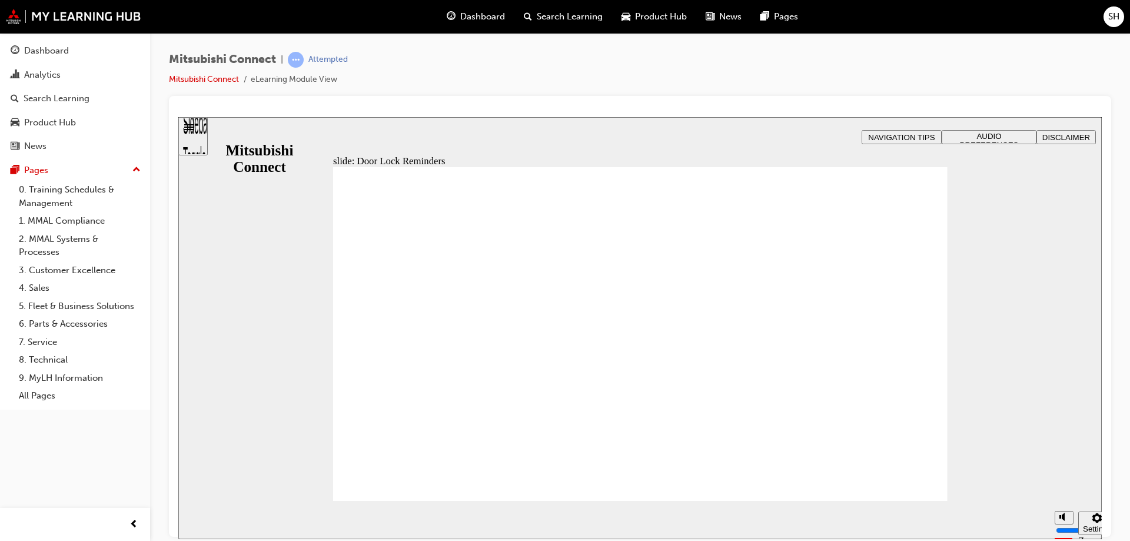
drag, startPoint x: 878, startPoint y: 469, endPoint x: 961, endPoint y: 493, distance: 86.9
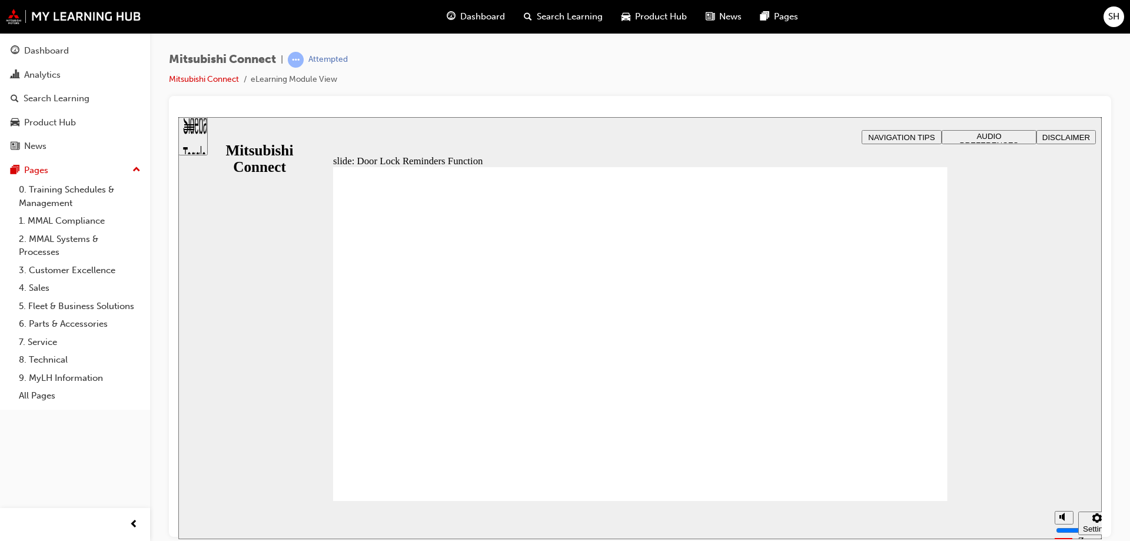
drag, startPoint x: 908, startPoint y: 500, endPoint x: 912, endPoint y: 485, distance: 15.3
click at [908, 502] on div "slide: Door Lock Reminders Function Rectangle 1 B N Rectangle 2 Rectangle 3 Doo…" at bounding box center [640, 328] width 924 height 422
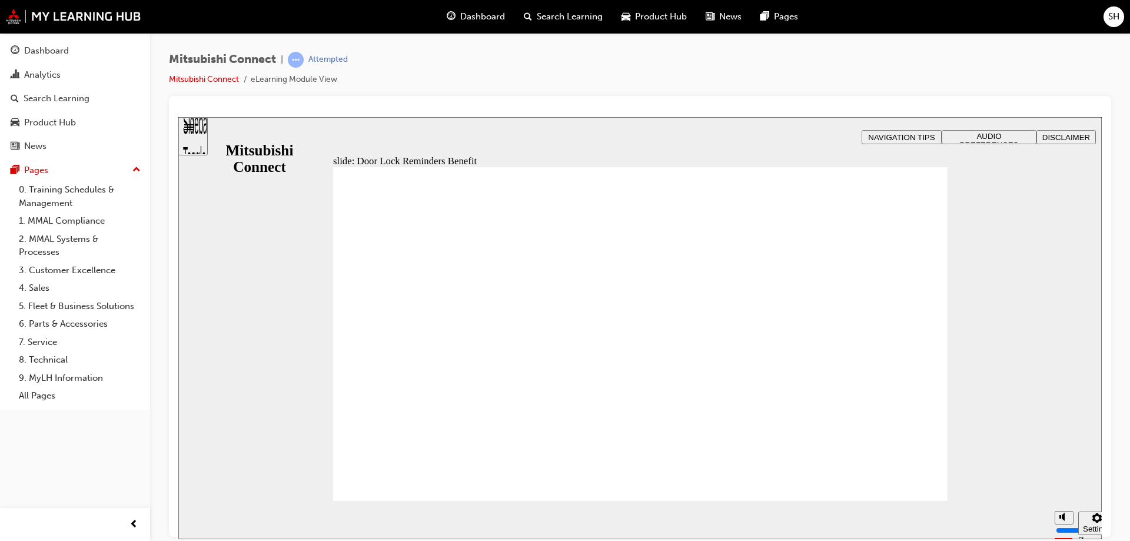
drag, startPoint x: 684, startPoint y: 309, endPoint x: 360, endPoint y: 324, distance: 323.6
drag, startPoint x: 513, startPoint y: 263, endPoint x: 375, endPoint y: 370, distance: 174.6
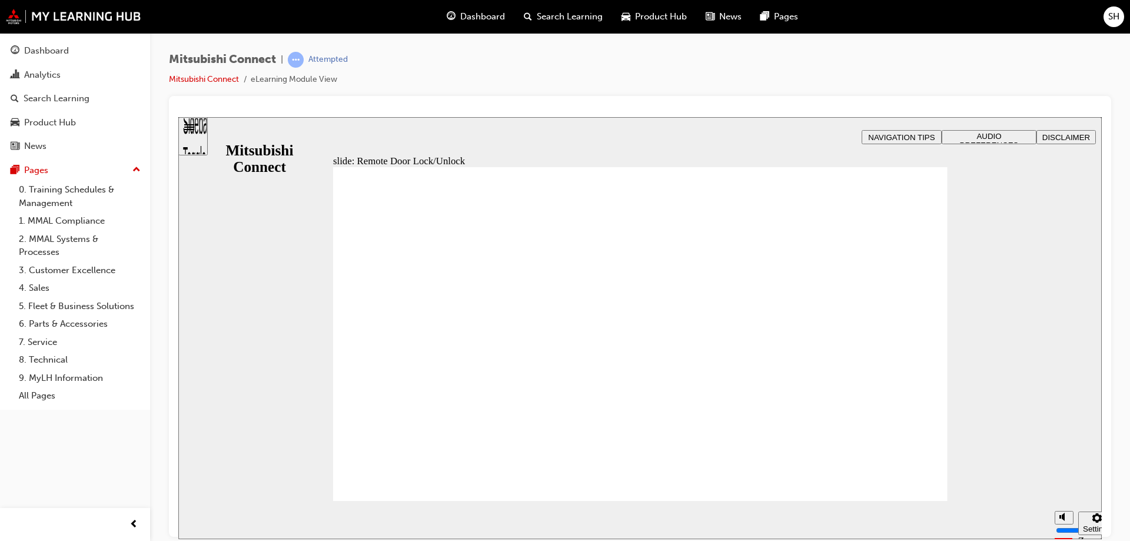
drag, startPoint x: 358, startPoint y: 421, endPoint x: 465, endPoint y: 427, distance: 106.8
drag, startPoint x: 674, startPoint y: 239, endPoint x: 742, endPoint y: 346, distance: 126.6
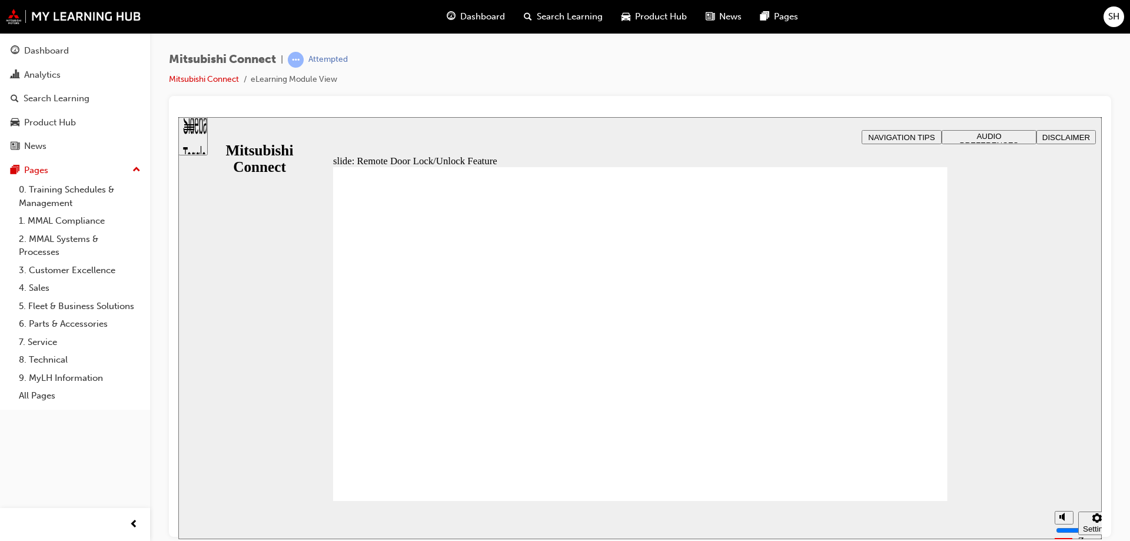
drag, startPoint x: 598, startPoint y: 401, endPoint x: 589, endPoint y: 449, distance: 48.4
drag, startPoint x: 751, startPoint y: 364, endPoint x: 758, endPoint y: 359, distance: 9.3
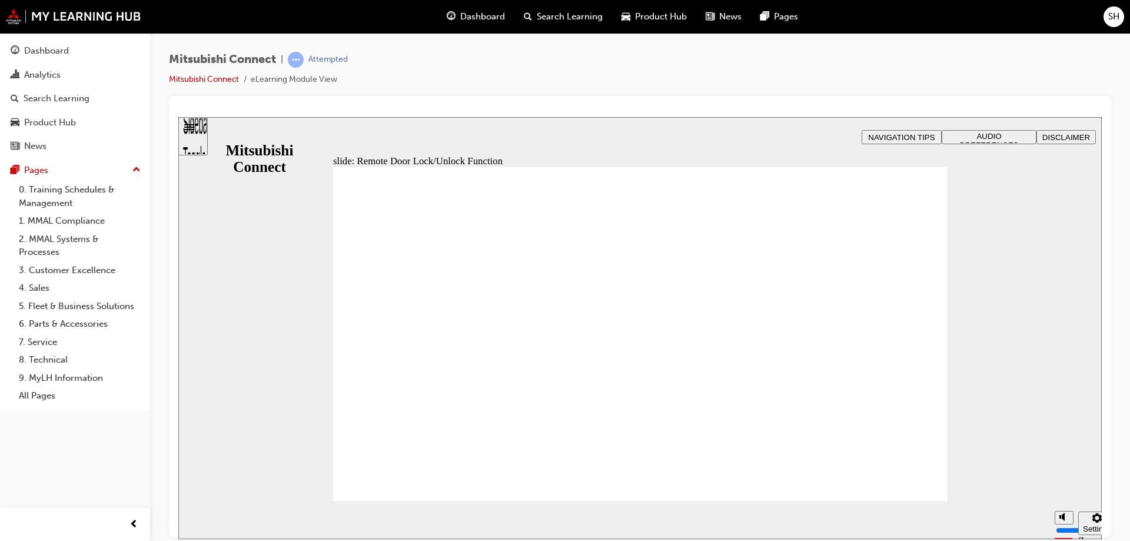
drag, startPoint x: 488, startPoint y: 256, endPoint x: 457, endPoint y: 287, distance: 43.3
drag, startPoint x: 459, startPoint y: 308, endPoint x: 675, endPoint y: 367, distance: 224.4
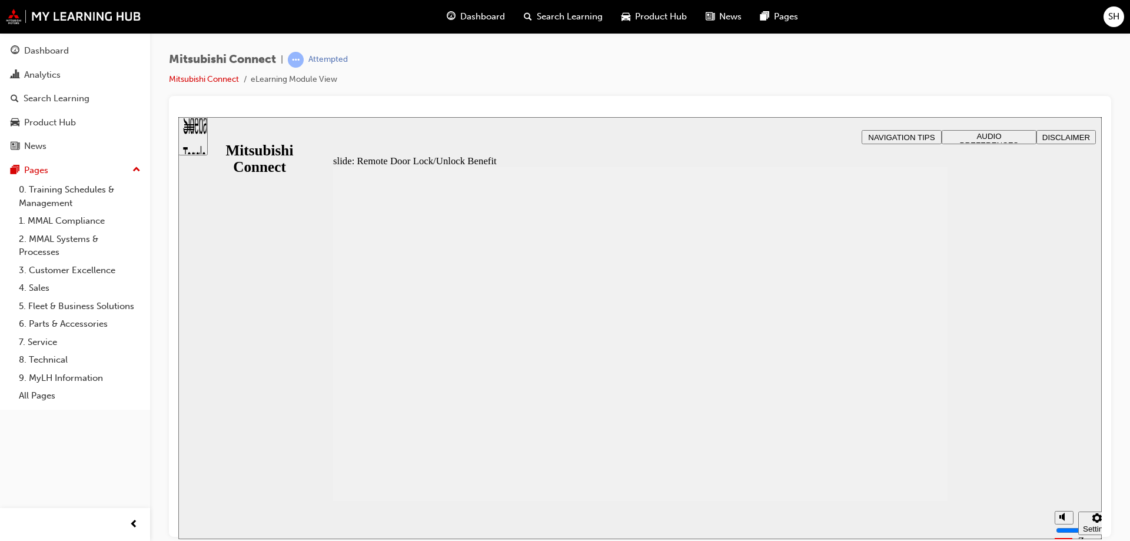
drag, startPoint x: 647, startPoint y: 343, endPoint x: 599, endPoint y: 331, distance: 49.0
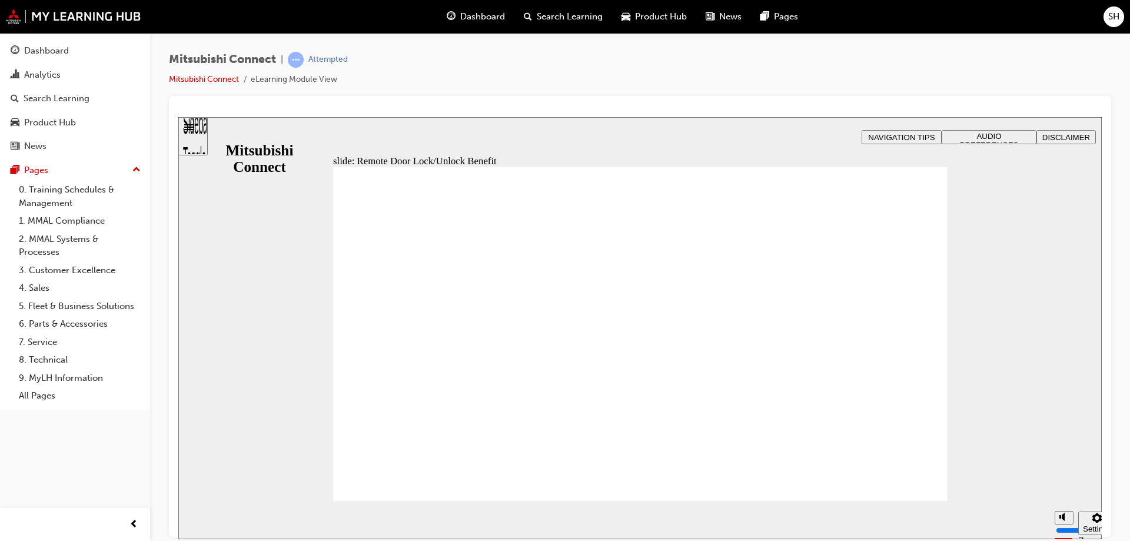
drag, startPoint x: 562, startPoint y: 222, endPoint x: 712, endPoint y: 349, distance: 196.4
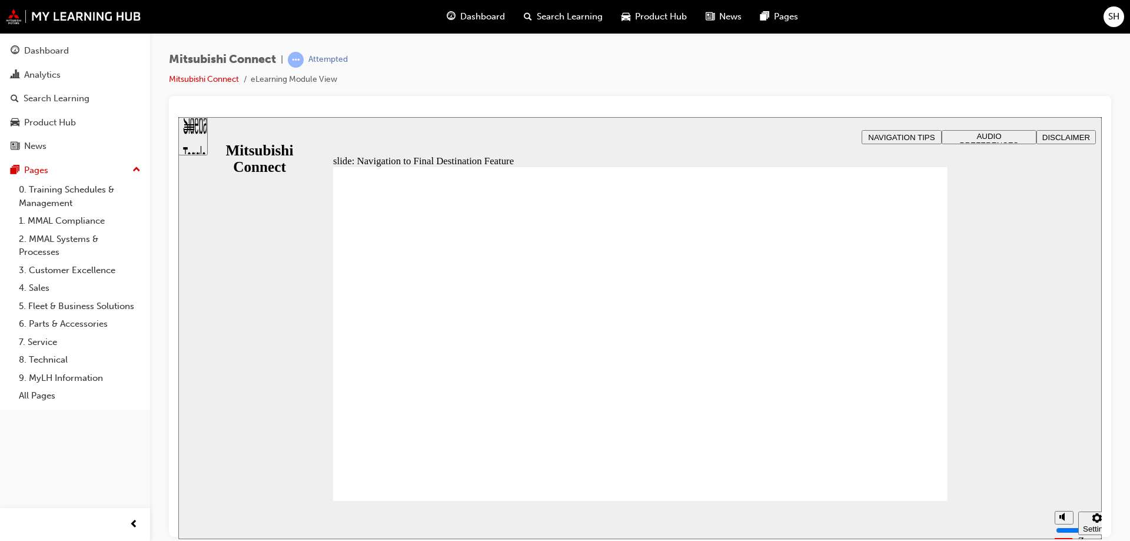
drag, startPoint x: 907, startPoint y: 387, endPoint x: 903, endPoint y: 412, distance: 25.1
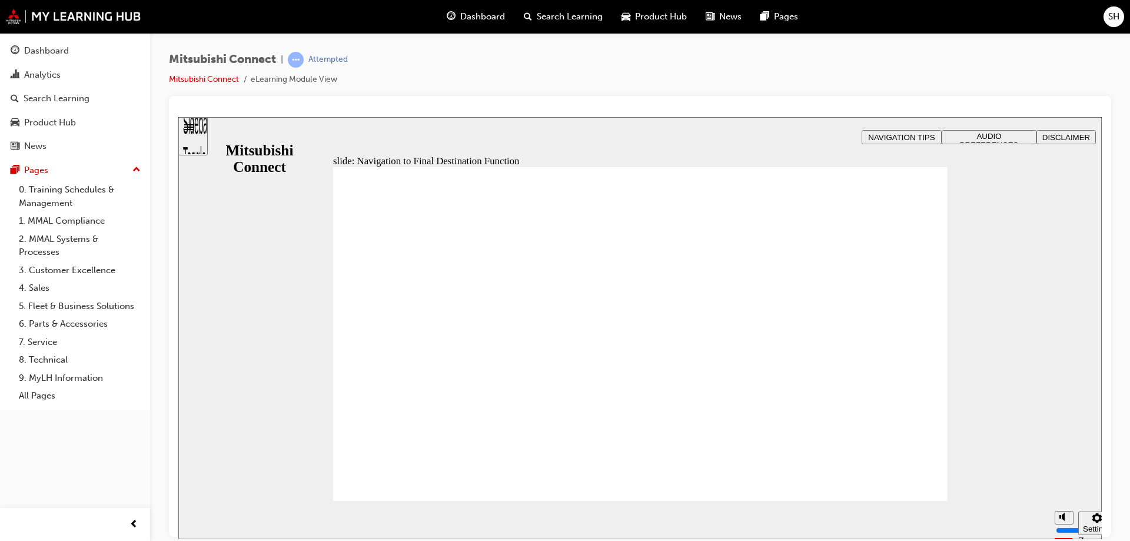
drag, startPoint x: 895, startPoint y: 489, endPoint x: 911, endPoint y: 449, distance: 43.1
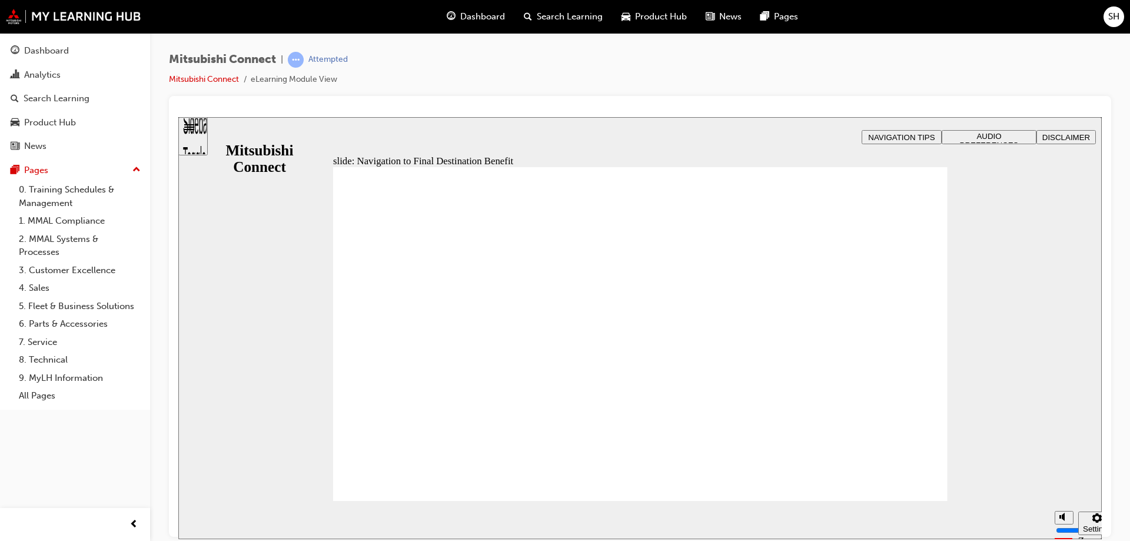
drag, startPoint x: 909, startPoint y: 459, endPoint x: 907, endPoint y: 472, distance: 13.1
drag, startPoint x: 896, startPoint y: 473, endPoint x: 897, endPoint y: 481, distance: 8.3
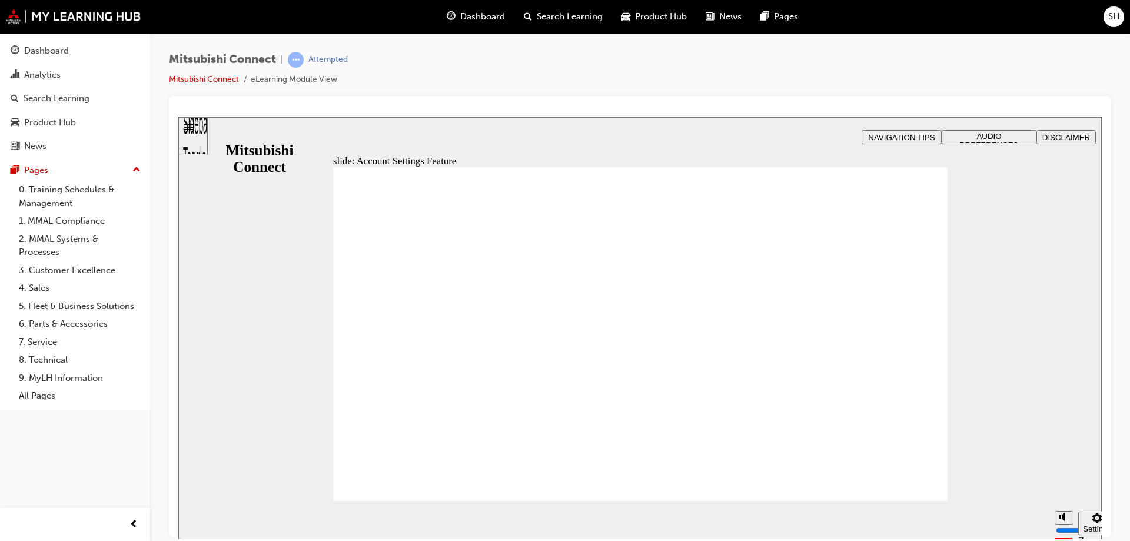
drag, startPoint x: 917, startPoint y: 467, endPoint x: 913, endPoint y: 477, distance: 10.8
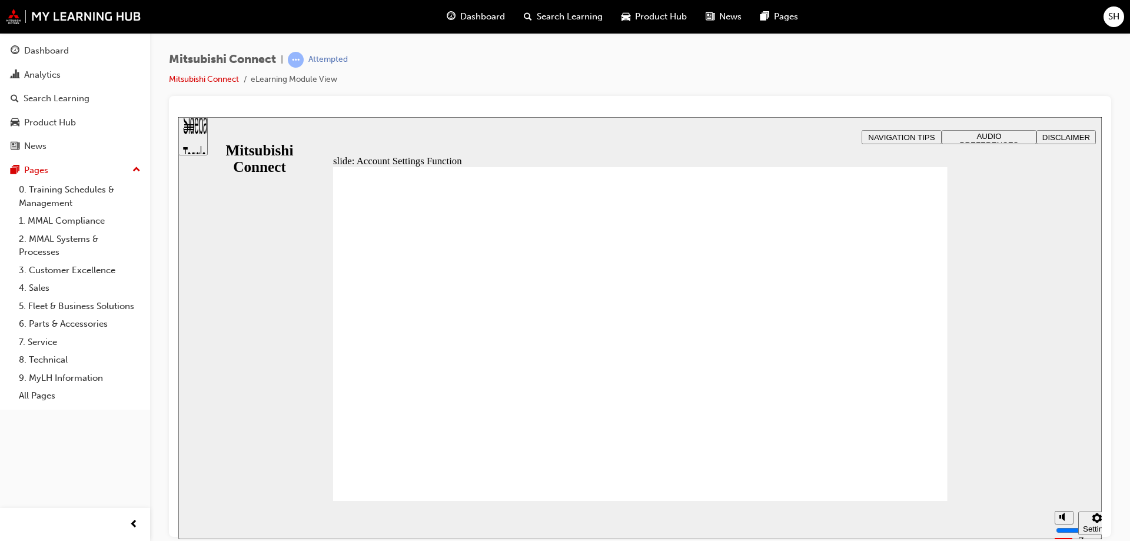
drag, startPoint x: 874, startPoint y: 387, endPoint x: 891, endPoint y: 463, distance: 78.4
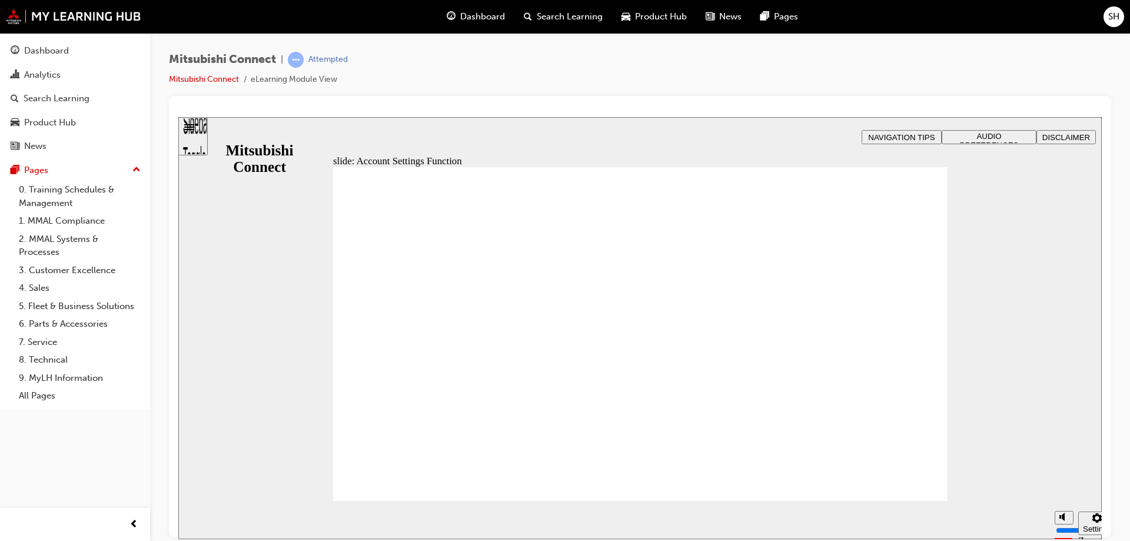
drag, startPoint x: 894, startPoint y: 414, endPoint x: 895, endPoint y: 432, distance: 17.7
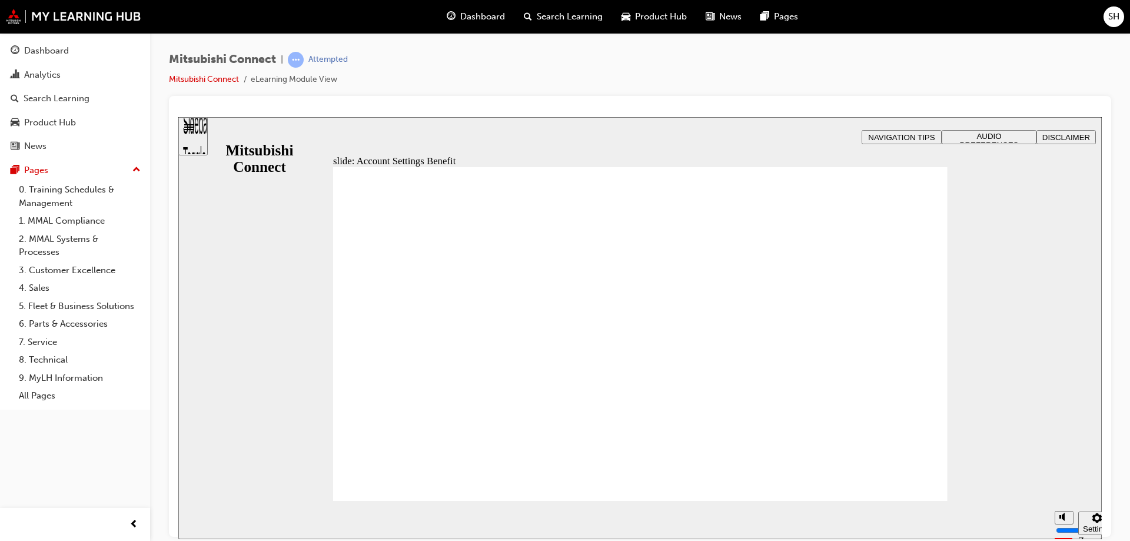
drag, startPoint x: 914, startPoint y: 475, endPoint x: 682, endPoint y: 354, distance: 261.5
checkbox input "true"
drag, startPoint x: 399, startPoint y: 492, endPoint x: 400, endPoint y: 485, distance: 7.7
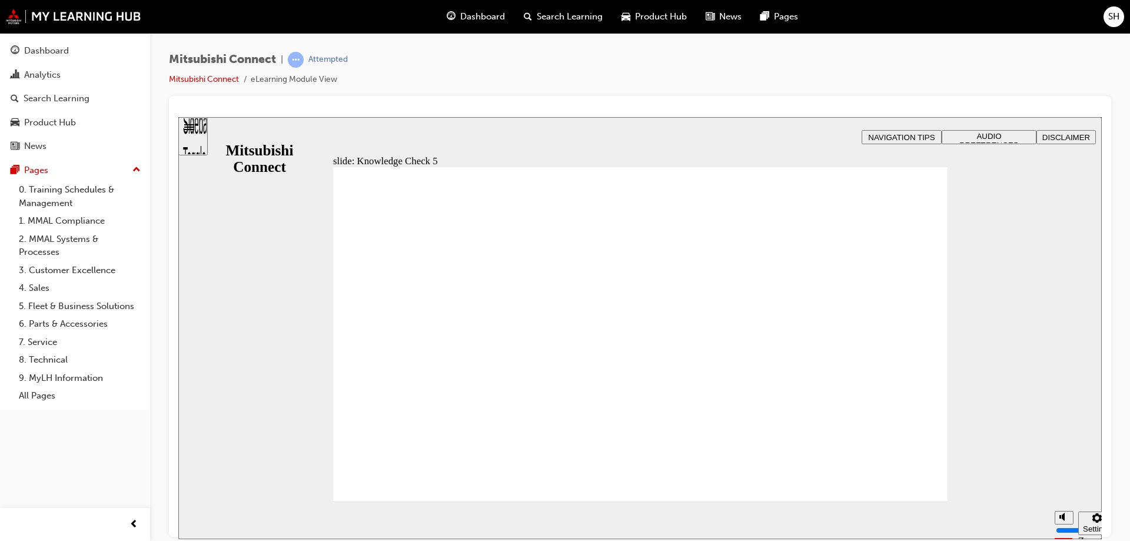
checkbox input "false"
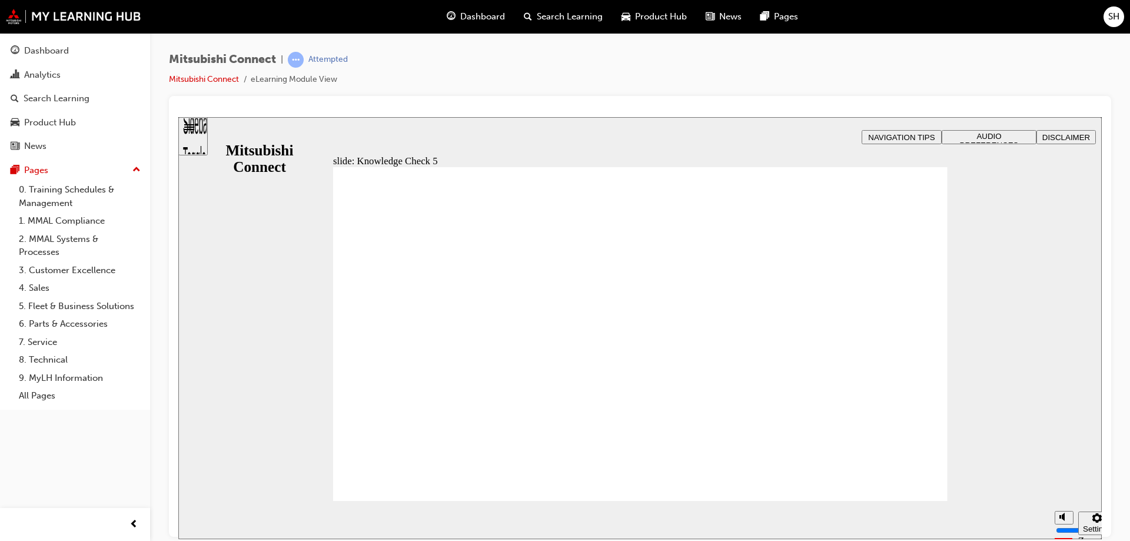
checkbox input "false"
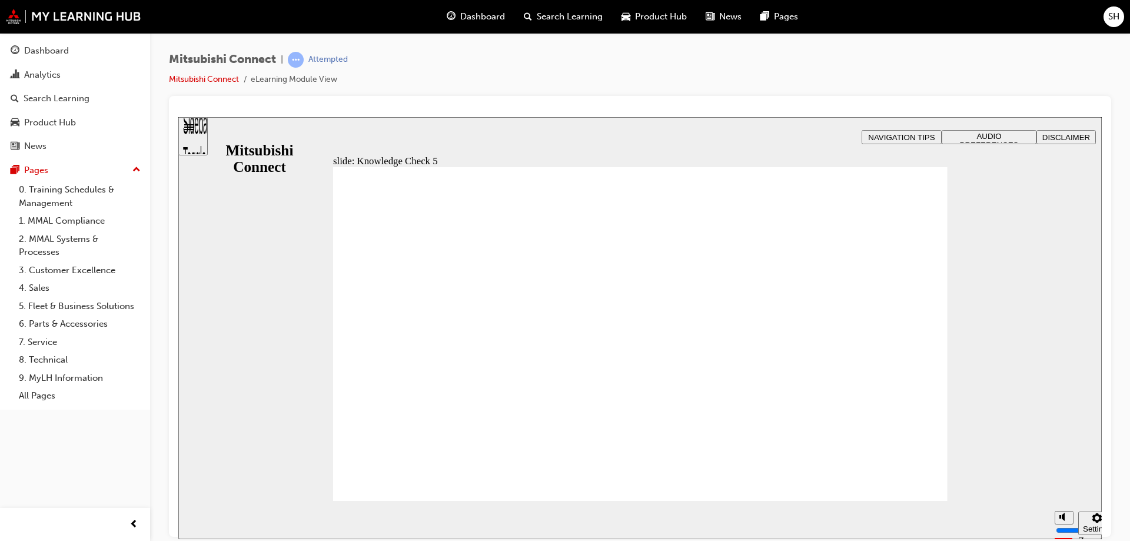
drag, startPoint x: 483, startPoint y: 479, endPoint x: 444, endPoint y: 422, distance: 68.7
checkbox input "false"
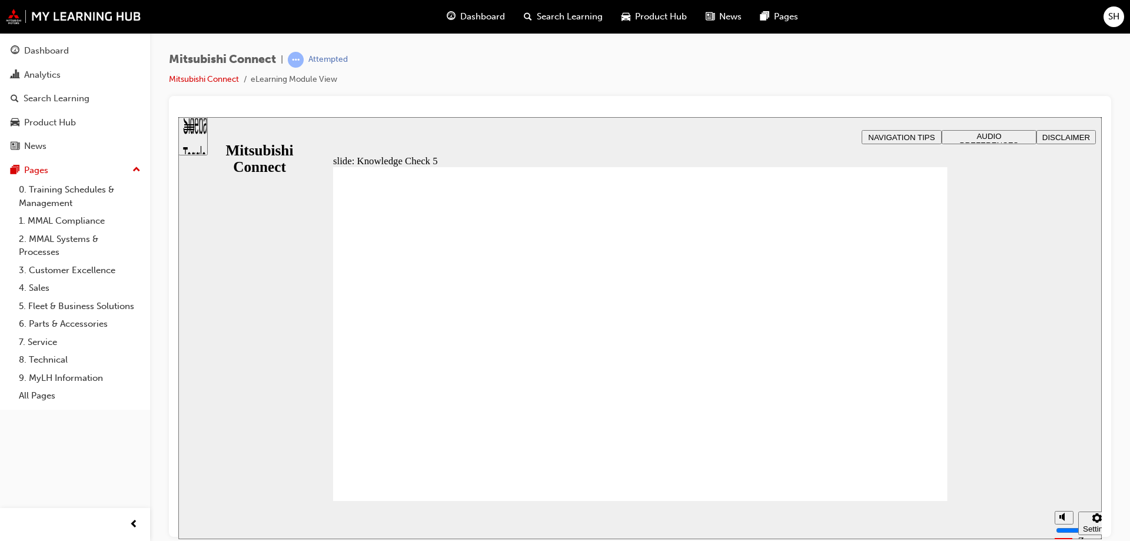
checkbox input "false"
drag, startPoint x: 352, startPoint y: 361, endPoint x: 409, endPoint y: 469, distance: 122.5
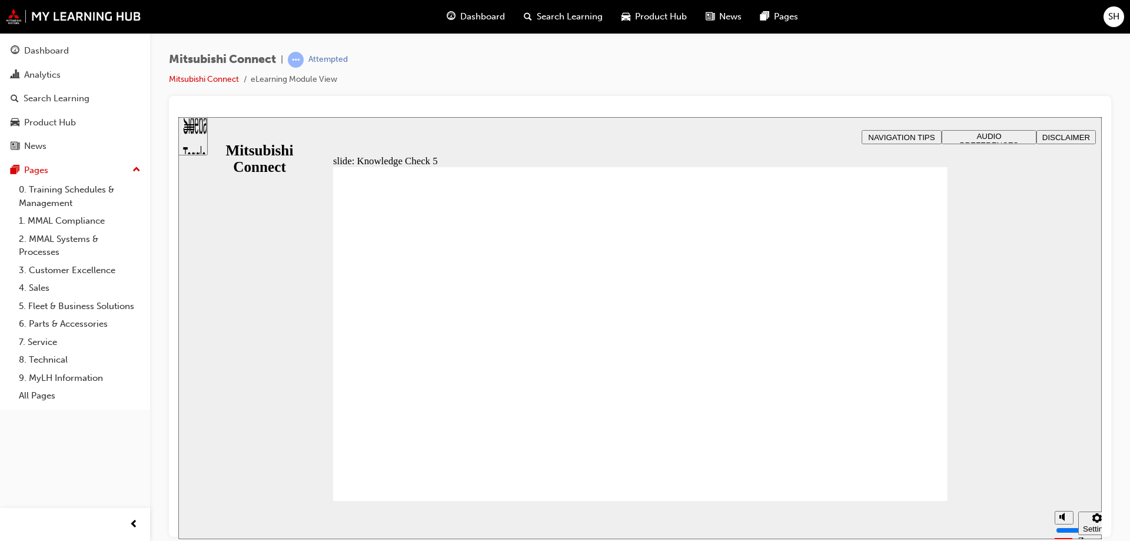
checkbox input "false"
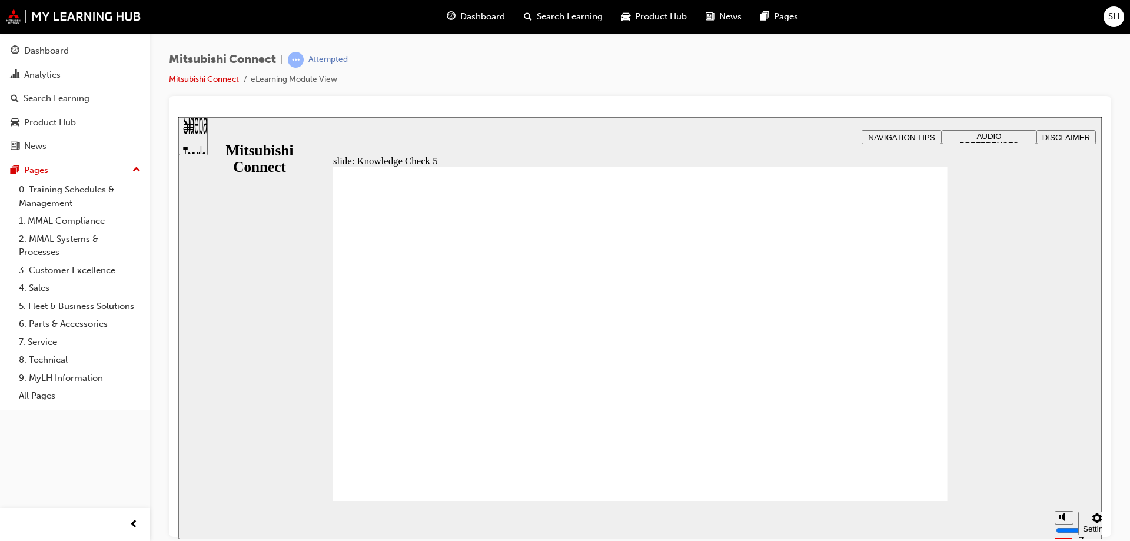
checkbox input "false"
checkbox input "true"
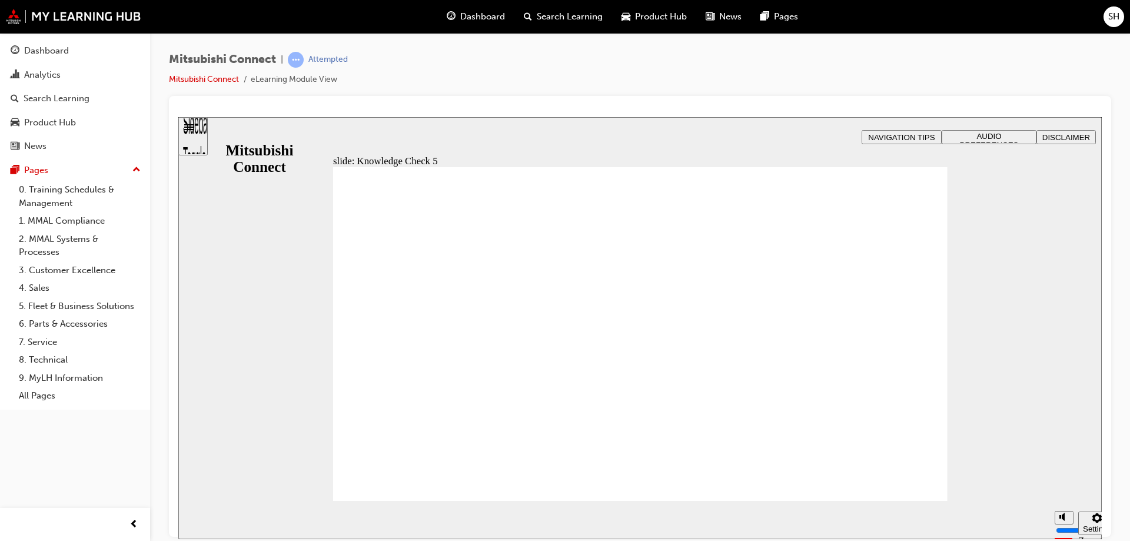
drag, startPoint x: 815, startPoint y: 377, endPoint x: 732, endPoint y: 374, distance: 82.5
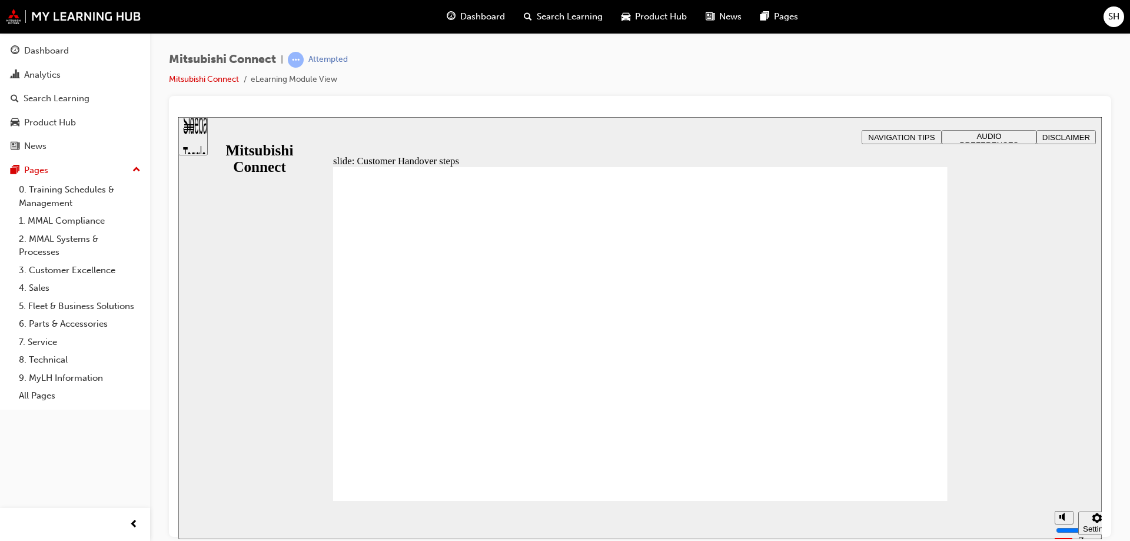
radio input "true"
